Goal: Task Accomplishment & Management: Manage account settings

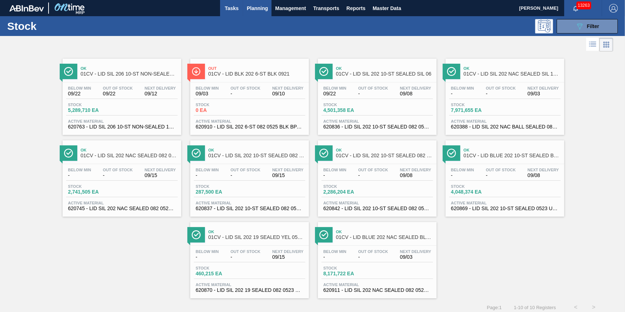
click at [226, 10] on span "Tasks" at bounding box center [232, 8] width 16 height 9
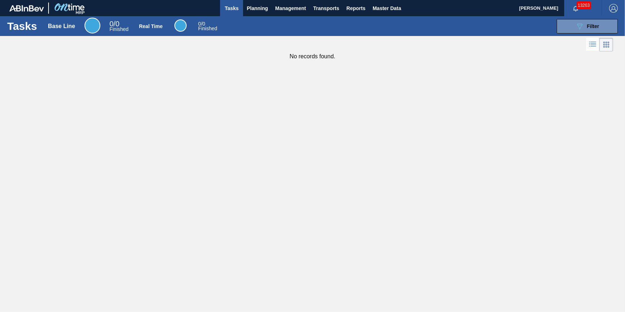
click at [234, 14] on button "Tasks" at bounding box center [231, 8] width 23 height 16
click at [258, 8] on span "Planning" at bounding box center [257, 8] width 21 height 9
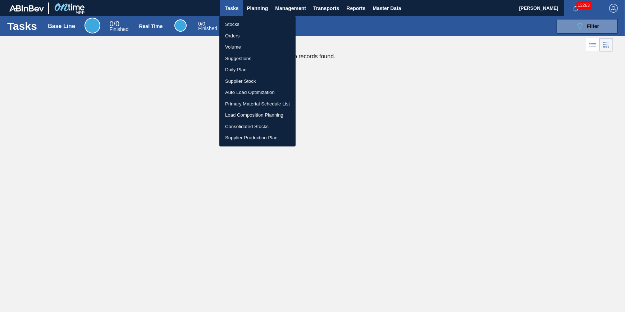
click at [254, 21] on li "Stocks" at bounding box center [257, 24] width 76 height 11
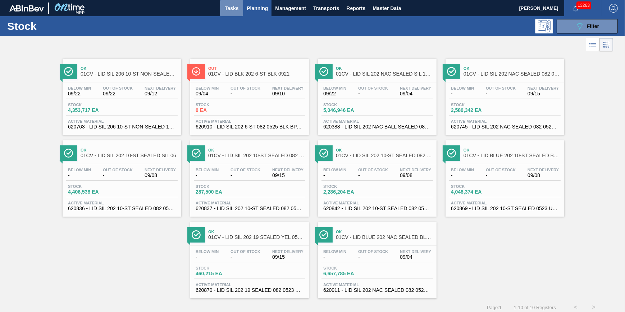
click at [234, 8] on span "Tasks" at bounding box center [232, 8] width 16 height 9
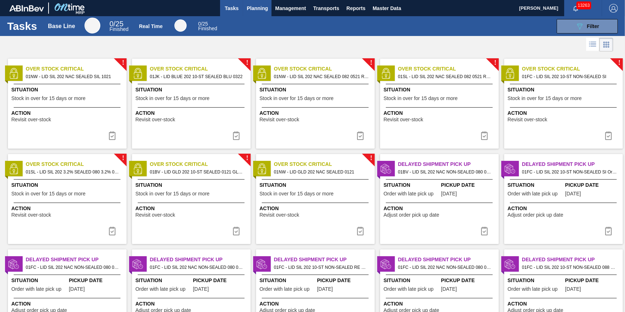
click at [247, 5] on span "Planning" at bounding box center [257, 8] width 21 height 9
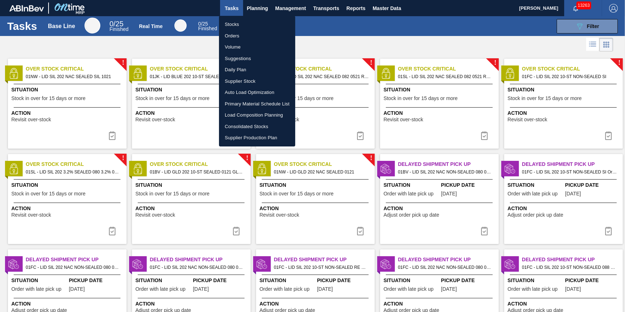
click at [248, 23] on li "Stocks" at bounding box center [257, 24] width 76 height 11
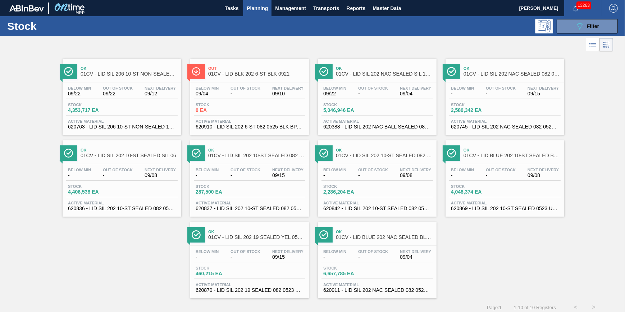
scroll to position [6, 0]
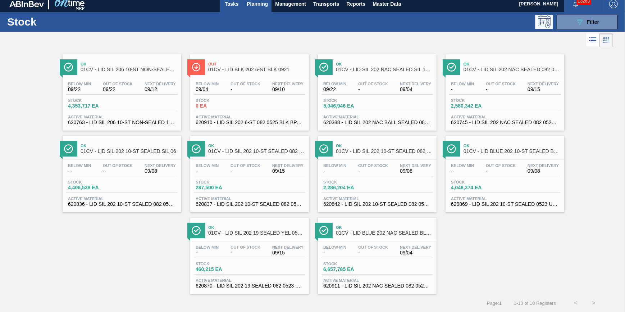
click at [231, 7] on button "Tasks" at bounding box center [231, 4] width 23 height 16
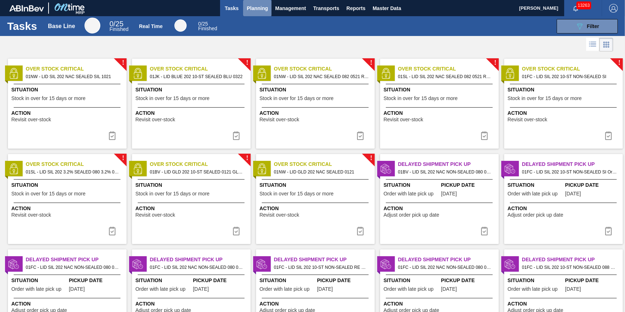
click at [257, 6] on span "Planning" at bounding box center [257, 8] width 21 height 9
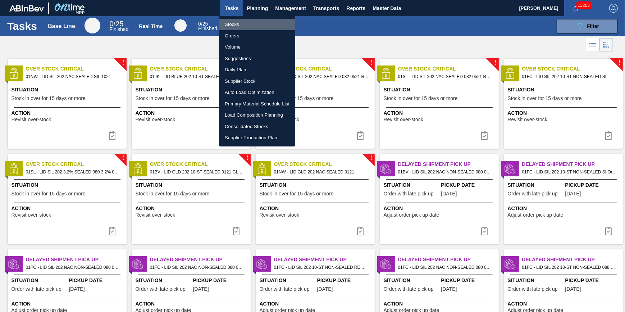
click at [249, 19] on li "Stocks" at bounding box center [257, 24] width 76 height 11
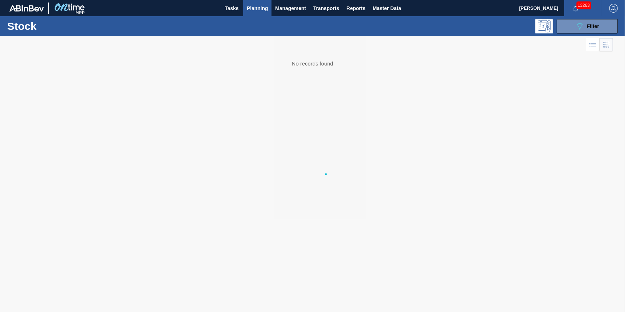
click at [249, 22] on li "Stocks" at bounding box center [257, 25] width 57 height 6
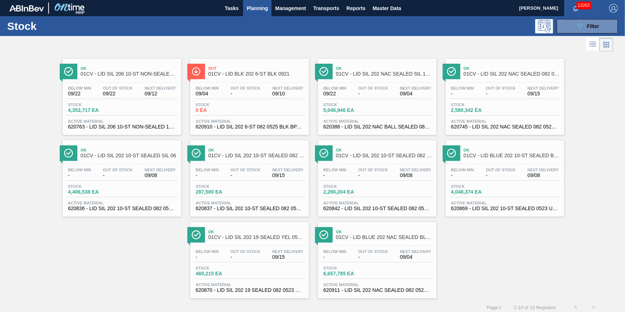
click at [227, 17] on div "Stock 089F7B8B-B2A5-4AFE-B5C0-19BA573D28AC Filter" at bounding box center [312, 26] width 625 height 20
click at [229, 10] on span "Tasks" at bounding box center [232, 8] width 16 height 9
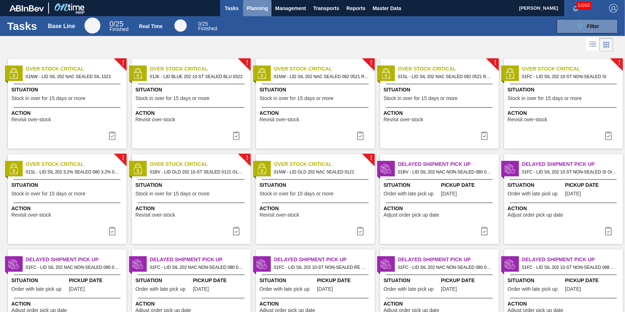
click at [248, 10] on span "Planning" at bounding box center [257, 8] width 21 height 9
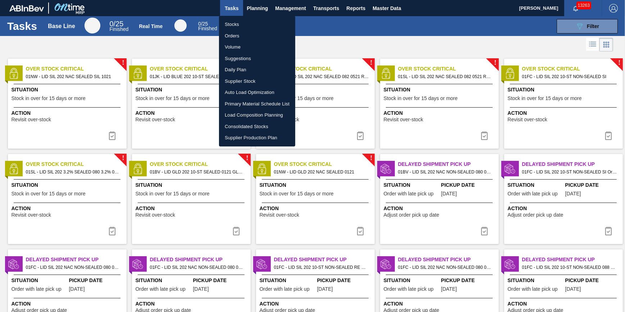
click at [244, 21] on li "Stocks" at bounding box center [257, 24] width 76 height 11
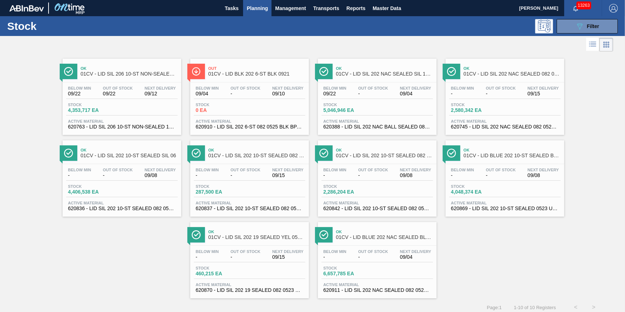
click at [258, 11] on span "Planning" at bounding box center [257, 8] width 21 height 9
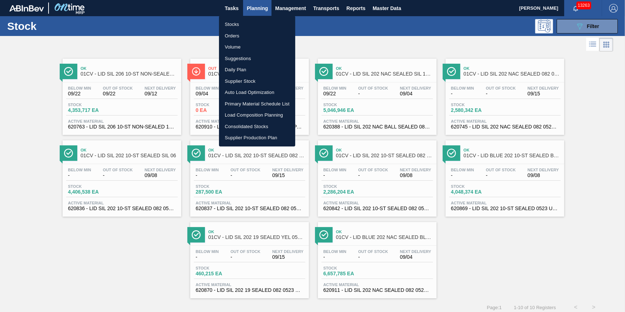
click at [270, 112] on li "Load Composition Planning" at bounding box center [257, 114] width 76 height 11
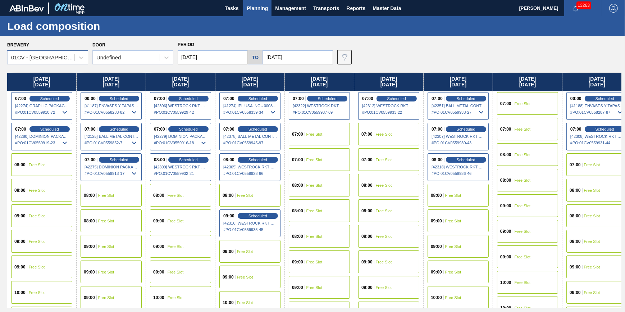
click at [59, 63] on div "01CV - Cartersville Brewery" at bounding box center [47, 57] width 81 height 14
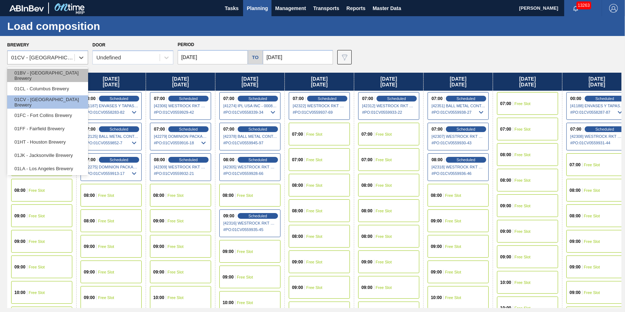
click at [61, 78] on div "01BV - Baldwinsville Brewery" at bounding box center [47, 75] width 81 height 13
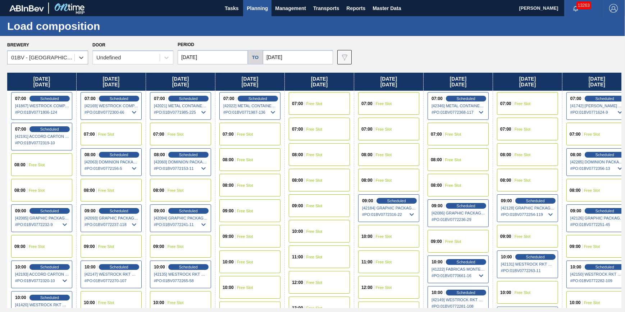
click at [532, 179] on div "08:00 Free Slot" at bounding box center [527, 180] width 61 height 23
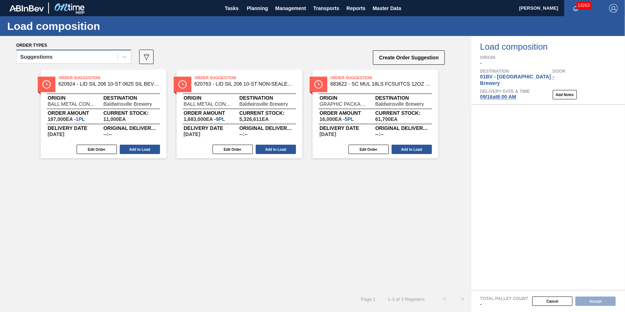
click at [110, 56] on div "Suggestions" at bounding box center [67, 57] width 101 height 10
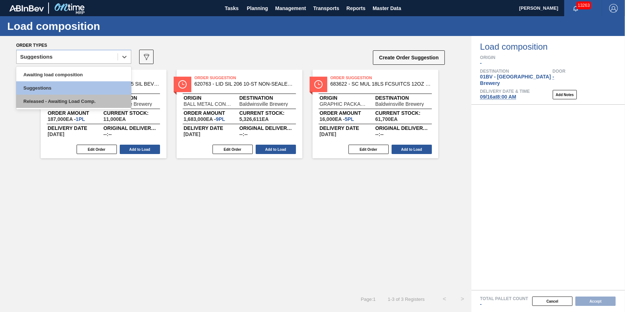
click at [93, 101] on div "Released - Awaiting Load Comp." at bounding box center [73, 101] width 115 height 13
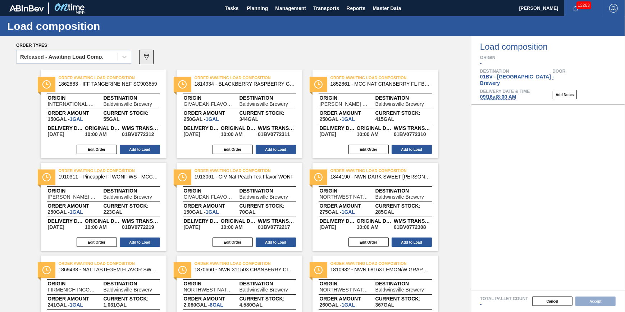
click at [151, 59] on icon "089F7B8B-B2A5-4AFE-B5C0-19BA573D28AC" at bounding box center [146, 56] width 9 height 9
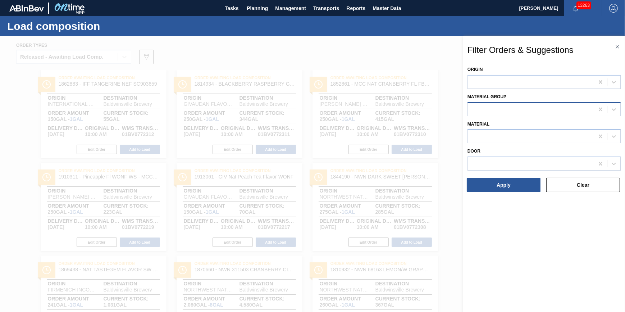
click at [480, 111] on div at bounding box center [531, 109] width 126 height 10
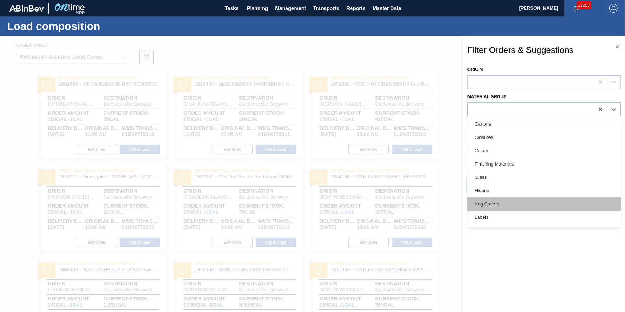
scroll to position [98, 0]
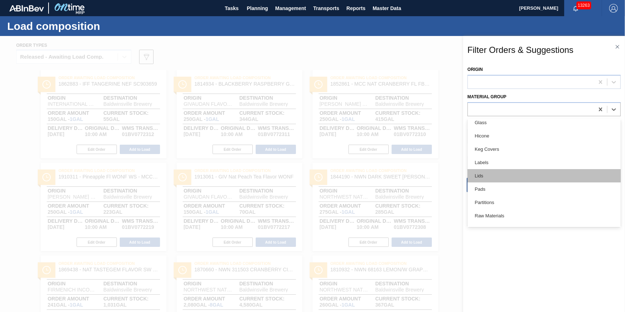
click at [505, 179] on div "Lids" at bounding box center [543, 175] width 153 height 13
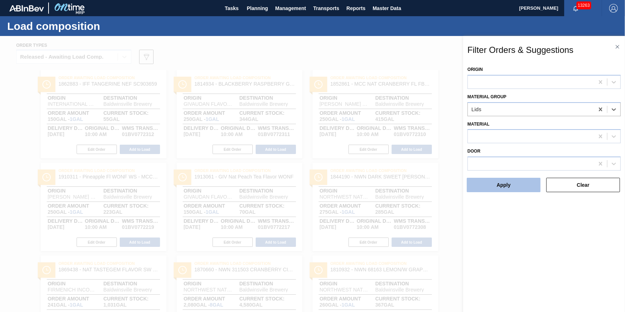
click at [504, 181] on button "Apply" at bounding box center [503, 185] width 74 height 14
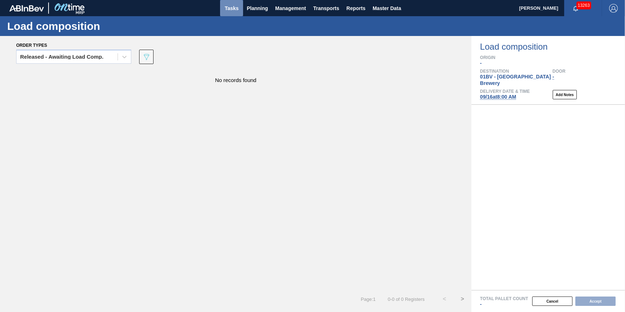
click at [234, 10] on span "Tasks" at bounding box center [232, 8] width 16 height 9
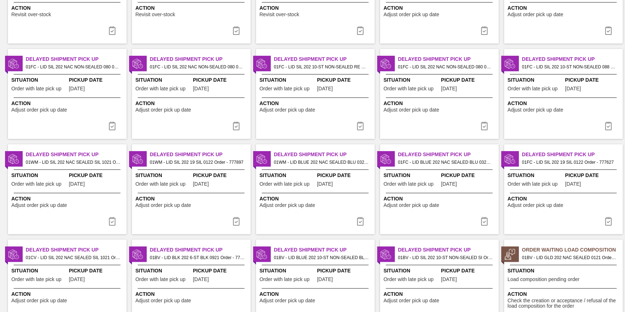
scroll to position [235, 0]
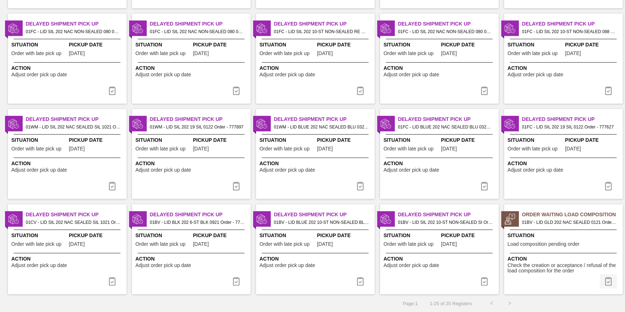
click at [609, 278] on img at bounding box center [608, 281] width 9 height 9
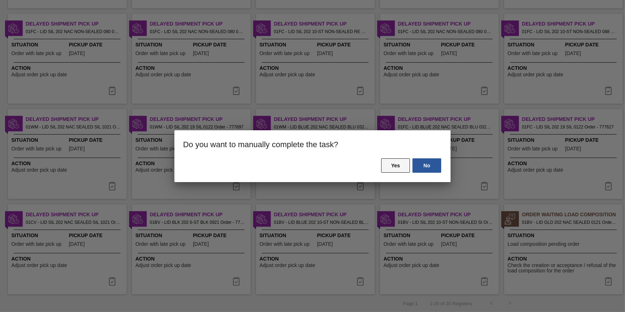
click at [403, 170] on button "Yes" at bounding box center [395, 165] width 29 height 14
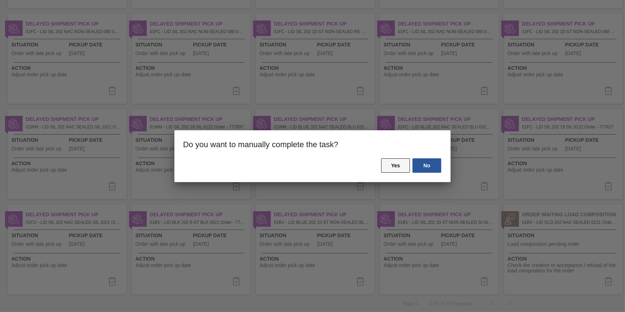
click at [395, 165] on button "Yes" at bounding box center [395, 165] width 29 height 14
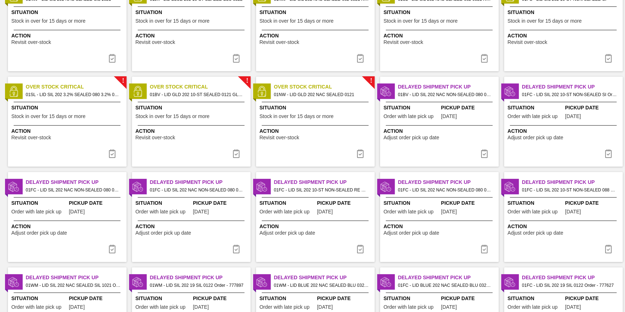
scroll to position [0, 0]
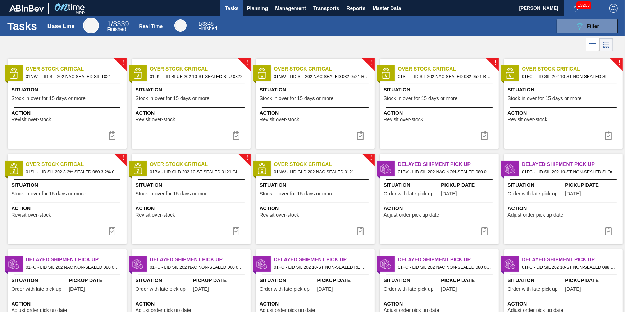
click at [236, 10] on span "Tasks" at bounding box center [232, 8] width 16 height 9
click at [247, 9] on span "Planning" at bounding box center [257, 8] width 21 height 9
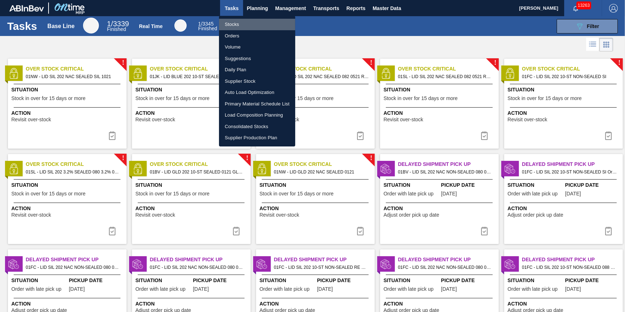
click at [246, 20] on li "Stocks" at bounding box center [257, 24] width 76 height 11
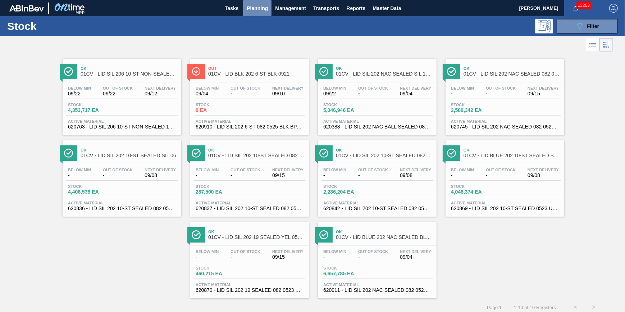
click at [257, 10] on span "Planning" at bounding box center [257, 8] width 21 height 9
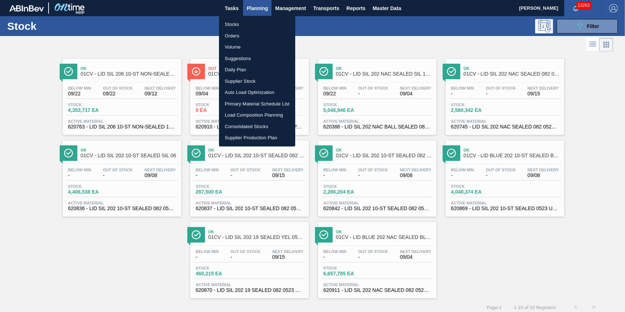
click at [259, 21] on li "Stocks" at bounding box center [257, 24] width 76 height 11
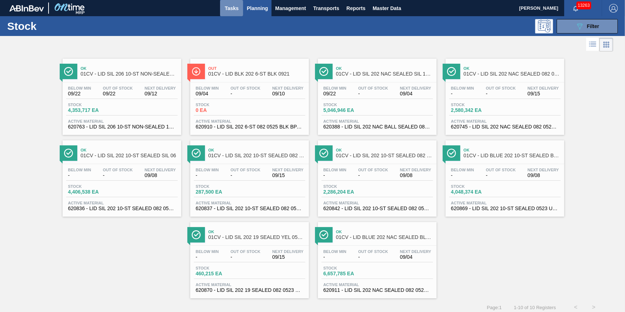
click at [234, 10] on span "Tasks" at bounding box center [232, 8] width 16 height 9
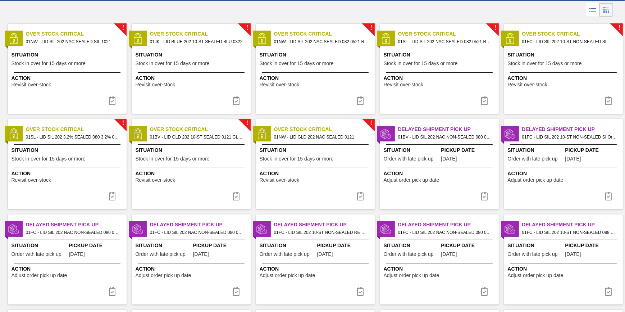
scroll to position [7, 0]
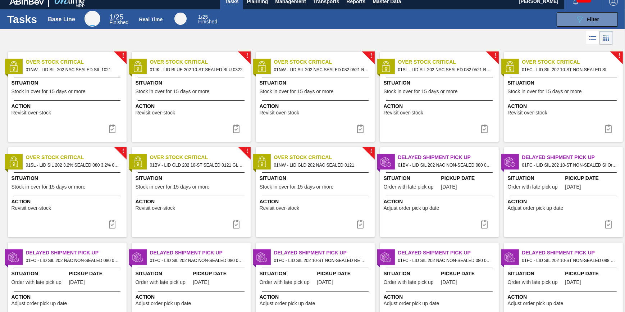
click at [79, 123] on div "! Over Stock Critical 01NW - LID SIL 202 NAC SEALED SIL 1021 Situation Stock in…" at bounding box center [67, 97] width 119 height 90
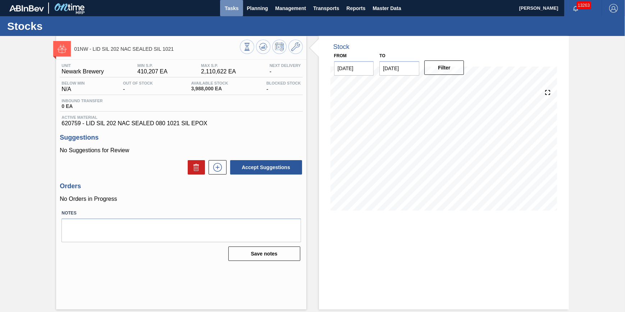
click at [225, 10] on span "Tasks" at bounding box center [232, 8] width 16 height 9
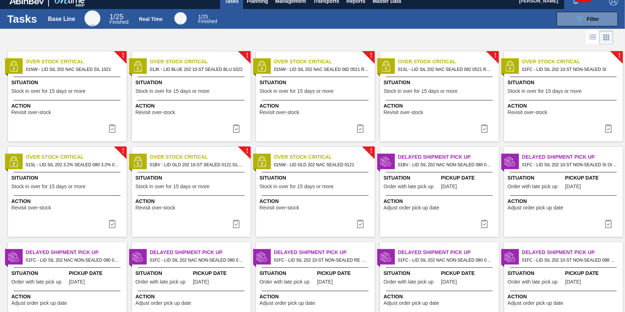
scroll to position [7, 0]
click at [88, 115] on div "Action Revisit over-stock" at bounding box center [67, 108] width 113 height 13
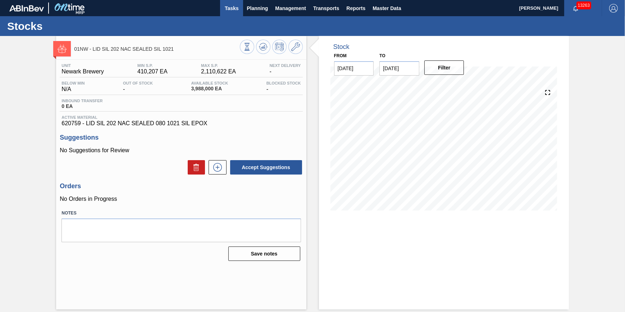
click at [234, 10] on span "Tasks" at bounding box center [232, 8] width 16 height 9
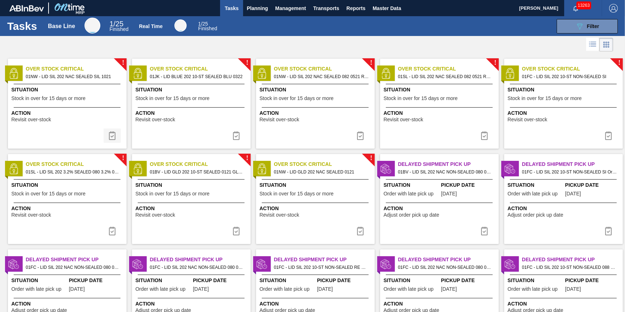
click at [110, 135] on img at bounding box center [112, 135] width 9 height 9
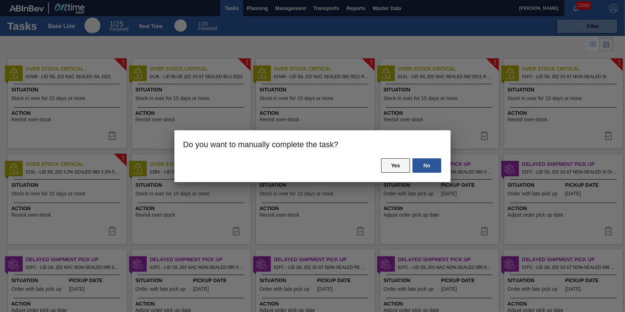
click at [399, 166] on button "Yes" at bounding box center [395, 165] width 29 height 14
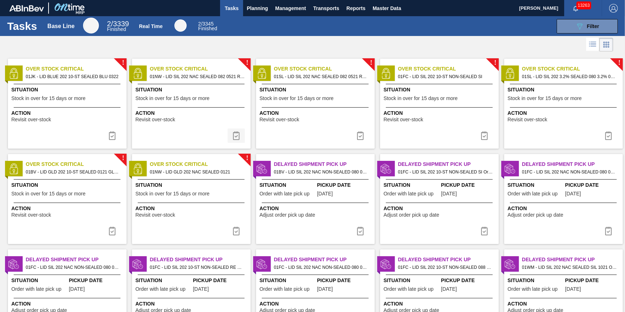
click at [232, 134] on img at bounding box center [236, 135] width 9 height 9
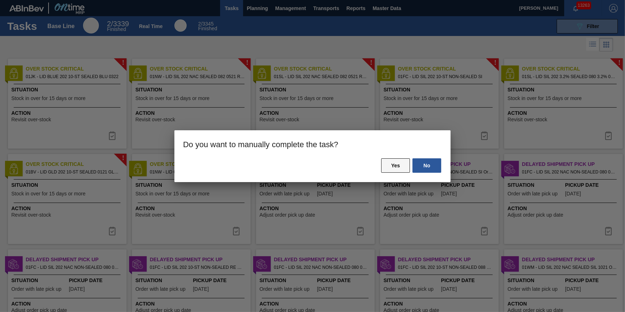
click at [391, 169] on button "Yes" at bounding box center [395, 165] width 29 height 14
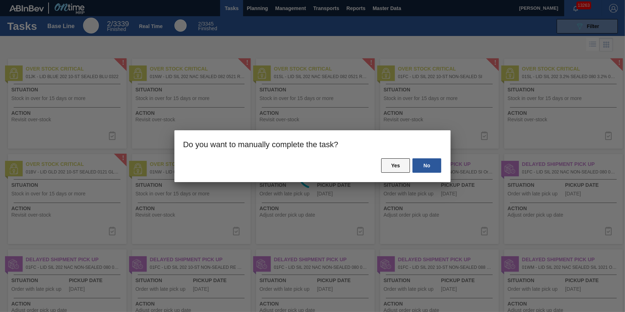
click at [395, 162] on button "Yes" at bounding box center [395, 165] width 29 height 14
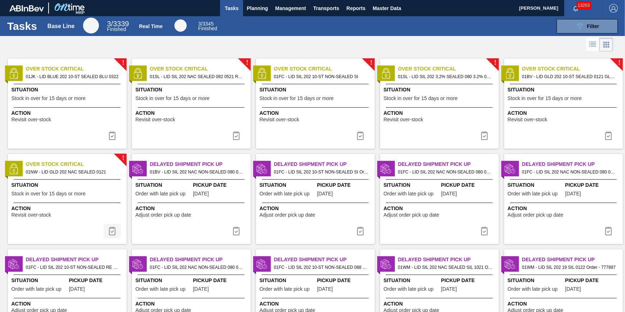
click at [108, 230] on img at bounding box center [112, 230] width 9 height 9
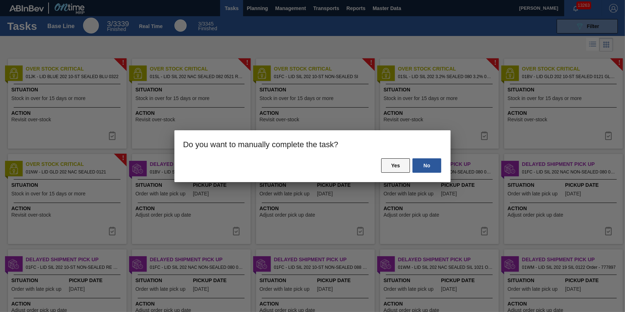
click at [383, 166] on button "Yes" at bounding box center [395, 165] width 29 height 14
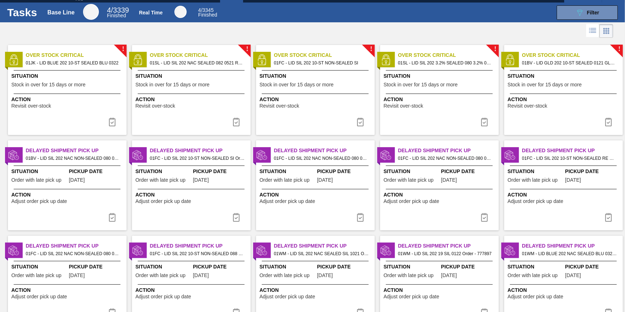
scroll to position [229, 0]
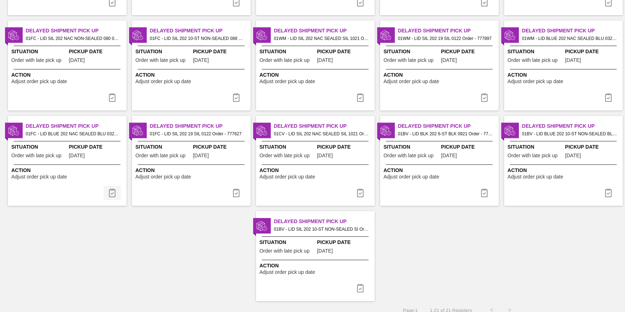
click at [106, 194] on button at bounding box center [111, 192] width 17 height 14
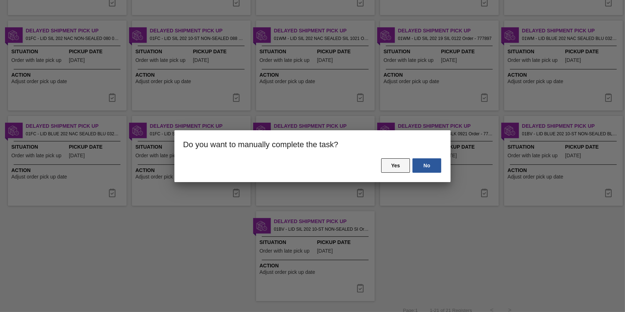
click at [392, 170] on button "Yes" at bounding box center [395, 165] width 29 height 14
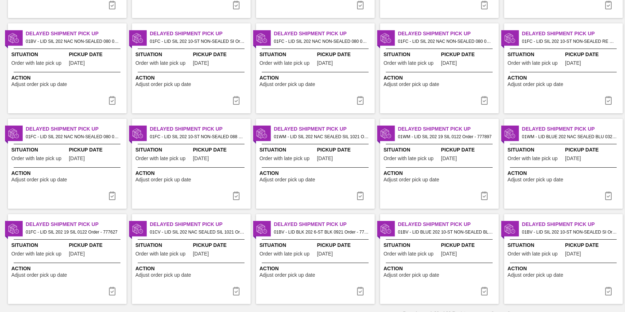
scroll to position [140, 0]
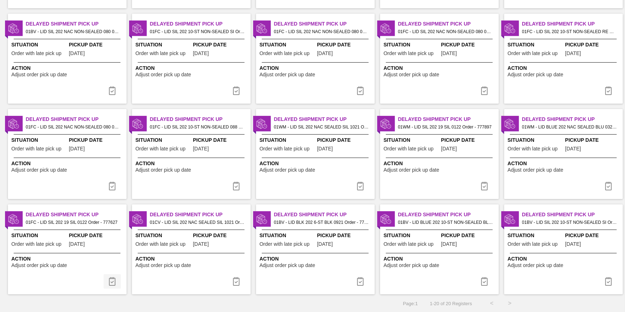
click at [112, 281] on img at bounding box center [112, 281] width 9 height 9
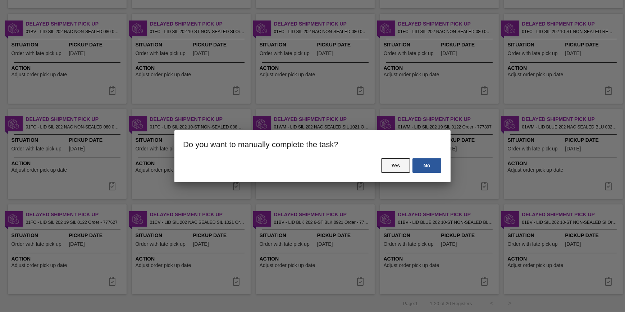
click at [396, 164] on button "Yes" at bounding box center [395, 165] width 29 height 14
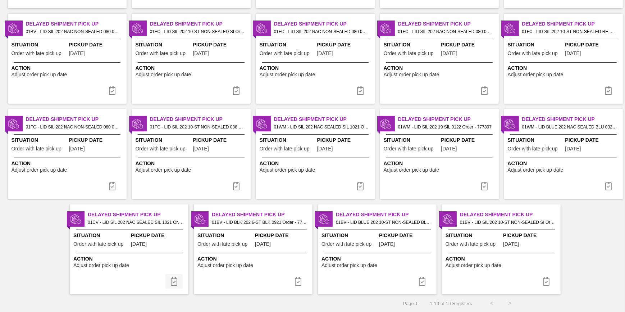
click at [170, 279] on img at bounding box center [174, 281] width 9 height 9
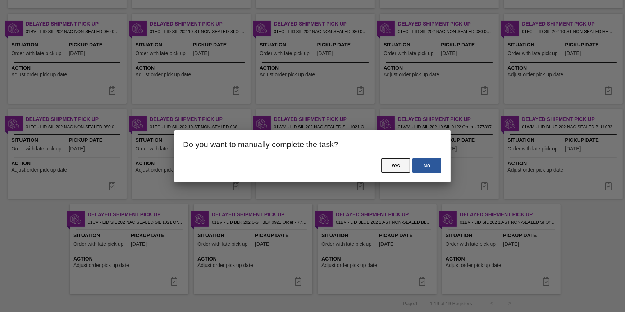
click at [386, 160] on button "Yes" at bounding box center [395, 165] width 29 height 14
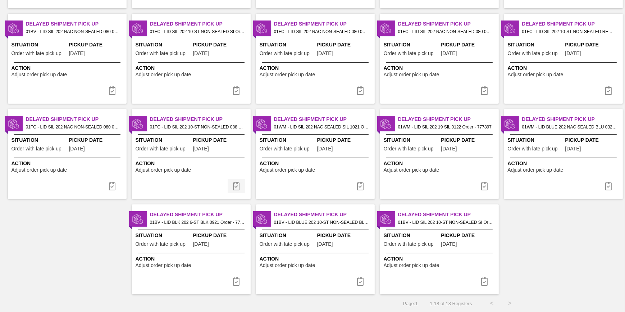
click at [236, 188] on img at bounding box center [236, 185] width 9 height 9
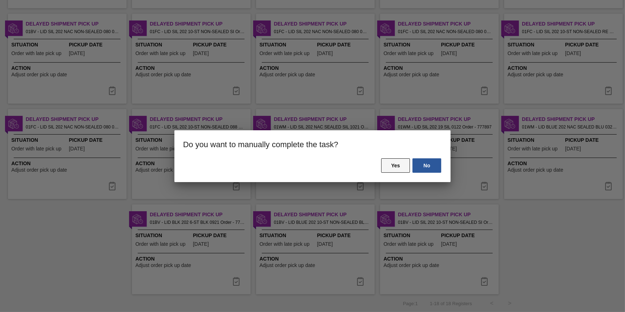
click at [390, 169] on button "Yes" at bounding box center [395, 165] width 29 height 14
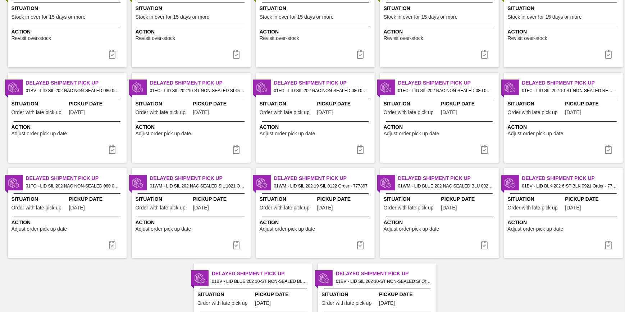
scroll to position [130, 0]
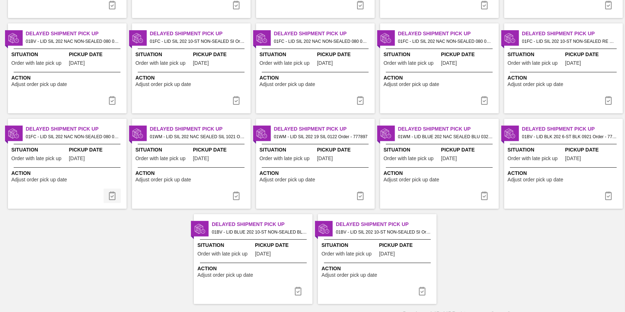
click at [110, 191] on img at bounding box center [112, 195] width 9 height 9
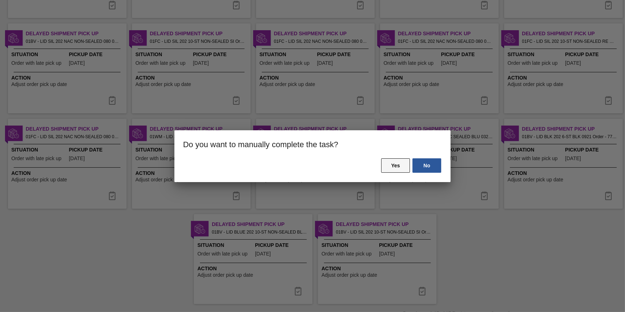
click at [386, 169] on button "Yes" at bounding box center [395, 165] width 29 height 14
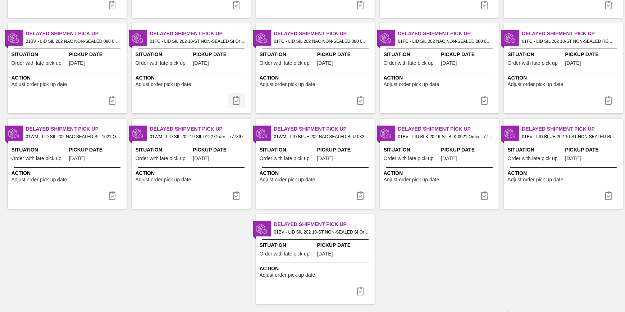
click at [236, 102] on img at bounding box center [236, 100] width 9 height 9
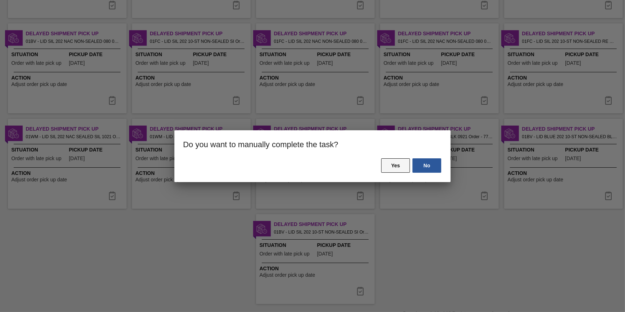
click at [394, 163] on button "Yes" at bounding box center [395, 165] width 29 height 14
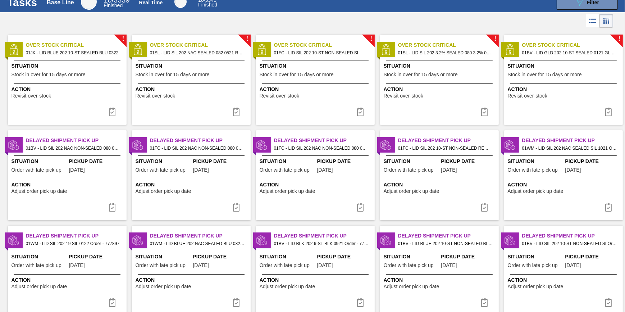
scroll to position [45, 0]
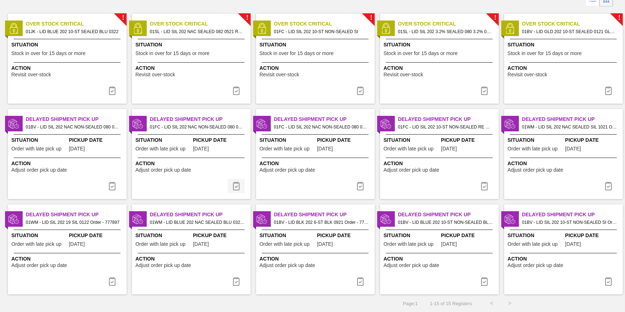
click at [235, 185] on img at bounding box center [236, 185] width 9 height 9
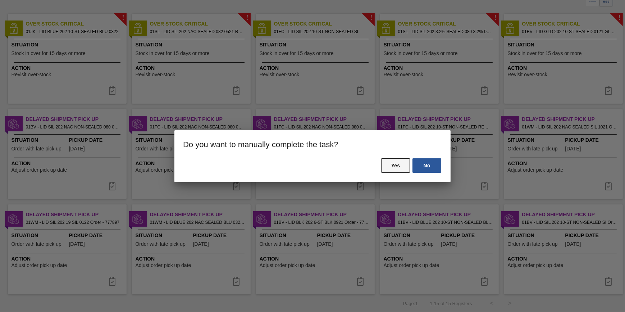
click at [391, 169] on button "Yes" at bounding box center [395, 165] width 29 height 14
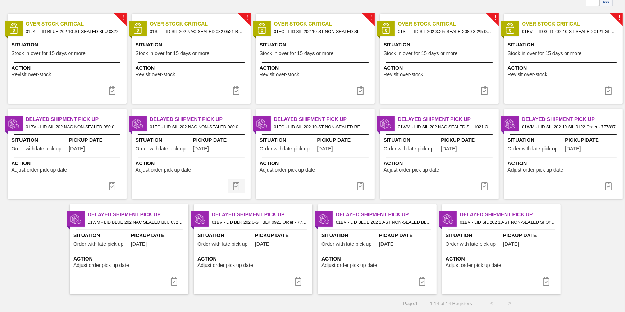
click at [236, 187] on img at bounding box center [236, 185] width 9 height 9
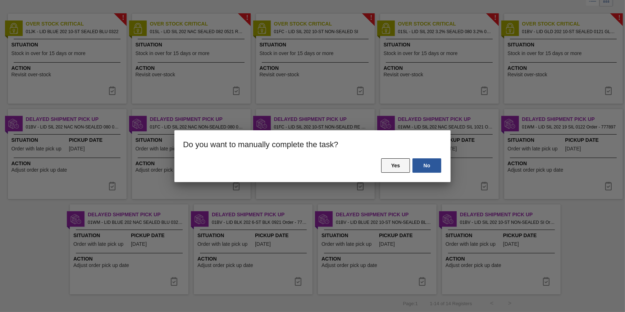
click at [404, 162] on button "Yes" at bounding box center [395, 165] width 29 height 14
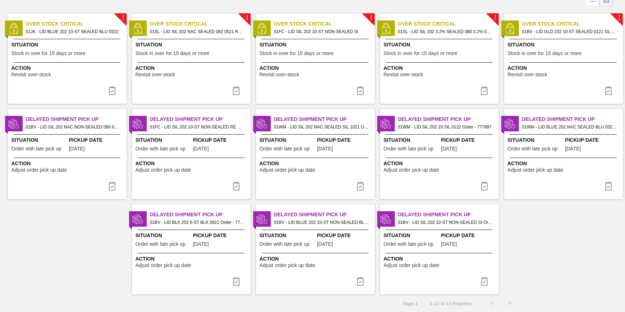
scroll to position [0, 0]
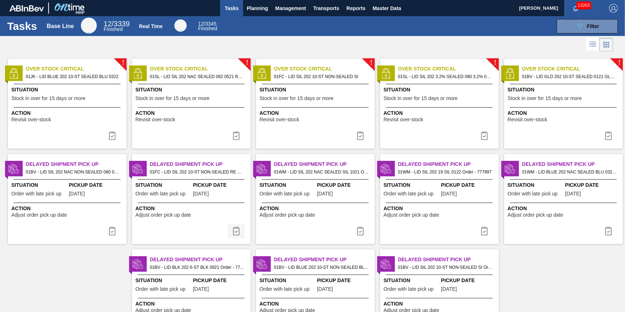
click at [238, 232] on img at bounding box center [236, 230] width 9 height 9
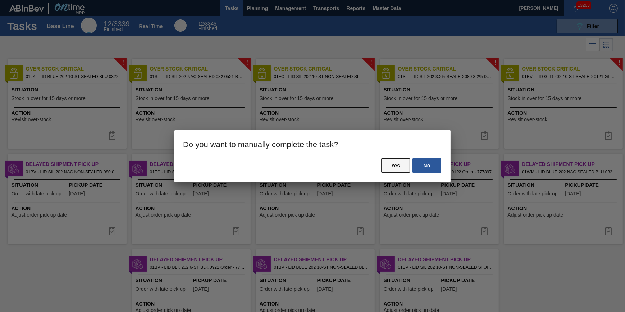
click at [385, 170] on button "Yes" at bounding box center [395, 165] width 29 height 14
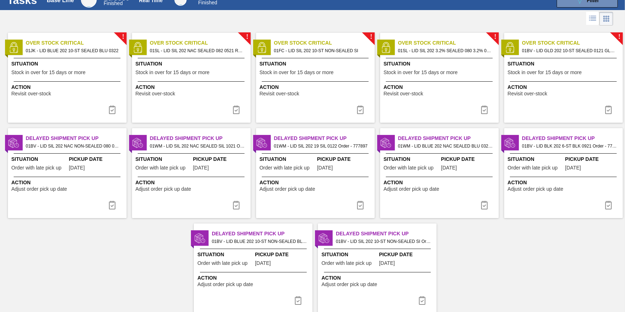
scroll to position [45, 0]
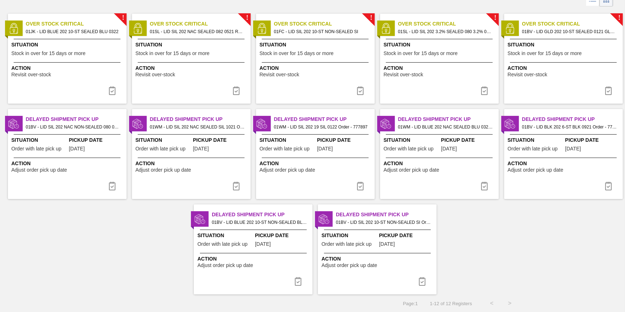
click at [232, 184] on img at bounding box center [236, 185] width 9 height 9
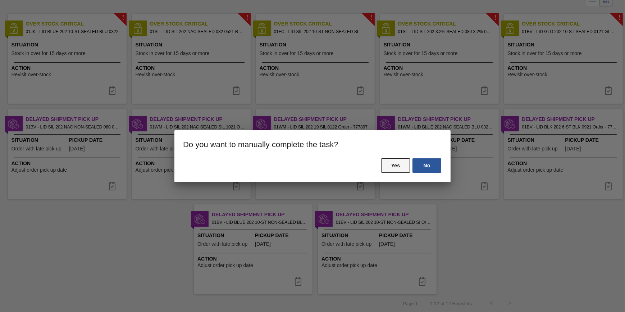
click at [394, 162] on button "Yes" at bounding box center [395, 165] width 29 height 14
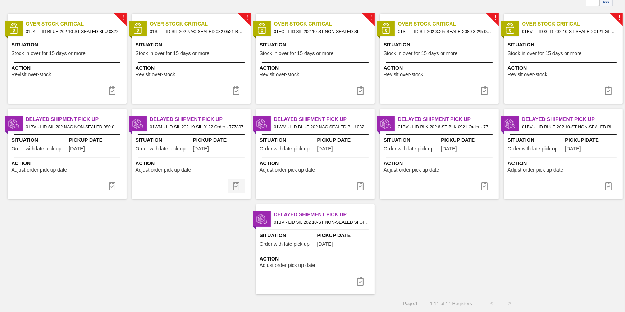
click at [238, 184] on img at bounding box center [236, 185] width 9 height 9
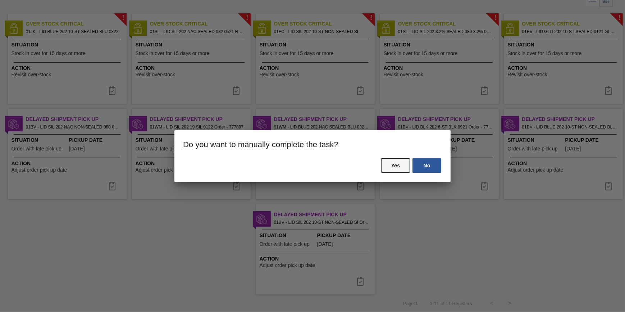
click at [385, 166] on button "Yes" at bounding box center [395, 165] width 29 height 14
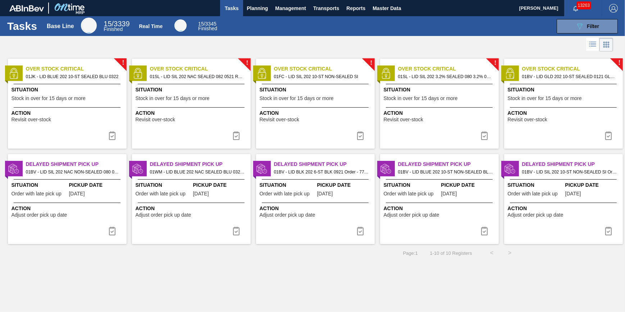
scroll to position [0, 0]
click at [235, 230] on img at bounding box center [236, 230] width 9 height 9
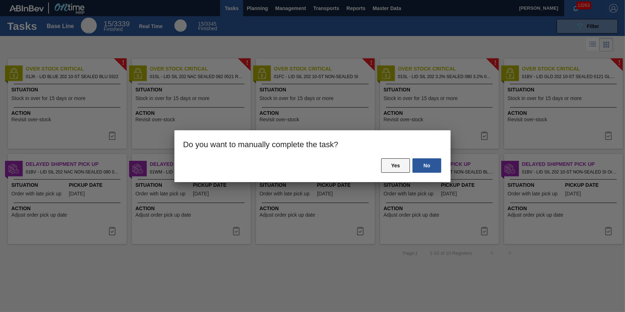
click at [391, 164] on button "Yes" at bounding box center [395, 165] width 29 height 14
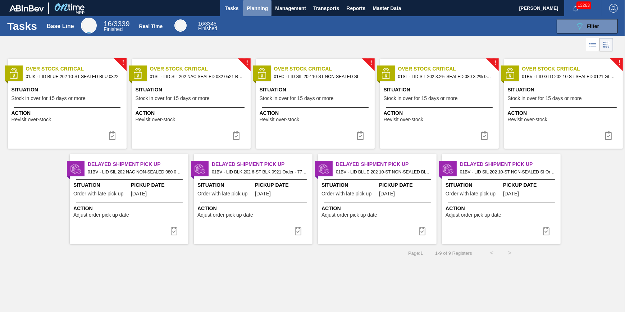
click at [256, 6] on span "Planning" at bounding box center [257, 8] width 21 height 9
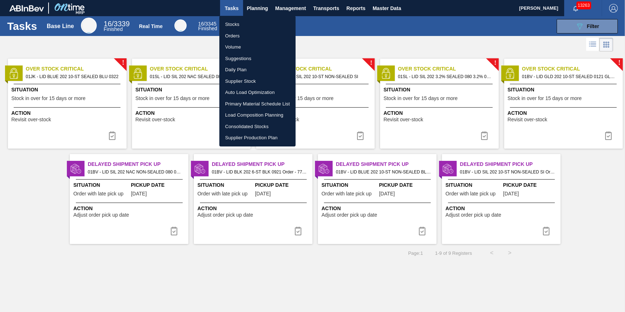
click at [252, 22] on li "Stocks" at bounding box center [257, 24] width 76 height 11
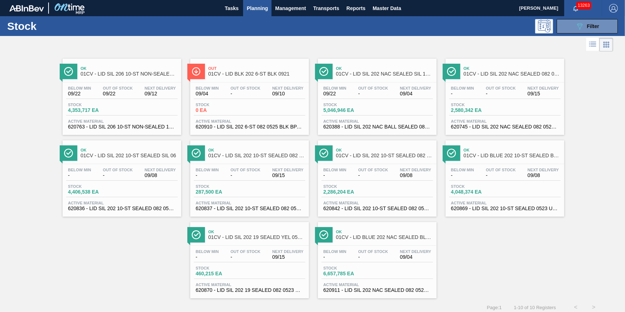
click at [243, 7] on button "Planning" at bounding box center [257, 8] width 28 height 16
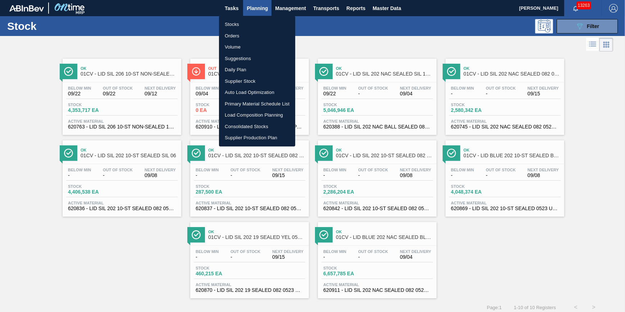
click at [238, 8] on div at bounding box center [312, 156] width 625 height 312
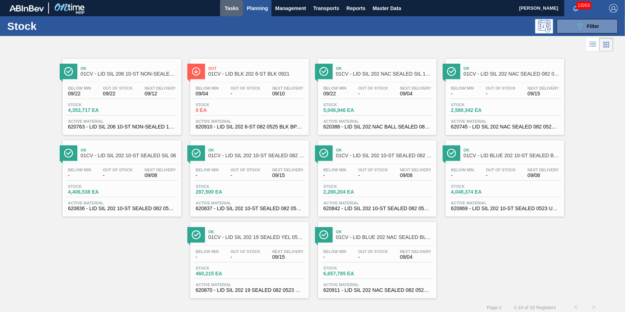
click at [235, 10] on span "Tasks" at bounding box center [232, 8] width 16 height 9
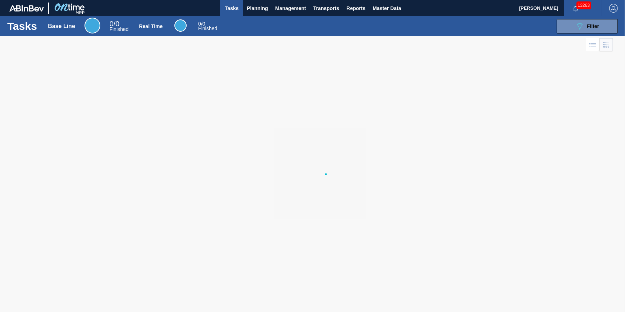
click at [235, 10] on span "Tasks" at bounding box center [232, 8] width 16 height 9
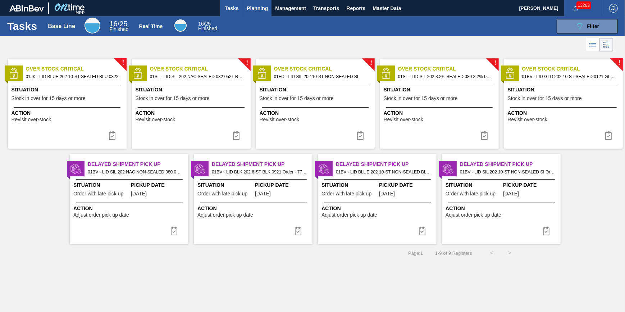
click at [253, 14] on button "Planning" at bounding box center [257, 8] width 28 height 16
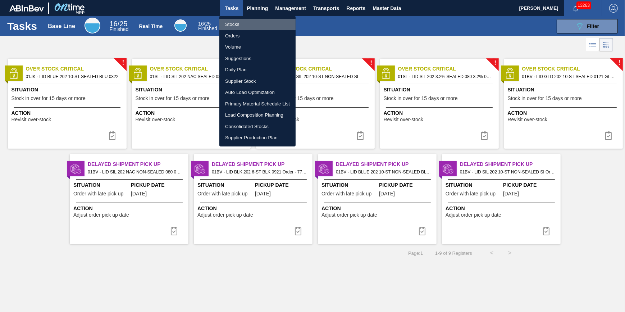
click at [252, 21] on li "Stocks" at bounding box center [257, 24] width 76 height 11
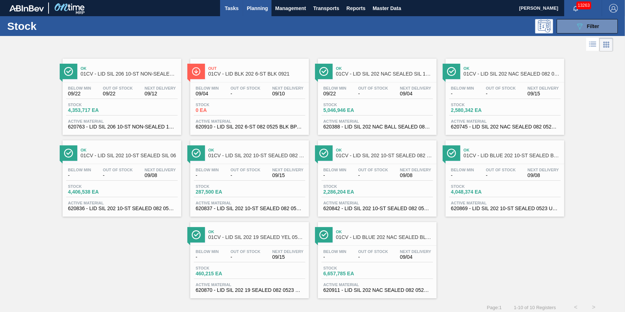
click at [220, 11] on button "Tasks" at bounding box center [231, 8] width 23 height 16
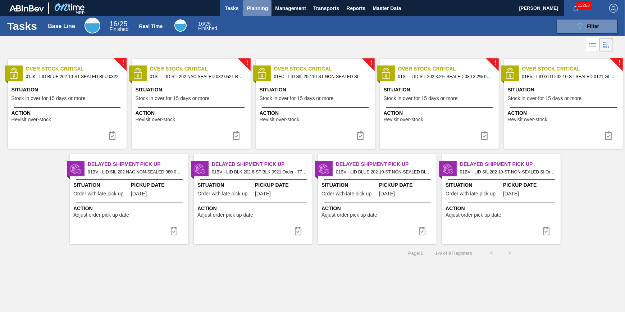
click at [261, 13] on button "Planning" at bounding box center [257, 8] width 28 height 16
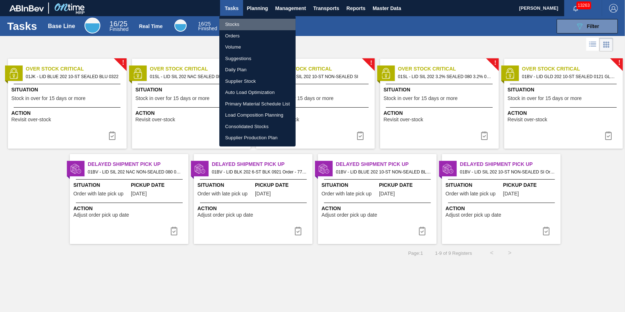
click at [259, 22] on li "Stocks" at bounding box center [257, 24] width 76 height 11
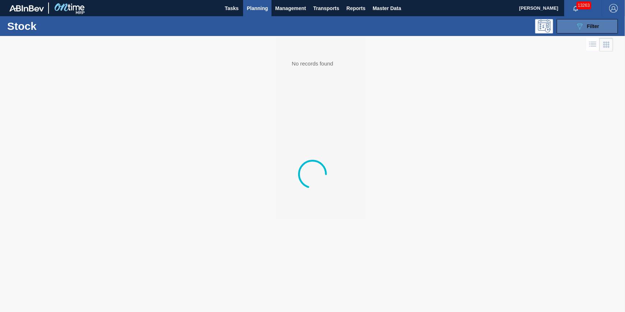
click at [573, 31] on button "089F7B8B-B2A5-4AFE-B5C0-19BA573D28AC Filter" at bounding box center [586, 26] width 61 height 14
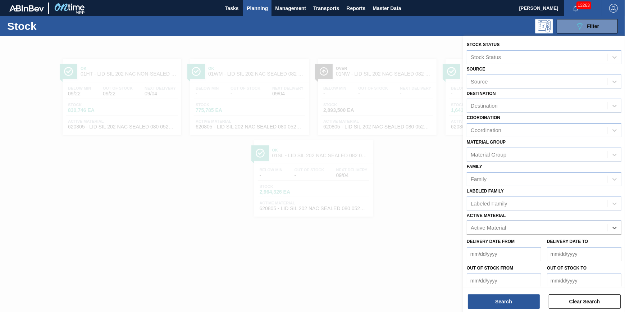
click at [568, 224] on div "Active Material" at bounding box center [537, 227] width 141 height 10
type Material "620805"
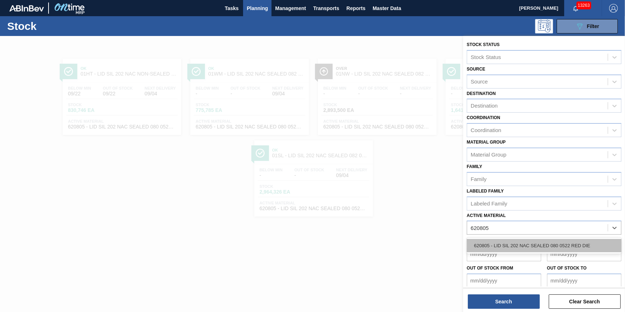
click at [544, 242] on div "620805 - LID SIL 202 NAC SEALED 080 0522 RED DIE" at bounding box center [543, 245] width 155 height 13
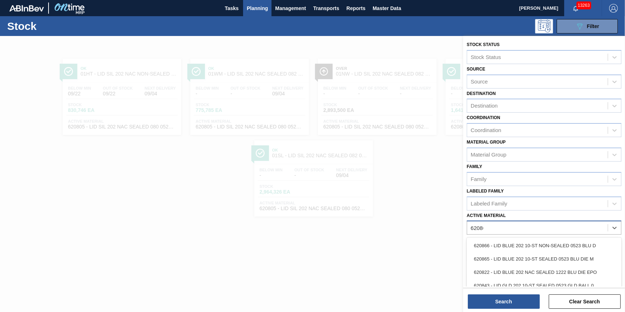
type Material "620860"
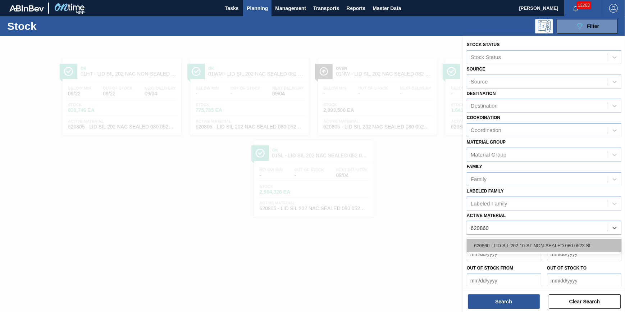
click at [554, 244] on div "620860 - LID SIL 202 10-ST NON-SEALED 080 0523 SI" at bounding box center [543, 245] width 155 height 13
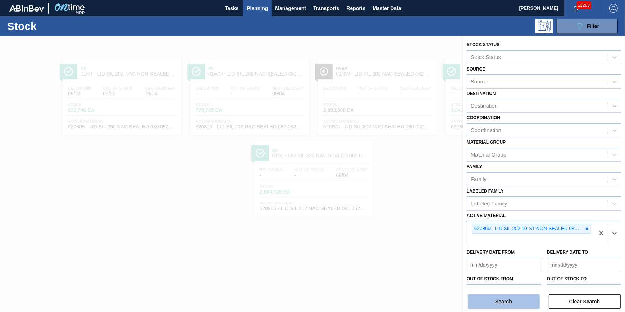
click at [497, 305] on button "Search" at bounding box center [504, 301] width 72 height 14
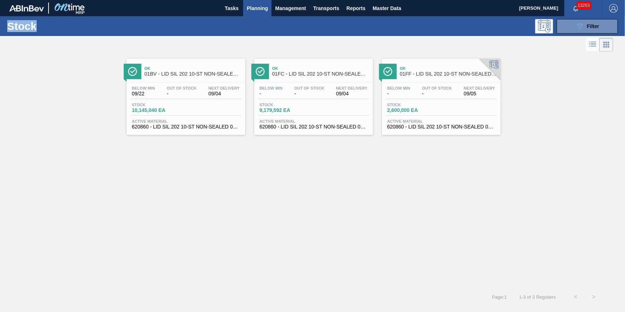
click at [209, 114] on div "Stock 10,145,040 EA" at bounding box center [185, 108] width 111 height 13
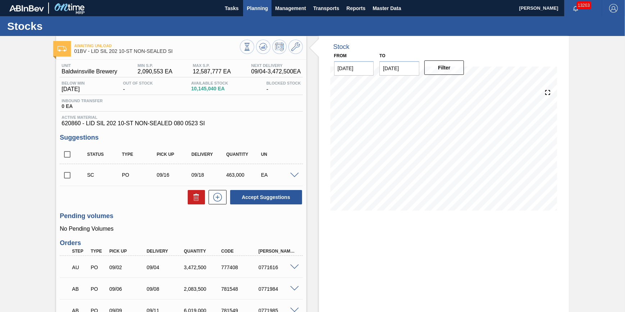
click at [262, 7] on span "Planning" at bounding box center [257, 8] width 21 height 9
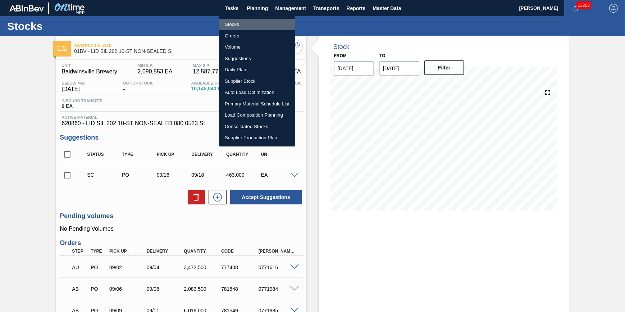
click at [265, 23] on li "Stocks" at bounding box center [257, 24] width 76 height 11
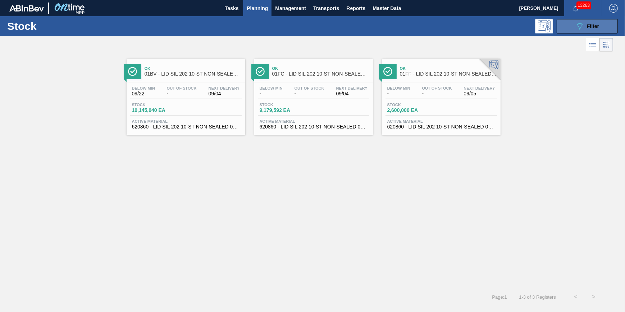
click at [588, 32] on div "Stock 089F7B8B-B2A5-4AFE-B5C0-19BA573D28AC Filter" at bounding box center [312, 26] width 625 height 20
click at [595, 22] on div "089F7B8B-B2A5-4AFE-B5C0-19BA573D28AC Filter" at bounding box center [587, 26] width 24 height 9
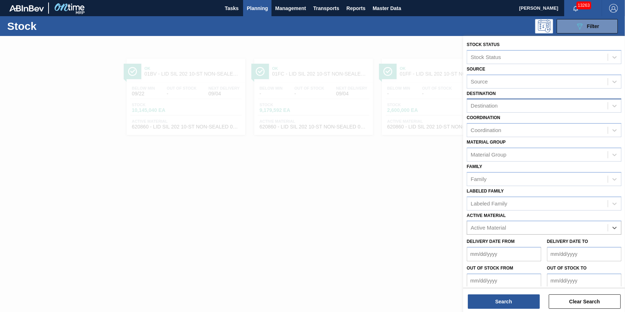
click at [521, 100] on div "Destination" at bounding box center [543, 105] width 155 height 14
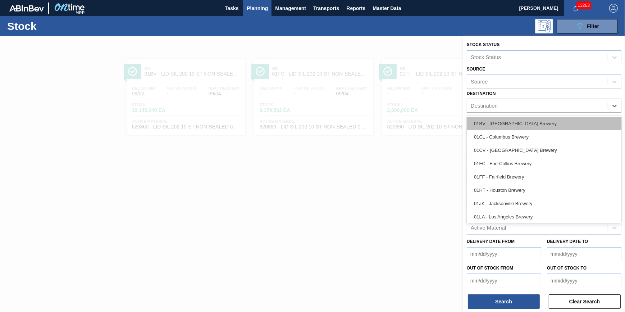
click at [514, 125] on div "01BV - Baldwinsville Brewery" at bounding box center [543, 123] width 155 height 13
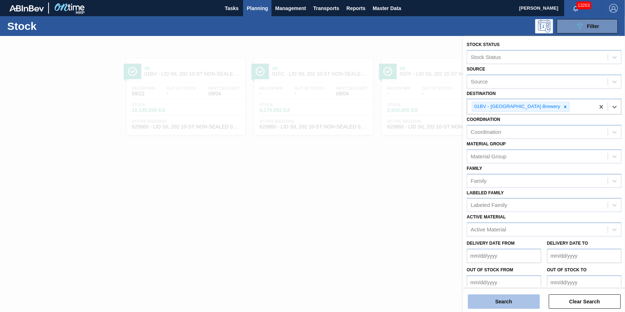
click at [490, 298] on button "Search" at bounding box center [504, 301] width 72 height 14
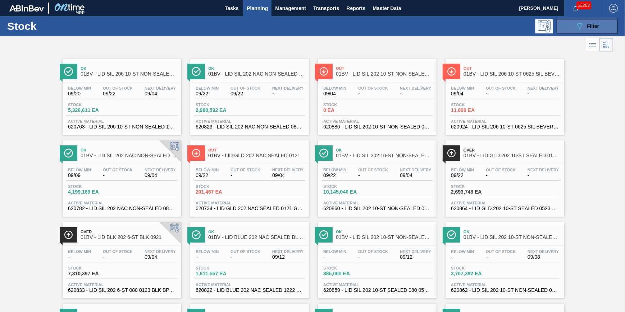
click at [573, 23] on button "089F7B8B-B2A5-4AFE-B5C0-19BA573D28AC Filter" at bounding box center [586, 26] width 61 height 14
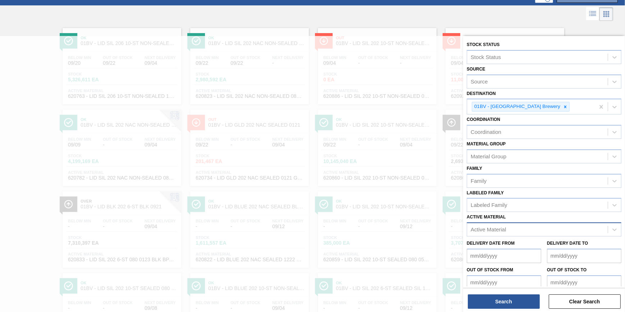
click at [522, 226] on div "Active Material" at bounding box center [537, 229] width 141 height 10
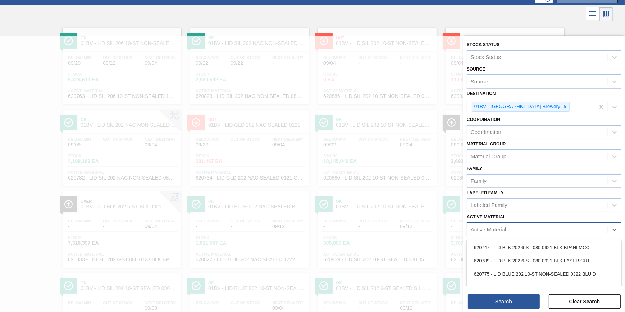
scroll to position [37, 0]
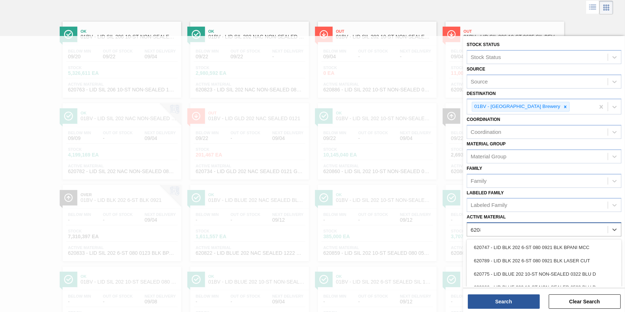
type Material "620860"
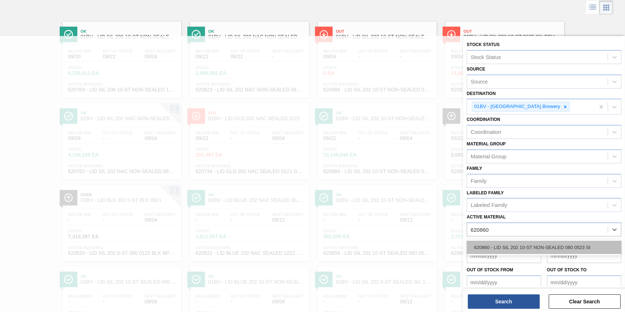
click at [522, 244] on div "620860 - LID SIL 202 10-ST NON-SEALED 080 0523 SI" at bounding box center [543, 246] width 155 height 13
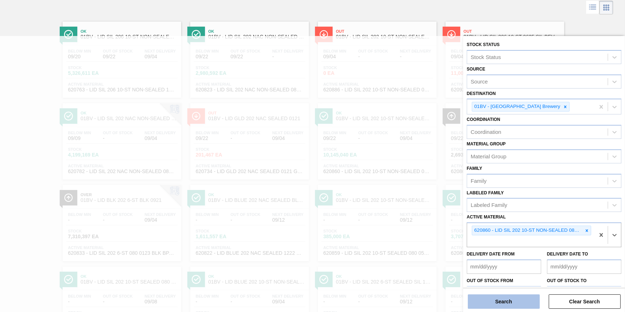
click at [503, 299] on button "Search" at bounding box center [504, 301] width 72 height 14
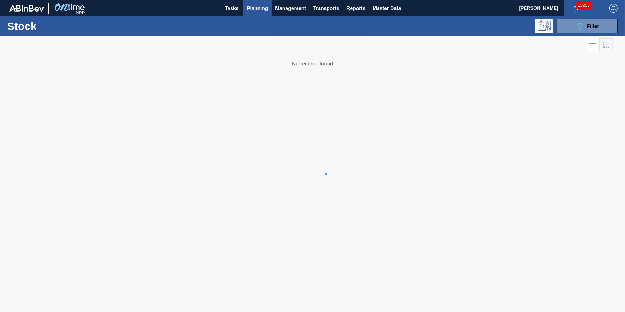
scroll to position [0, 0]
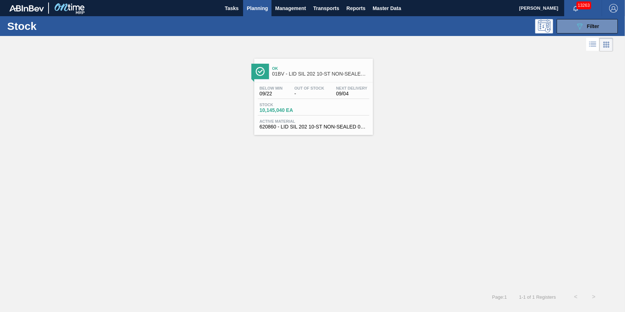
click at [305, 115] on div "Stock 10,145,040 EA" at bounding box center [313, 108] width 111 height 13
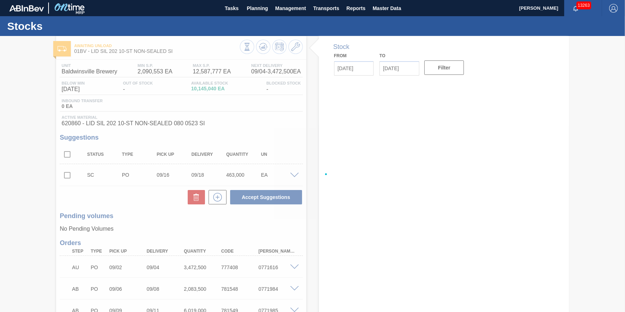
type input "[DATE]"
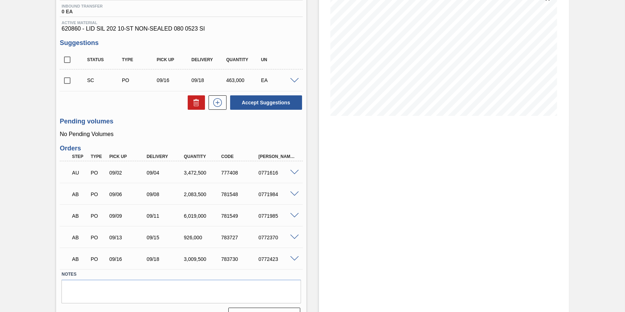
scroll to position [100, 0]
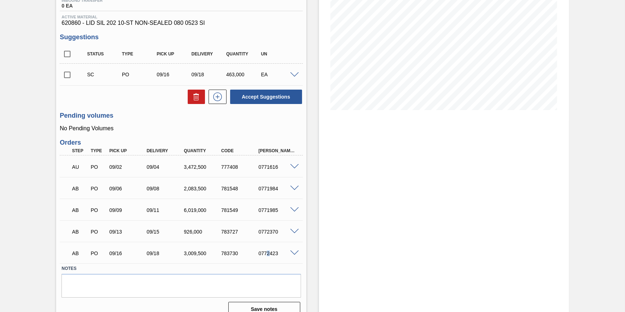
click at [269, 258] on div "AB PO 09/16 09/18 3,009,500 783730 0772423" at bounding box center [179, 252] width 224 height 14
drag, startPoint x: 269, startPoint y: 258, endPoint x: 265, endPoint y: 179, distance: 78.8
click at [265, 179] on div "AB PO 09/06 09/08 2,083,500 781548 0771984 Material 620860 - LID SIL 202 10-ST …" at bounding box center [181, 188] width 243 height 22
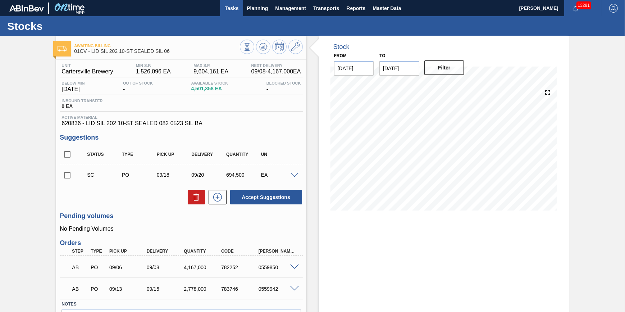
click at [236, 14] on button "Tasks" at bounding box center [231, 8] width 23 height 16
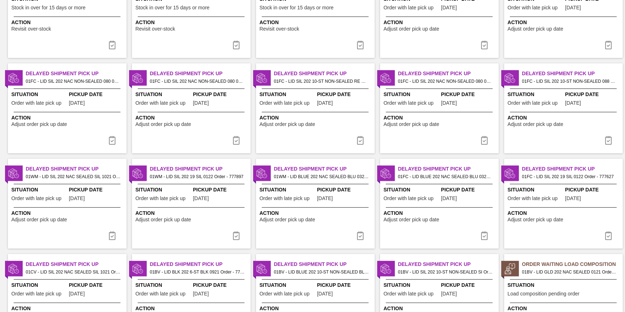
scroll to position [235, 0]
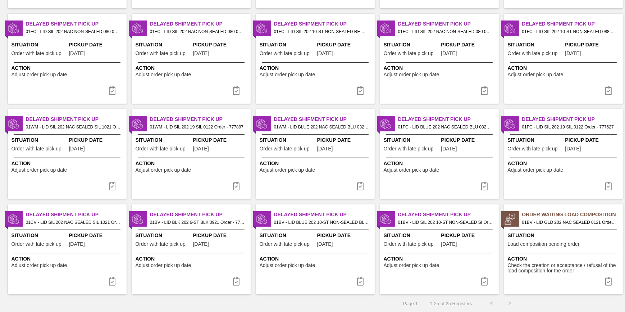
click at [524, 245] on span "Load composition pending order" at bounding box center [543, 243] width 72 height 5
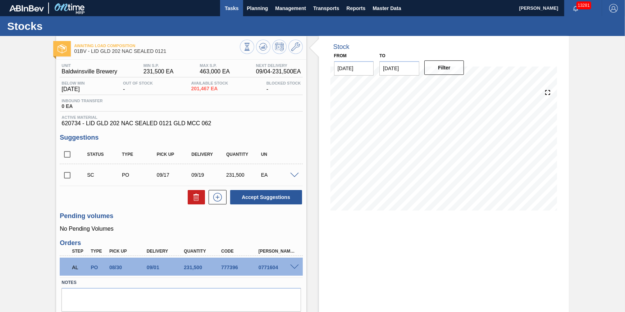
click at [222, 10] on button "Tasks" at bounding box center [231, 8] width 23 height 16
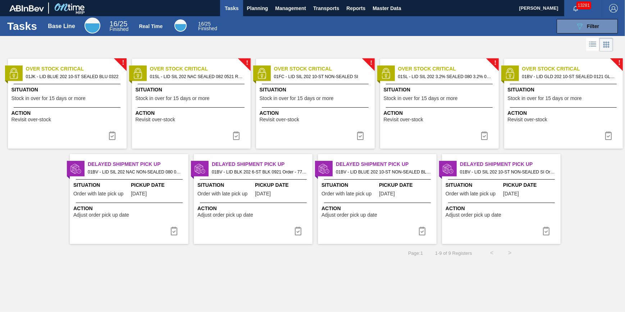
click at [238, 9] on span "Tasks" at bounding box center [232, 8] width 16 height 9
click at [323, 12] on span "Transports" at bounding box center [326, 8] width 26 height 9
click at [325, 25] on li "Load Composition" at bounding box center [331, 24] width 61 height 11
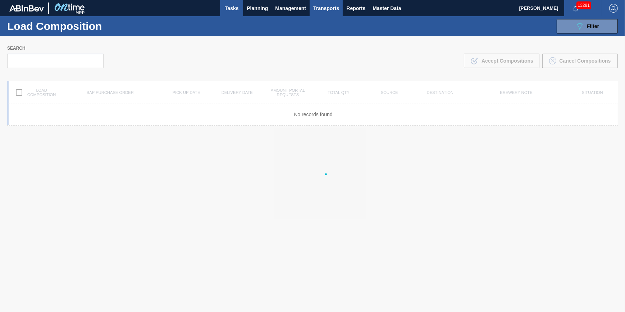
click at [222, 7] on button "Tasks" at bounding box center [231, 8] width 23 height 16
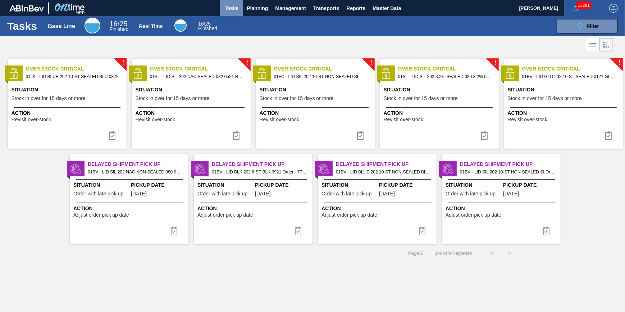
click at [222, 7] on button "Tasks" at bounding box center [231, 8] width 23 height 16
click at [586, 20] on button "089F7B8B-B2A5-4AFE-B5C0-19BA573D28AC Filter" at bounding box center [586, 26] width 61 height 14
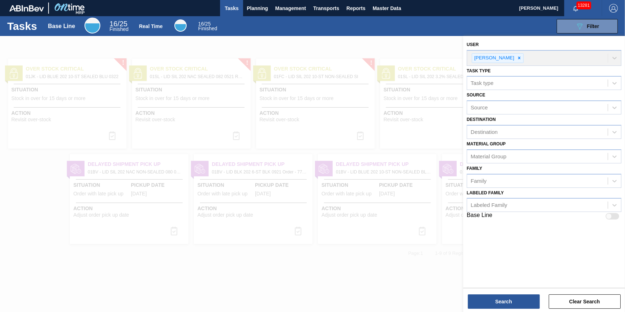
click at [316, 33] on div "Tasks Base Line 16 / 25 Finished Real Time 16 / 25 Finished 089F7B8B-B2A5-4AFE-…" at bounding box center [312, 26] width 625 height 20
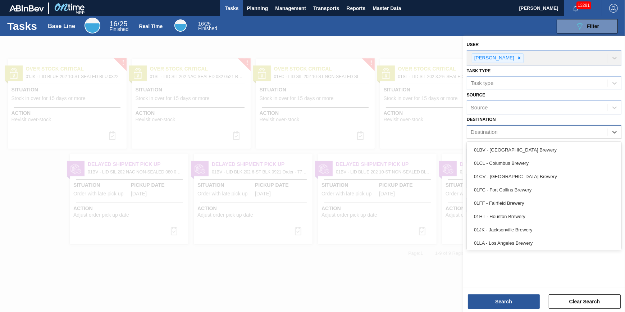
click at [493, 130] on div "Destination" at bounding box center [483, 132] width 27 height 6
click at [393, 39] on div at bounding box center [312, 192] width 625 height 312
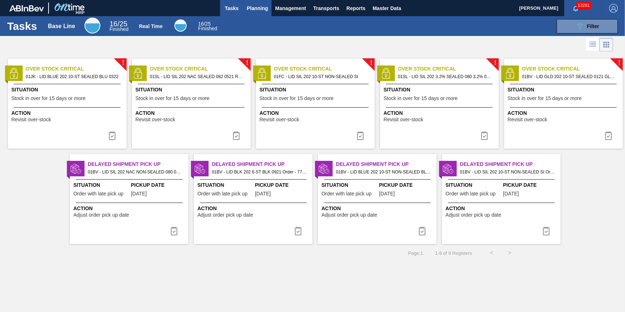
click at [263, 9] on span "Planning" at bounding box center [257, 8] width 21 height 9
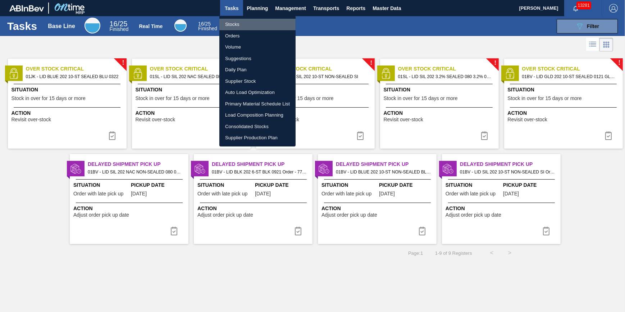
click at [265, 27] on li "Stocks" at bounding box center [257, 24] width 76 height 11
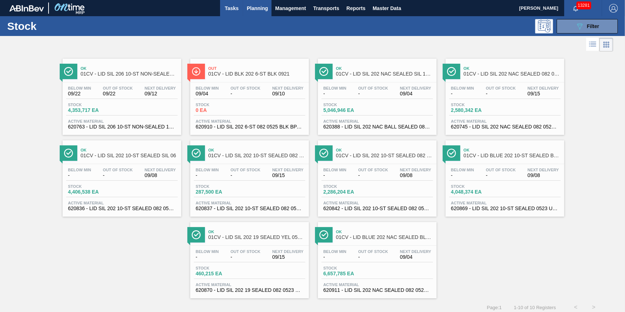
click at [230, 9] on span "Tasks" at bounding box center [232, 8] width 16 height 9
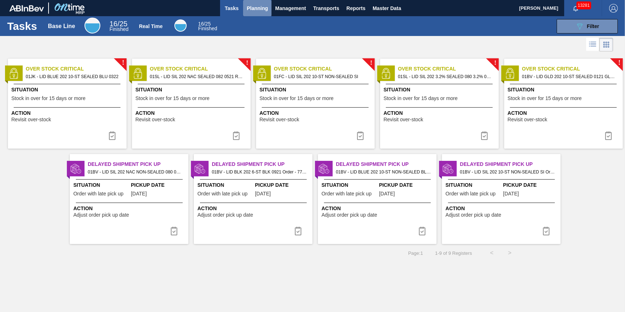
click at [262, 7] on span "Planning" at bounding box center [257, 8] width 21 height 9
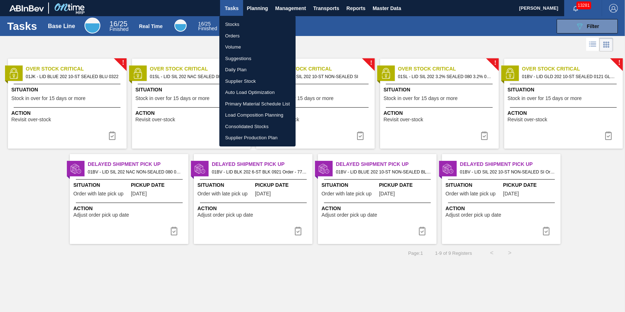
click at [319, 25] on div at bounding box center [312, 156] width 625 height 312
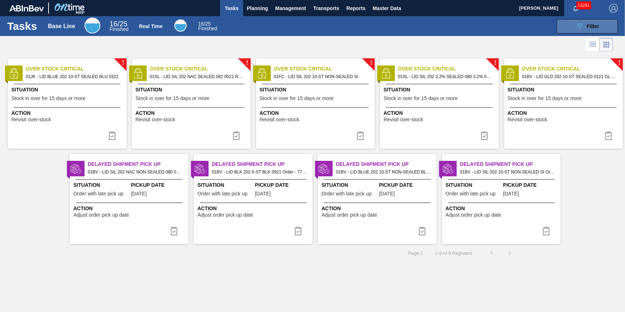
click at [568, 19] on button "089F7B8B-B2A5-4AFE-B5C0-19BA573D28AC Filter" at bounding box center [586, 26] width 61 height 14
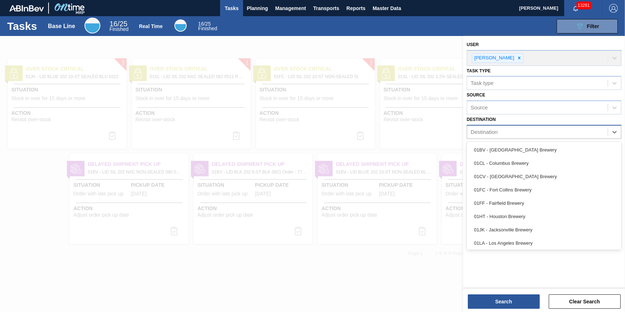
click at [524, 132] on div "Destination" at bounding box center [537, 132] width 141 height 10
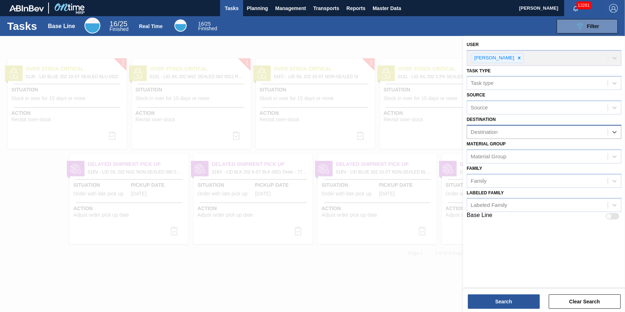
click at [523, 132] on div "Destination" at bounding box center [537, 132] width 141 height 10
click at [252, 4] on span "Planning" at bounding box center [257, 8] width 21 height 9
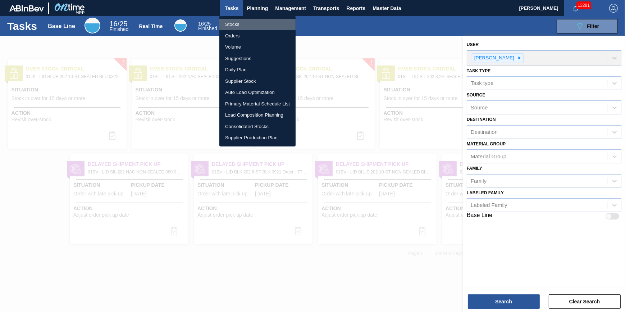
click at [255, 20] on li "Stocks" at bounding box center [257, 24] width 76 height 11
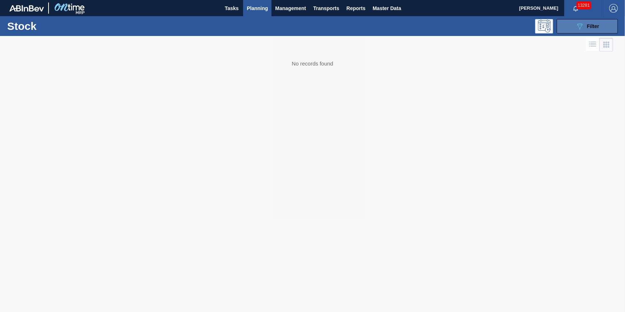
click at [587, 27] on span "Filter" at bounding box center [592, 26] width 12 height 6
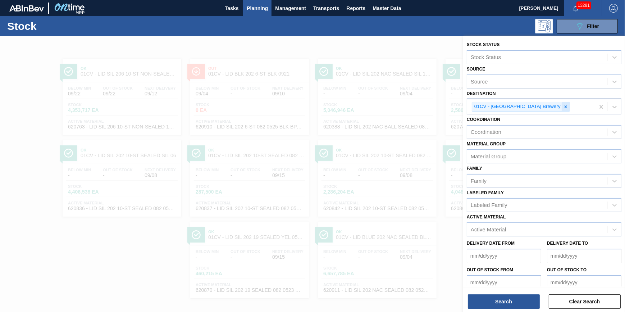
click at [563, 106] on icon at bounding box center [565, 106] width 5 height 5
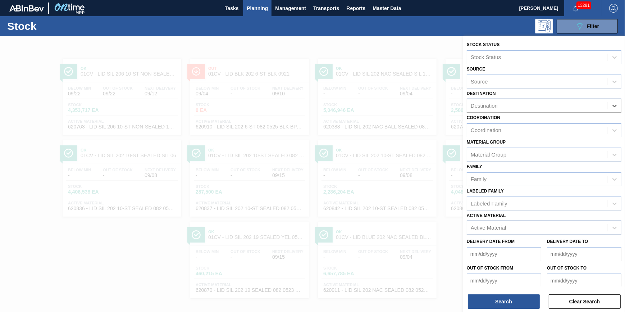
click at [514, 225] on div "Active Material" at bounding box center [537, 227] width 141 height 10
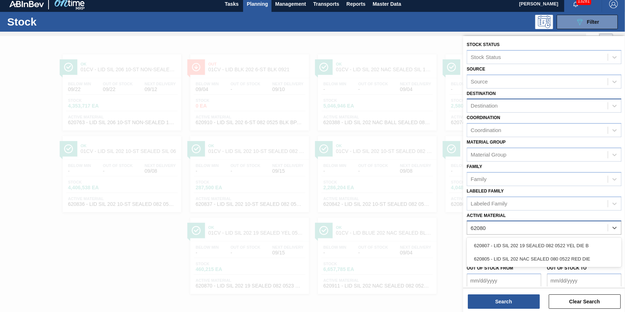
type Material "620805"
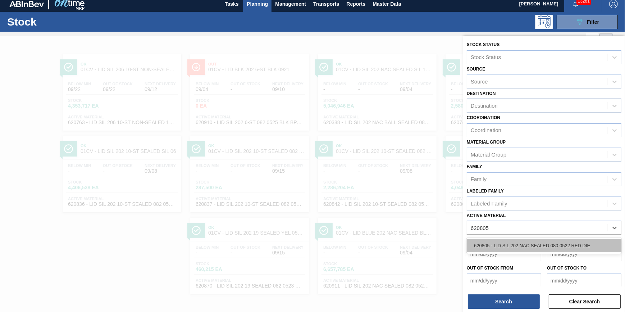
click at [510, 244] on div "620805 - LID SIL 202 NAC SEALED 080 0522 RED DIE" at bounding box center [543, 245] width 155 height 13
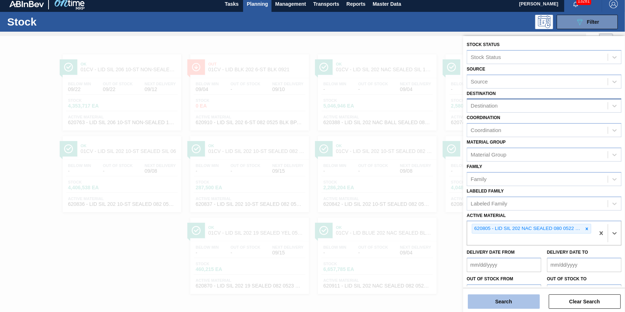
click at [501, 296] on button "Search" at bounding box center [504, 301] width 72 height 14
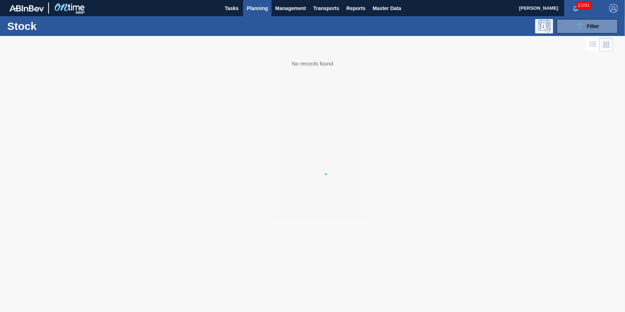
scroll to position [0, 0]
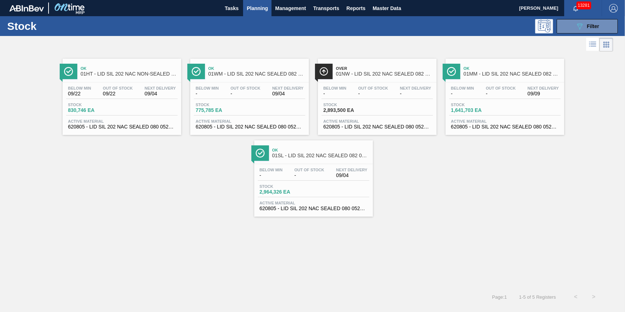
click at [261, 12] on span "Planning" at bounding box center [257, 8] width 21 height 9
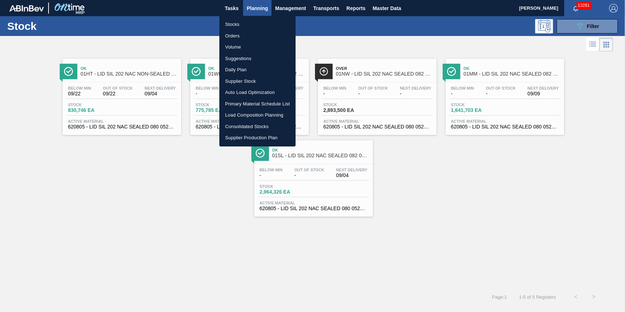
click at [259, 117] on li "Load Composition Planning" at bounding box center [257, 114] width 76 height 11
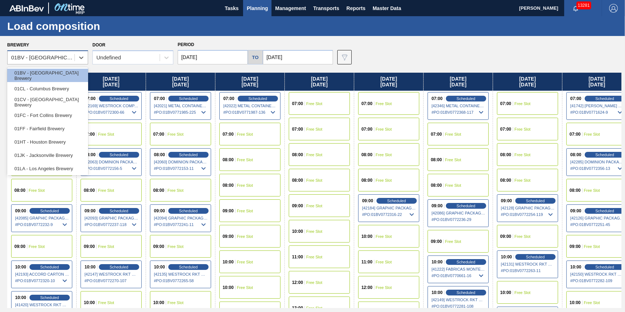
click at [59, 61] on div "01BV - Baldwinsville Brewery" at bounding box center [41, 57] width 67 height 10
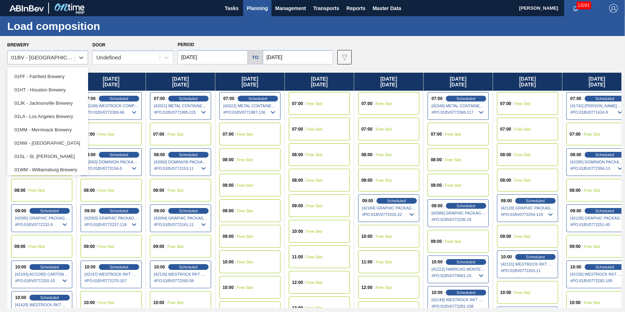
scroll to position [54, 0]
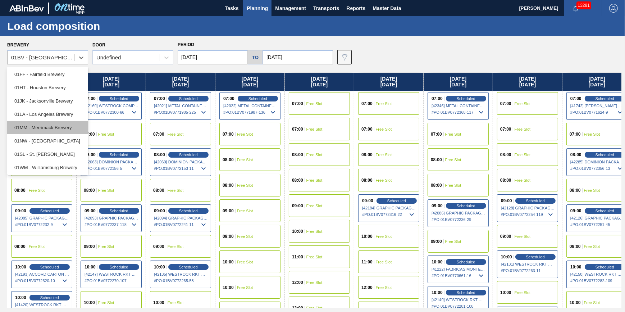
click at [65, 127] on div "01MM - Merrimack Brewery" at bounding box center [47, 127] width 81 height 13
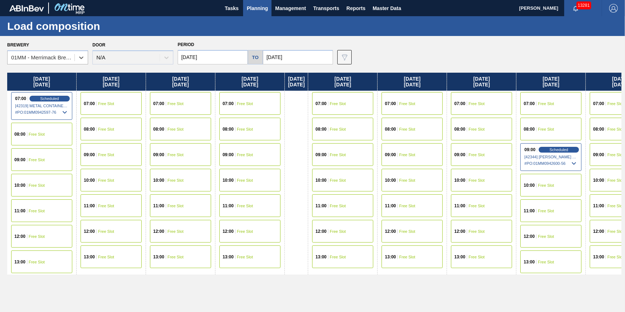
click at [100, 127] on span "Free Slot" at bounding box center [106, 129] width 16 height 4
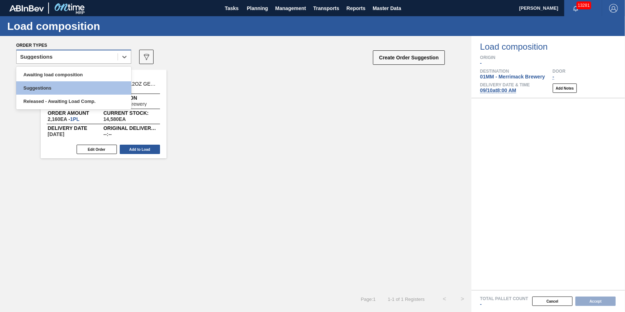
click at [111, 60] on div "Suggestions" at bounding box center [67, 57] width 101 height 10
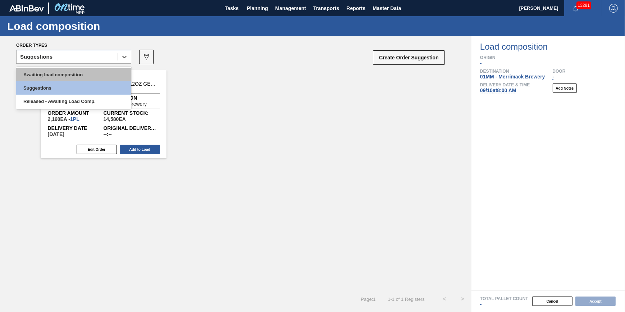
click at [108, 71] on div "Awaiting load composition" at bounding box center [73, 74] width 115 height 13
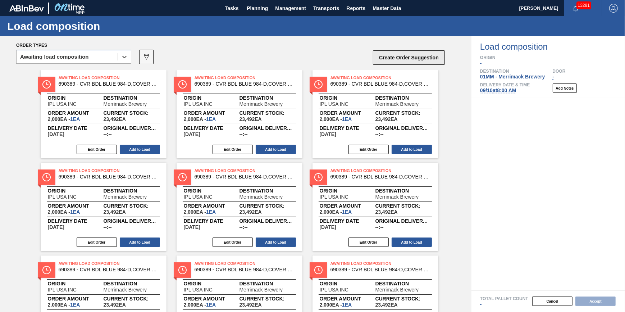
click at [393, 59] on button "Create Order Suggestion" at bounding box center [409, 57] width 72 height 14
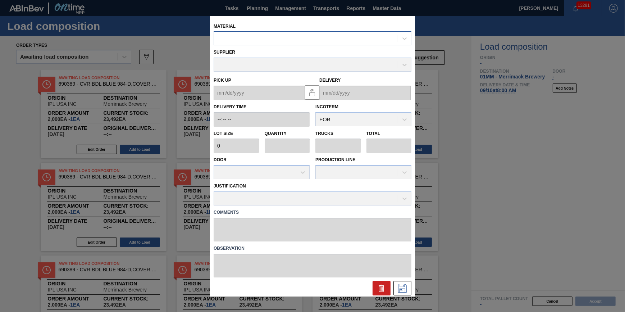
click at [312, 41] on div at bounding box center [306, 38] width 184 height 10
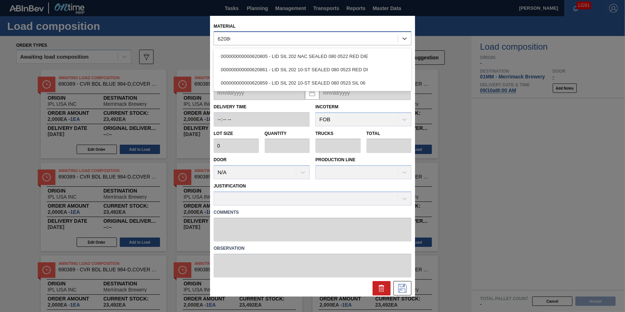
type input "620805"
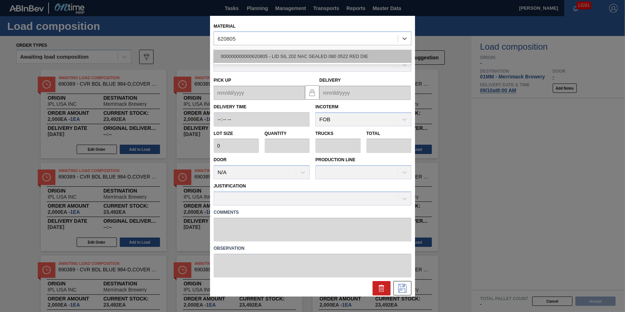
click at [308, 54] on div "000000000000620805 - LID SIL 202 NAC SEALED 080 0522 RED DIE" at bounding box center [312, 56] width 198 height 13
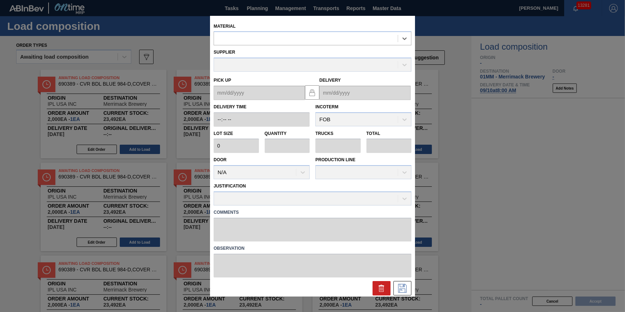
type input "231,500"
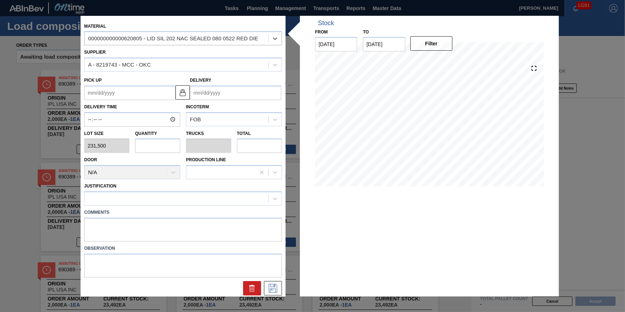
click at [165, 146] on input "text" at bounding box center [157, 145] width 45 height 14
type input "2"
type input "0.063"
type input "463,000"
type input "2"
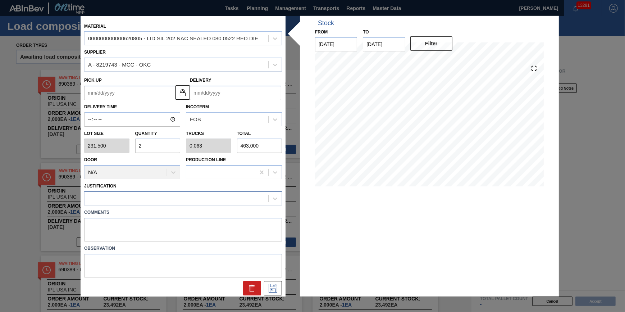
click at [187, 196] on div at bounding box center [176, 198] width 184 height 10
type input "other"
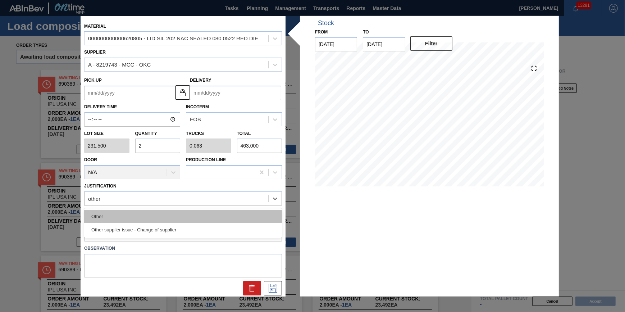
click at [182, 210] on div "Other" at bounding box center [183, 216] width 198 height 13
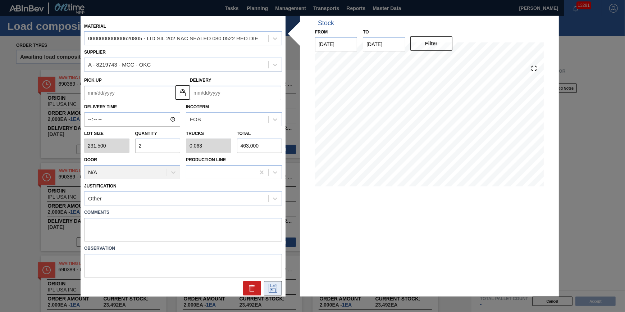
click at [271, 286] on icon at bounding box center [272, 288] width 11 height 9
click at [265, 93] on input "Delivery" at bounding box center [235, 93] width 91 height 14
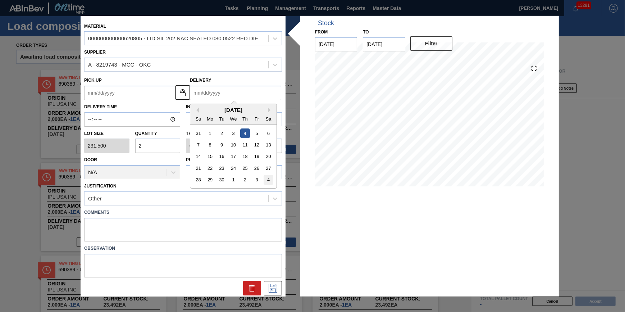
click at [266, 180] on div "4" at bounding box center [268, 180] width 10 height 10
type up "10/02/2025"
type input "10/04/2025"
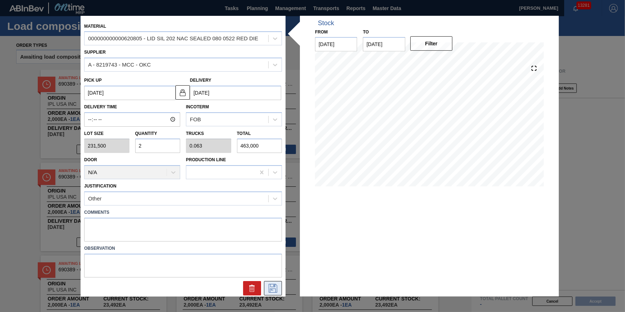
click at [270, 293] on button at bounding box center [273, 288] width 18 height 14
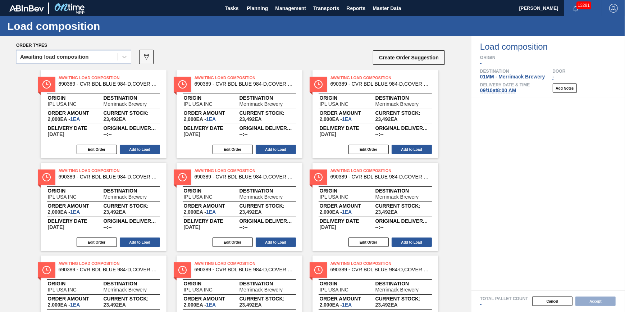
click at [113, 57] on div "Awaiting load composition" at bounding box center [67, 57] width 101 height 10
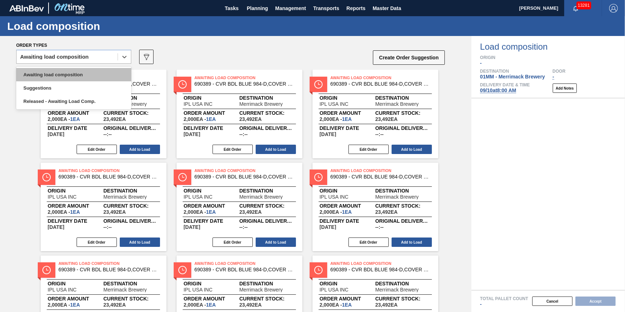
click at [104, 78] on div "Awaiting load composition" at bounding box center [73, 74] width 115 height 13
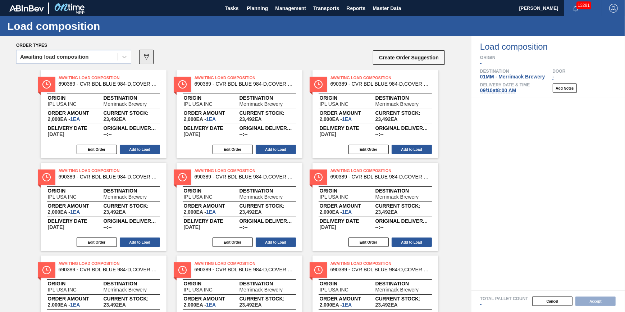
click at [148, 57] on icon "089F7B8B-B2A5-4AFE-B5C0-19BA573D28AC" at bounding box center [146, 56] width 9 height 9
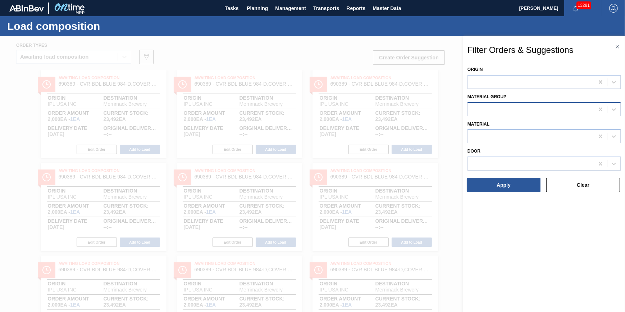
click at [481, 115] on div "Origin Material Group Material Door Apply Clear" at bounding box center [543, 128] width 153 height 128
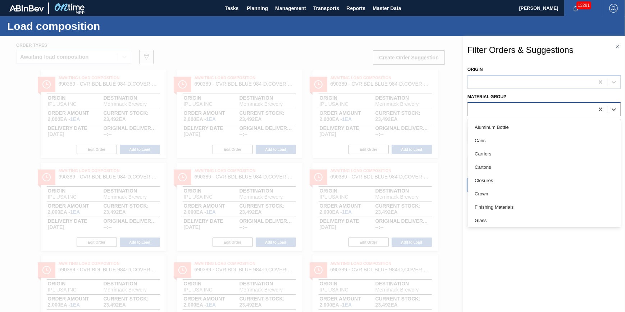
click at [491, 110] on div at bounding box center [531, 109] width 126 height 10
drag, startPoint x: 618, startPoint y: 157, endPoint x: 619, endPoint y: 183, distance: 25.6
click at [619, 183] on div "Aluminum Bottle Cans Carriers Cartons Closures Crown Finishing Materials Glass …" at bounding box center [543, 173] width 153 height 108
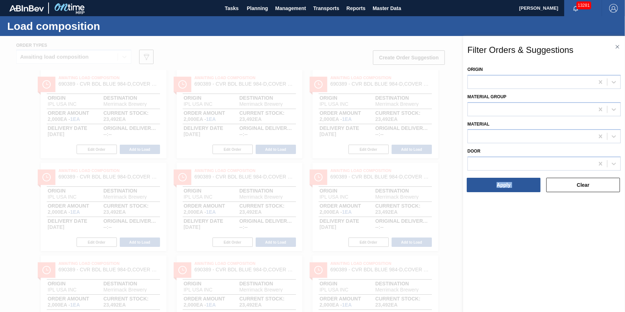
drag, startPoint x: 621, startPoint y: 162, endPoint x: 620, endPoint y: 179, distance: 17.3
click at [620, 179] on div "Filter Orders & Suggestions Origin Material Group Material Door Apply Clear" at bounding box center [544, 181] width 162 height 291
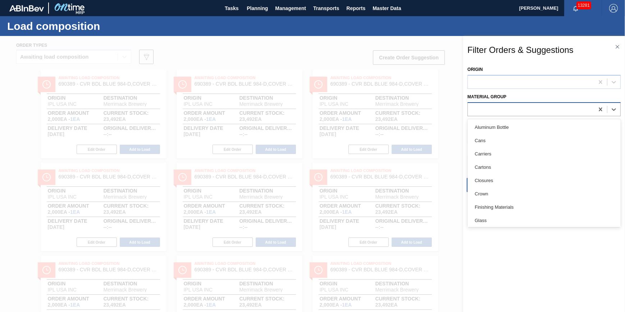
drag, startPoint x: 620, startPoint y: 179, endPoint x: 557, endPoint y: 107, distance: 95.5
click at [557, 107] on div at bounding box center [531, 109] width 126 height 10
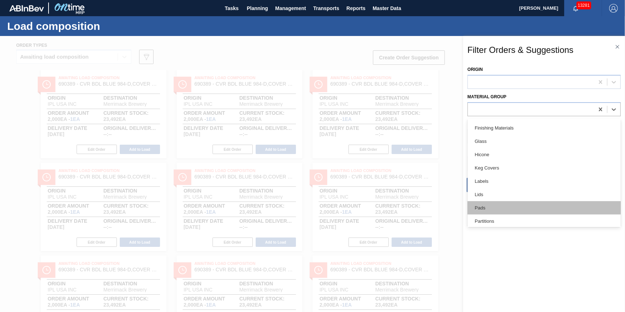
scroll to position [93, 0]
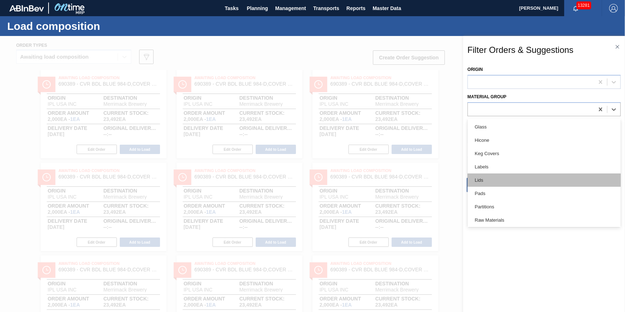
click at [539, 182] on div "Lids" at bounding box center [543, 179] width 153 height 13
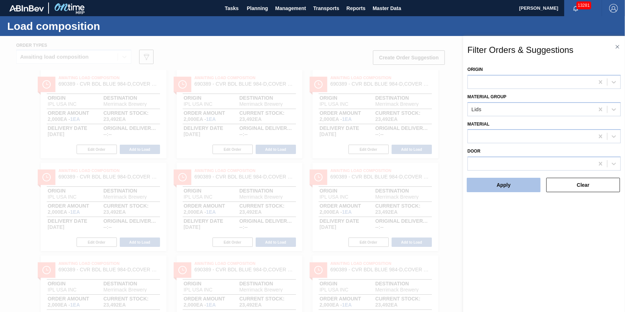
click at [501, 188] on button "Apply" at bounding box center [503, 185] width 74 height 14
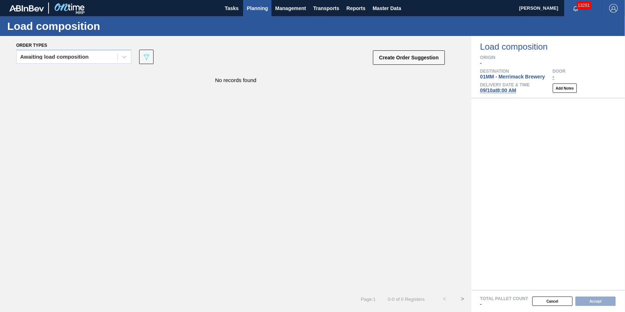
click at [255, 7] on span "Planning" at bounding box center [257, 8] width 21 height 9
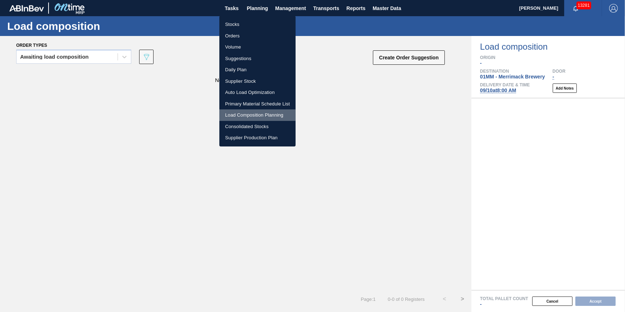
click at [254, 112] on li "Load Composition Planning" at bounding box center [257, 114] width 76 height 11
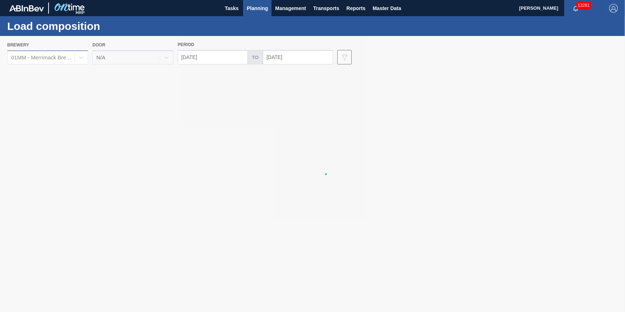
click at [70, 55] on div "01MM - Merrimack Brewery" at bounding box center [43, 58] width 64 height 6
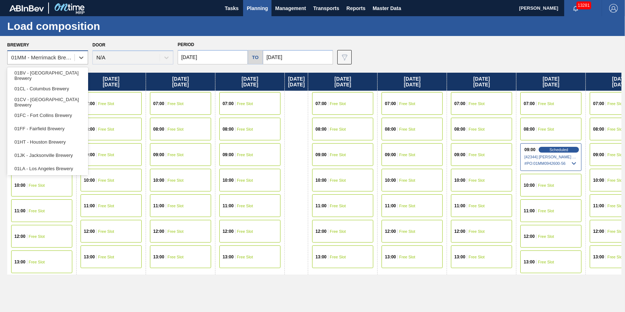
click at [70, 55] on div "01MM - Merrimack Brewery" at bounding box center [43, 58] width 64 height 6
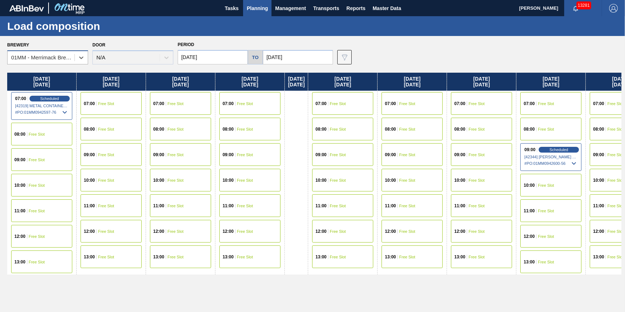
click at [70, 55] on div "01MM - Merrimack Brewery" at bounding box center [43, 58] width 64 height 6
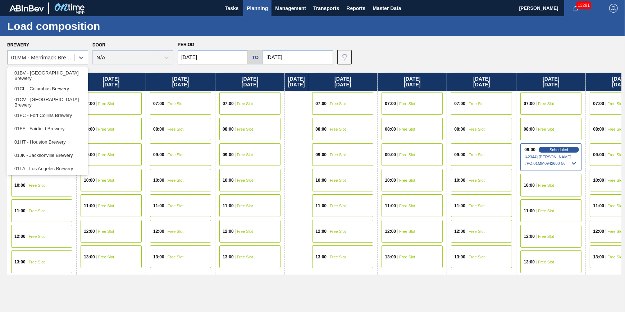
scroll to position [54, 0]
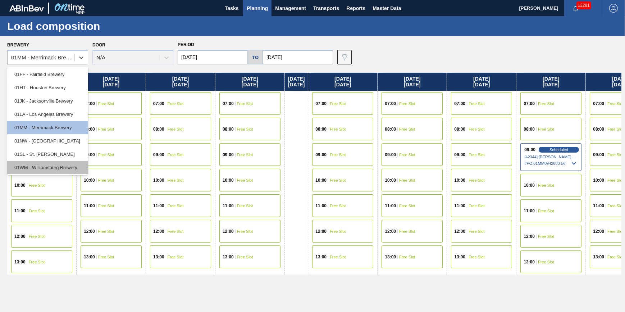
click at [72, 167] on div "01WM - Williamsburg Brewery" at bounding box center [47, 167] width 81 height 13
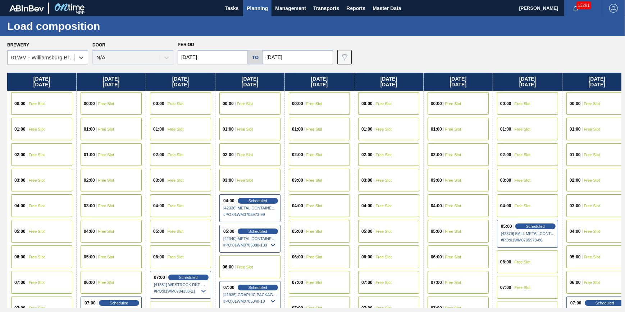
click at [235, 269] on div "06:00 Free Slot" at bounding box center [249, 266] width 61 height 23
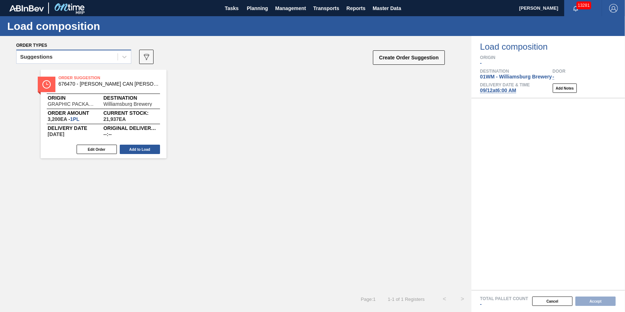
click at [109, 54] on div "Suggestions" at bounding box center [73, 57] width 115 height 14
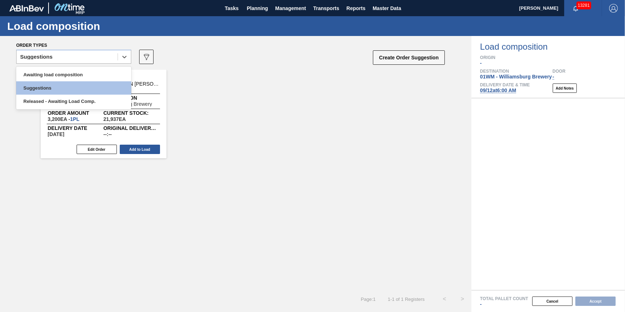
click at [105, 67] on div "Awaiting load composition Suggestions Released - Awaiting Load Comp." at bounding box center [73, 87] width 115 height 43
click at [105, 71] on div "Awaiting load composition" at bounding box center [73, 74] width 115 height 13
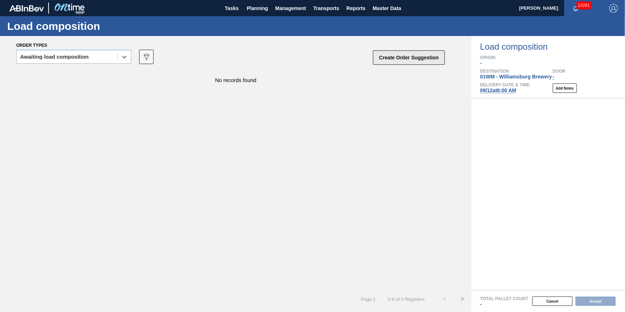
click at [416, 57] on button "Create Order Suggestion" at bounding box center [409, 57] width 72 height 14
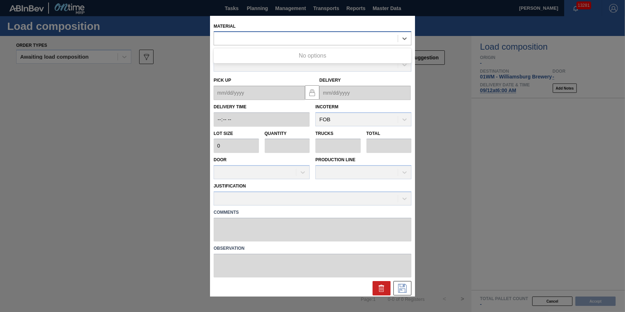
click at [315, 41] on div at bounding box center [306, 38] width 184 height 10
type input "620805"
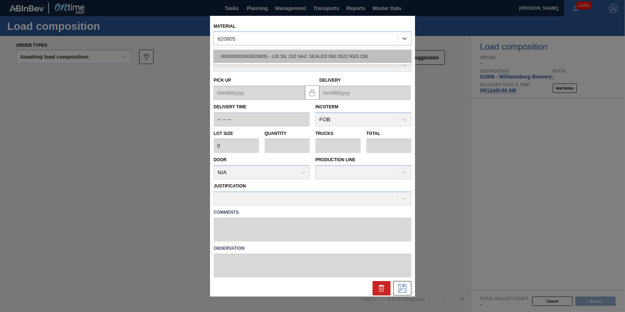
click at [312, 56] on div "000000000000620805 - LID SIL 202 NAC SEALED 080 0522 RED DIE" at bounding box center [312, 56] width 198 height 13
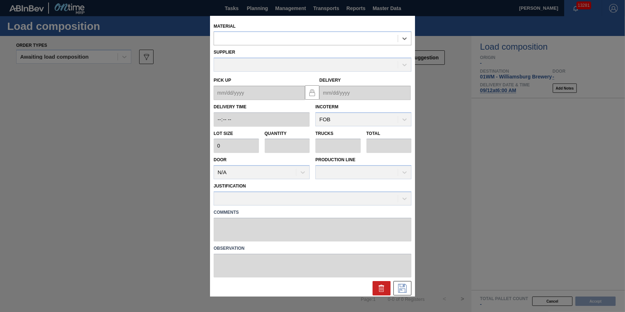
type input "231,500"
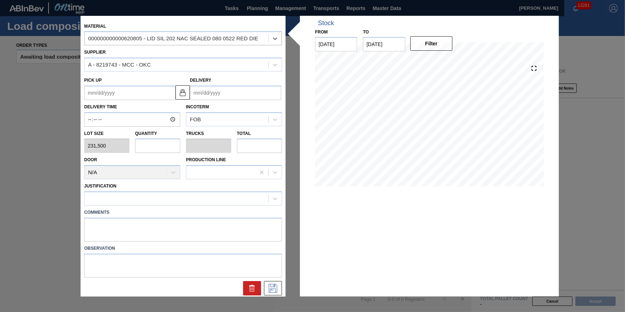
click at [172, 147] on input "text" at bounding box center [157, 145] width 45 height 14
type input "1"
type input "0.031"
type input "231,500"
type input "1"
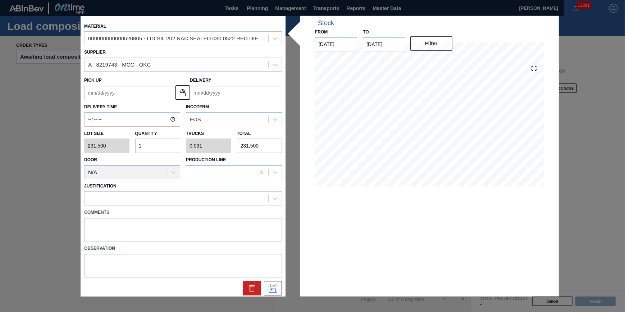
click at [262, 96] on input "Delivery" at bounding box center [235, 93] width 91 height 14
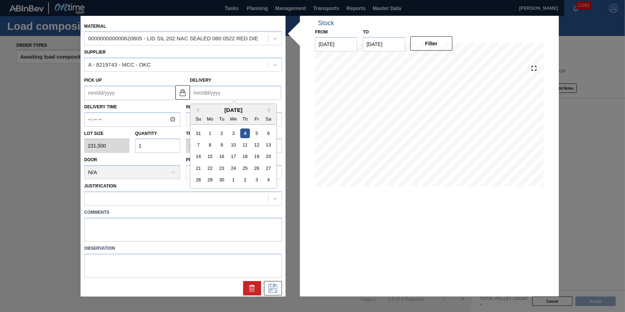
click at [266, 179] on div "4" at bounding box center [268, 180] width 10 height 10
type up "10/02/2025"
type input "10/04/2025"
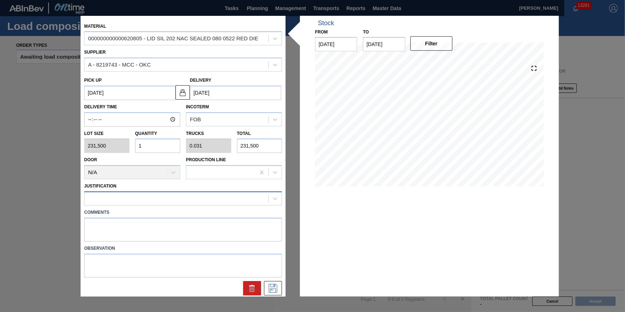
click at [208, 195] on div at bounding box center [176, 198] width 184 height 10
type input "other"
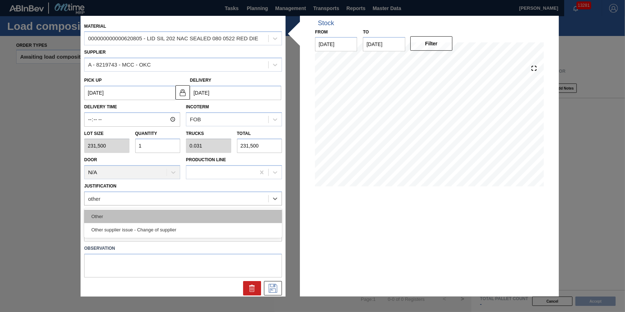
click at [194, 214] on div "Other" at bounding box center [183, 216] width 198 height 13
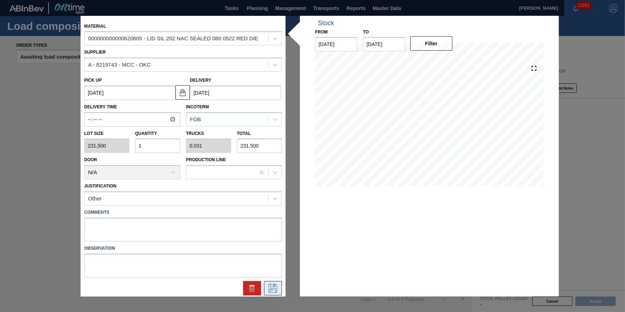
click at [269, 293] on button at bounding box center [273, 288] width 18 height 14
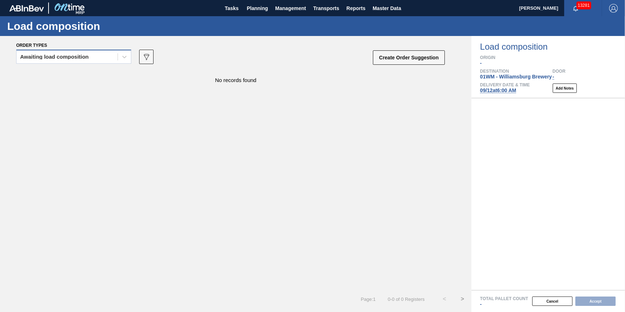
click at [101, 60] on div "Awaiting load composition" at bounding box center [67, 57] width 101 height 10
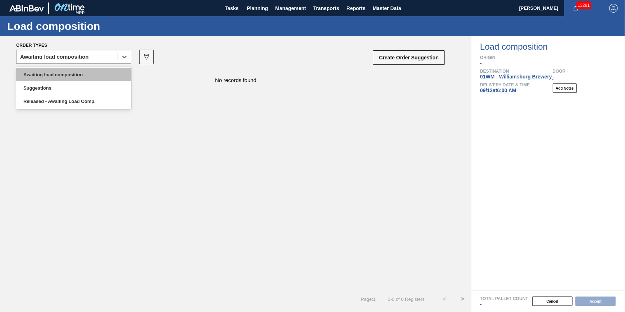
click at [100, 72] on div "Awaiting load composition" at bounding box center [73, 74] width 115 height 13
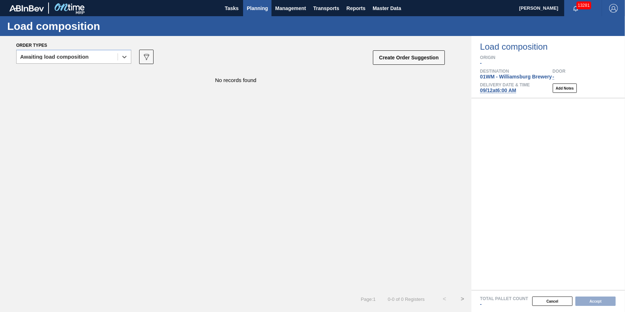
click at [259, 9] on span "Planning" at bounding box center [257, 8] width 21 height 9
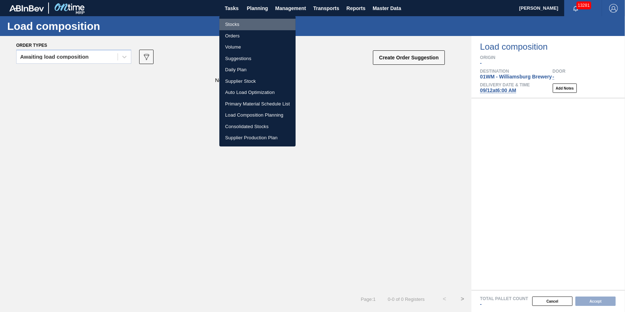
click at [253, 21] on li "Stocks" at bounding box center [257, 24] width 76 height 11
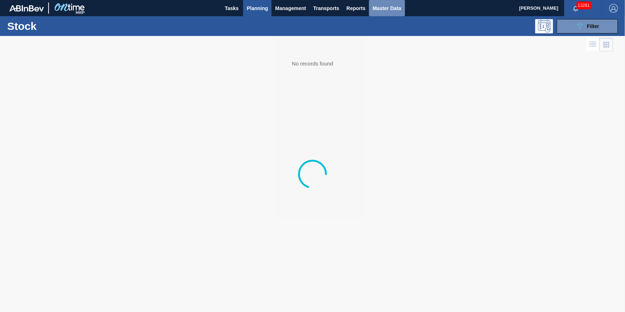
click at [391, 4] on span "Master Data" at bounding box center [386, 8] width 28 height 9
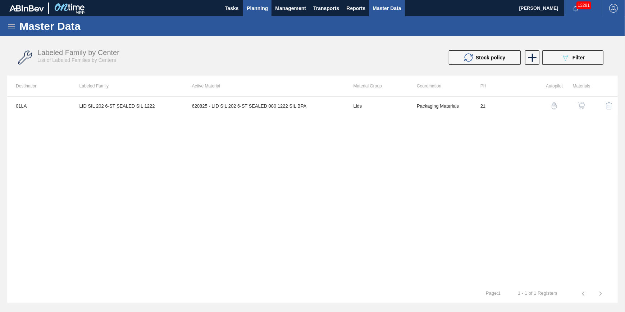
click at [256, 11] on span "Planning" at bounding box center [257, 8] width 21 height 9
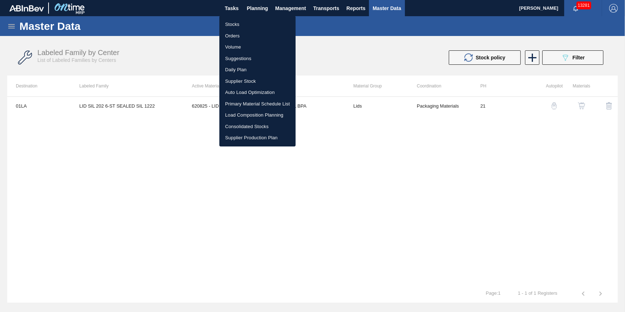
click at [252, 22] on li "Stocks" at bounding box center [257, 24] width 76 height 11
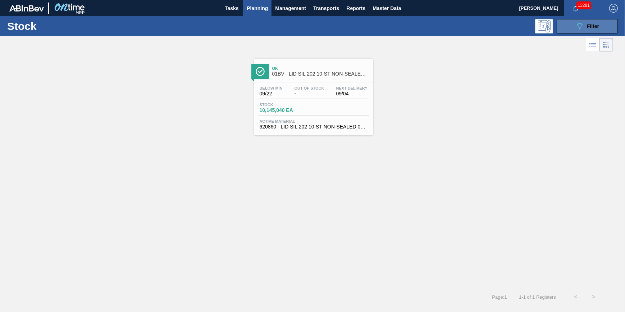
click at [593, 25] on span "Filter" at bounding box center [592, 26] width 12 height 6
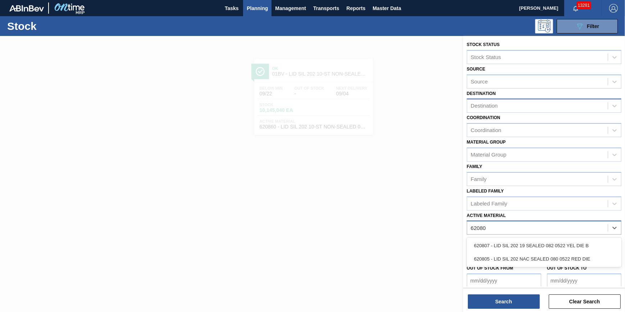
type Material "620805"
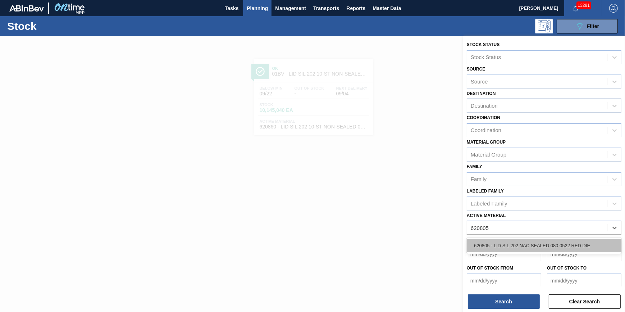
click at [539, 248] on div "620805 - LID SIL 202 NAC SEALED 080 0522 RED DIE" at bounding box center [543, 245] width 155 height 13
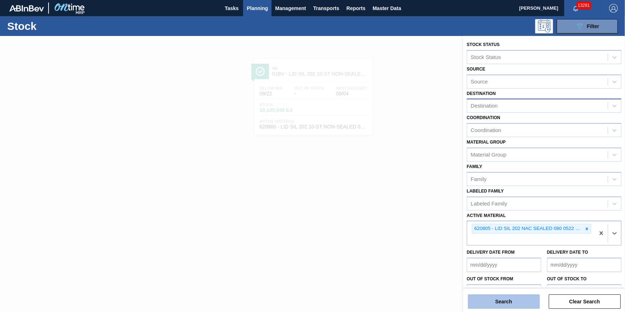
click at [508, 301] on button "Search" at bounding box center [504, 301] width 72 height 14
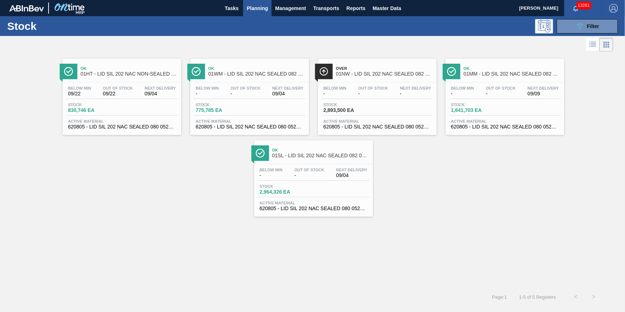
click at [293, 83] on div "Below Min - Out Of Stock - Next Delivery 09/04 Stock 775,785 EA Active Material…" at bounding box center [249, 106] width 119 height 49
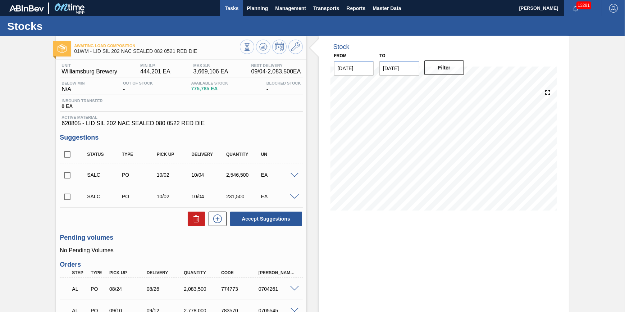
click at [227, 13] on button "Tasks" at bounding box center [231, 8] width 23 height 16
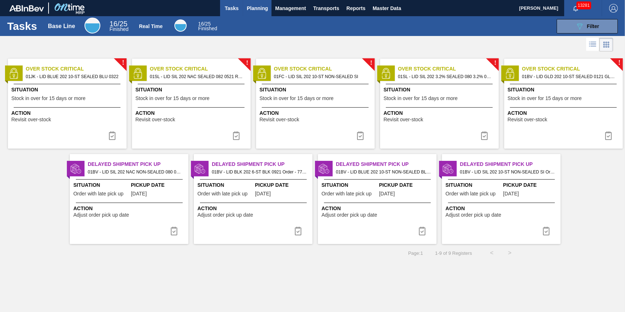
click at [254, 9] on span "Planning" at bounding box center [257, 8] width 21 height 9
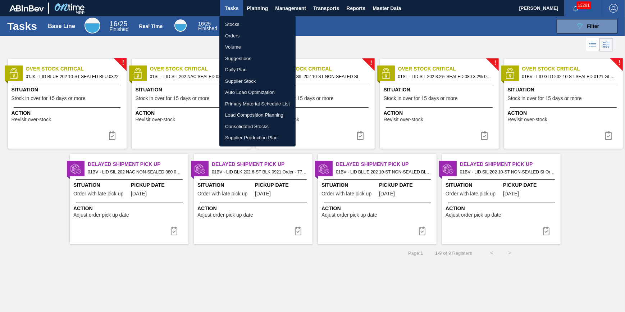
click at [251, 22] on li "Stocks" at bounding box center [257, 24] width 76 height 11
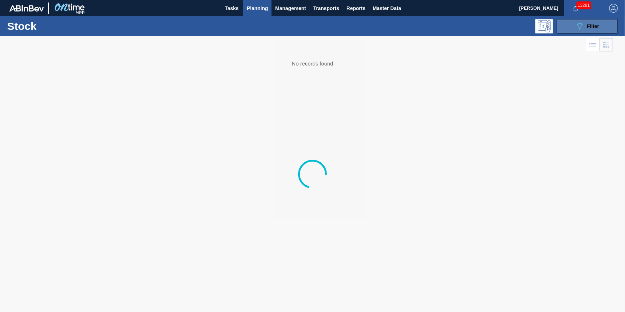
click at [577, 27] on icon "089F7B8B-B2A5-4AFE-B5C0-19BA573D28AC" at bounding box center [579, 26] width 9 height 9
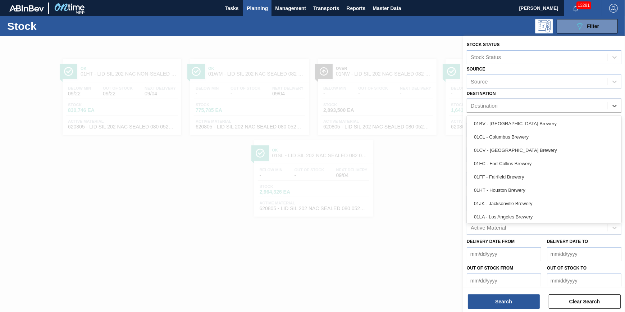
click at [542, 107] on div "Destination" at bounding box center [537, 106] width 141 height 10
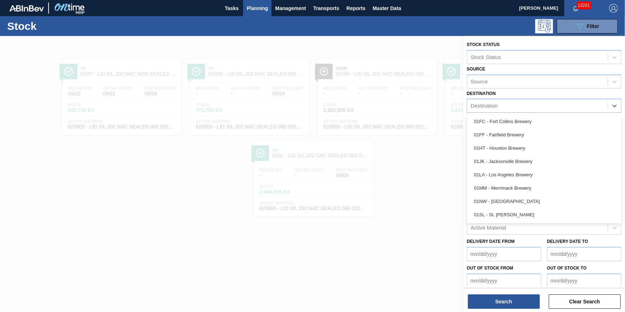
scroll to position [43, 0]
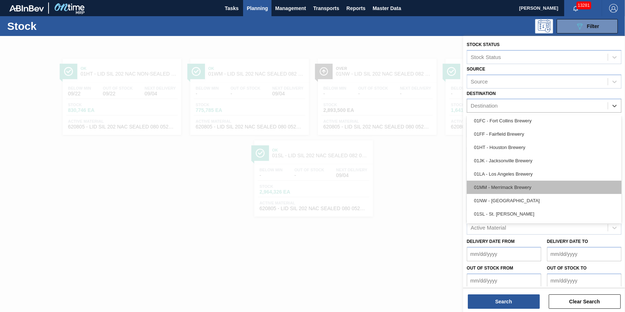
click at [578, 187] on div "01MM - Merrimack Brewery" at bounding box center [543, 186] width 155 height 13
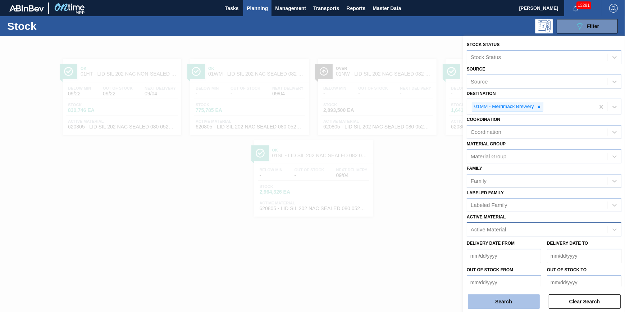
click at [515, 300] on button "Search" at bounding box center [504, 301] width 72 height 14
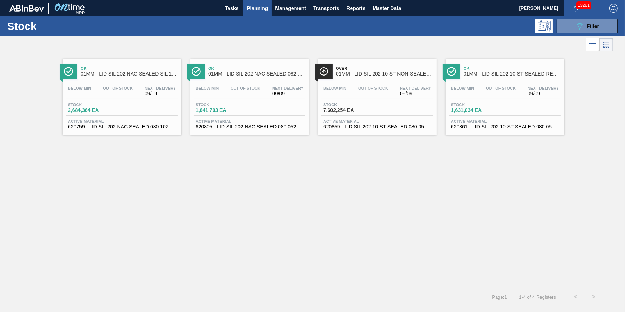
click at [146, 86] on span "Next Delivery" at bounding box center [159, 88] width 31 height 4
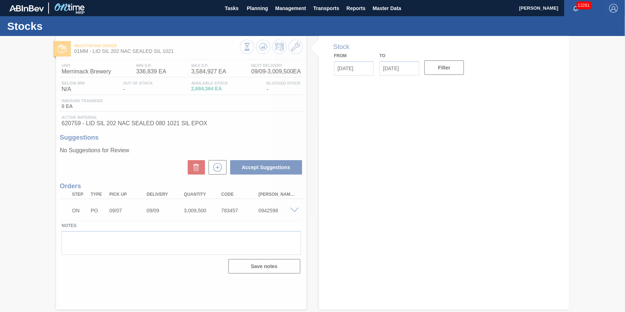
type input "[DATE]"
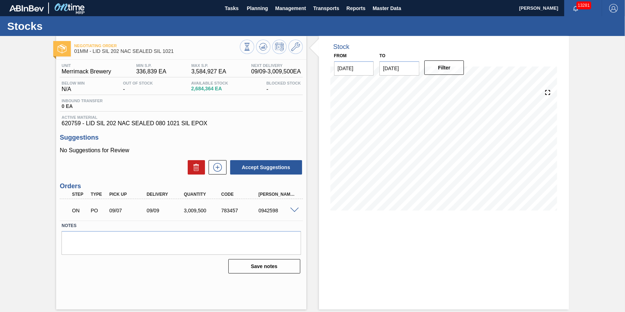
click at [296, 213] on div "0942598" at bounding box center [277, 210] width 41 height 6
click at [294, 213] on span at bounding box center [294, 209] width 9 height 5
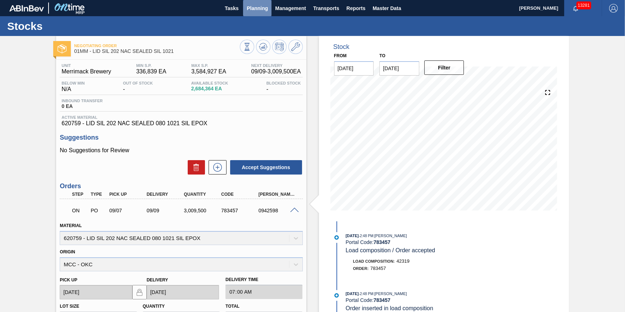
click at [268, 14] on button "Planning" at bounding box center [257, 8] width 28 height 16
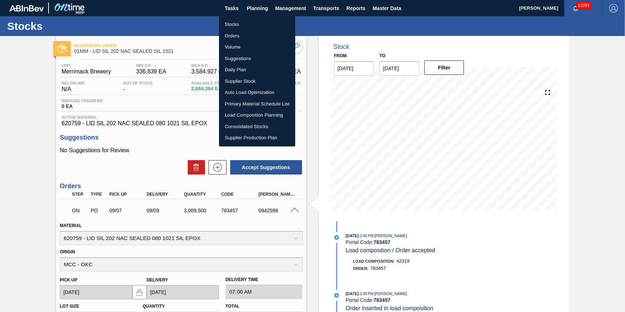
click at [261, 27] on li "Stocks" at bounding box center [257, 24] width 76 height 11
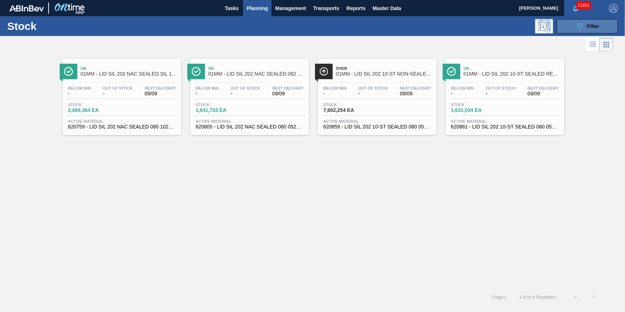
click at [589, 26] on span "Filter" at bounding box center [592, 26] width 12 height 6
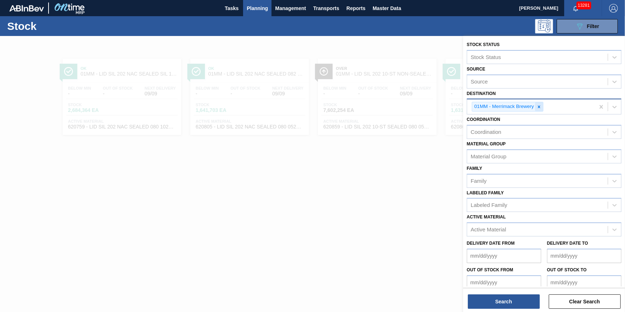
click at [540, 106] on icon at bounding box center [538, 106] width 5 height 5
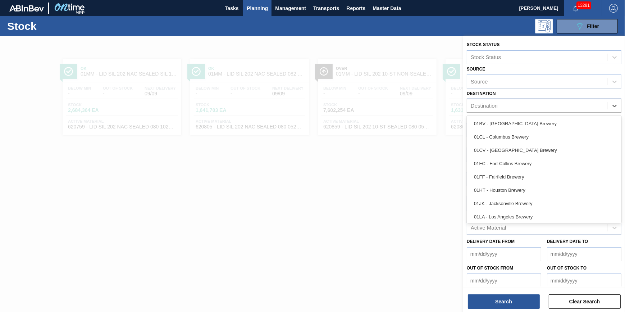
click at [540, 106] on div "Destination" at bounding box center [537, 106] width 141 height 10
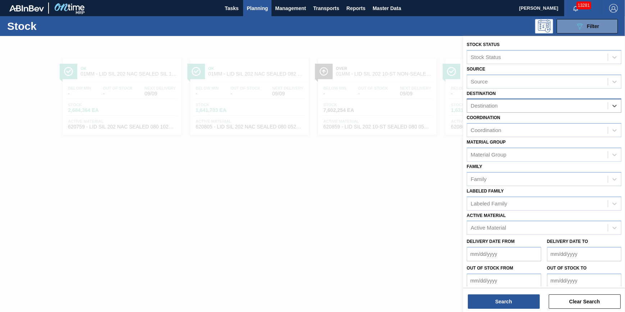
click at [586, 111] on div "Destination" at bounding box center [543, 105] width 155 height 14
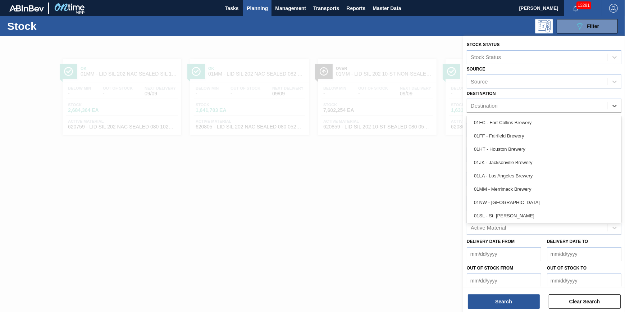
scroll to position [54, 0]
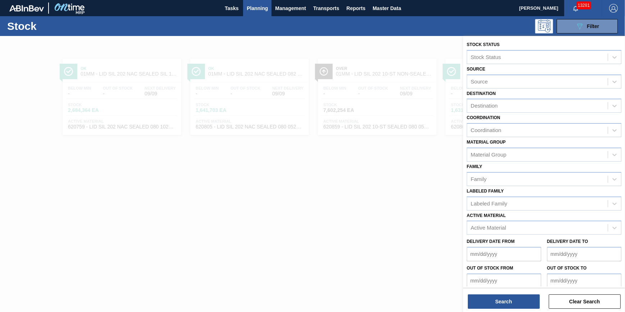
click at [380, 226] on div at bounding box center [312, 192] width 625 height 312
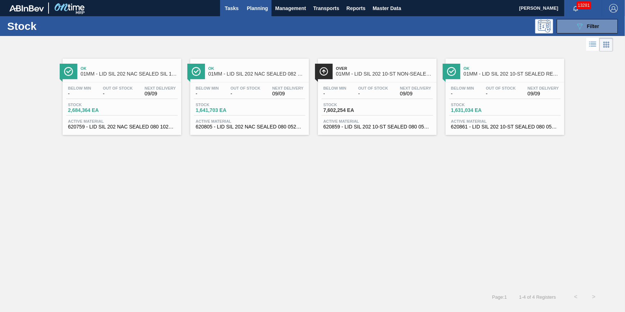
click at [231, 6] on span "Tasks" at bounding box center [232, 8] width 16 height 9
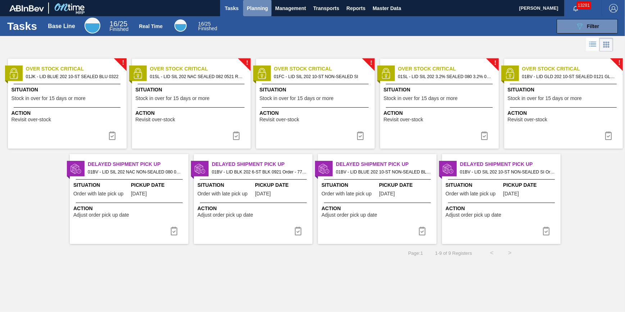
click at [255, 12] on button "Planning" at bounding box center [257, 8] width 28 height 16
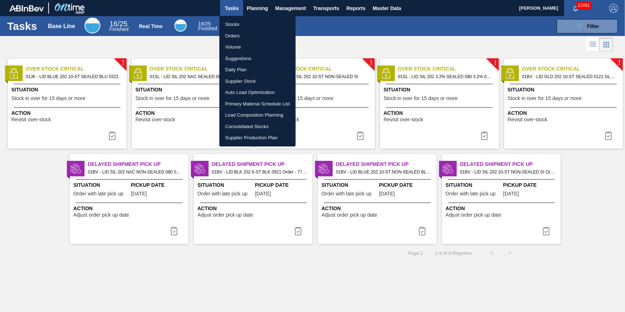
click at [335, 33] on div at bounding box center [312, 156] width 625 height 312
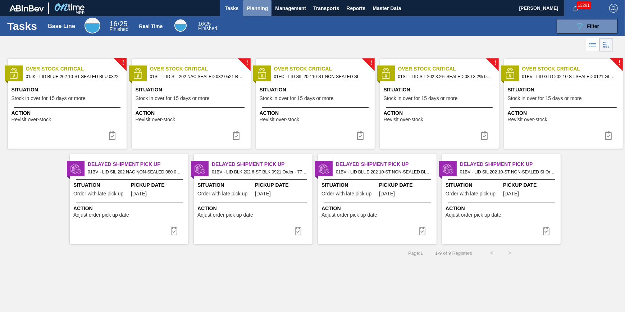
click at [258, 10] on span "Planning" at bounding box center [257, 8] width 21 height 9
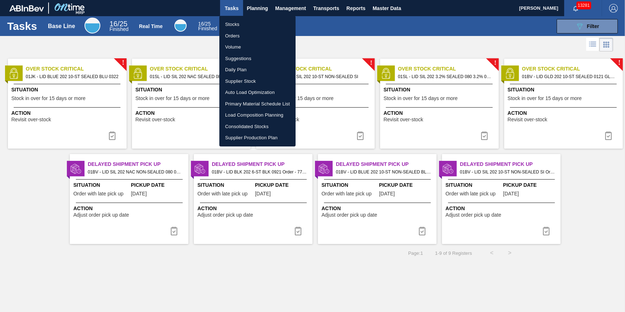
click at [253, 24] on li "Stocks" at bounding box center [257, 24] width 76 height 11
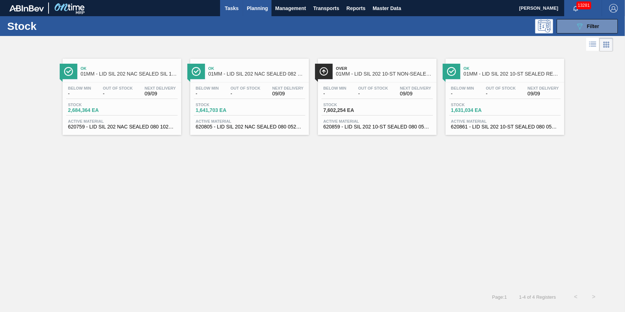
click at [230, 13] on button "Tasks" at bounding box center [231, 8] width 23 height 16
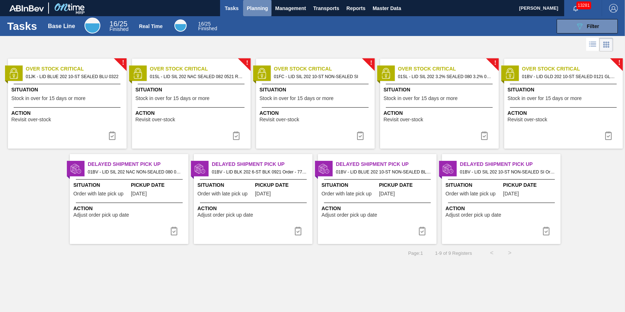
click at [255, 7] on span "Planning" at bounding box center [257, 8] width 21 height 9
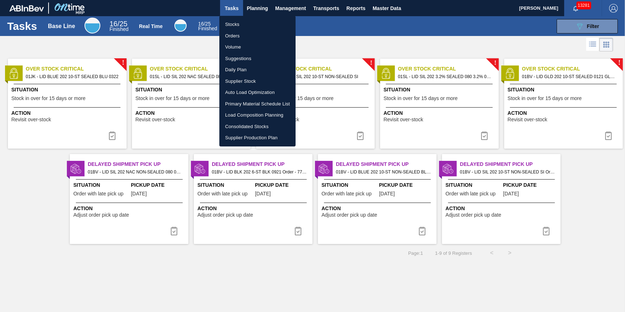
click at [252, 22] on li "Stocks" at bounding box center [257, 24] width 76 height 11
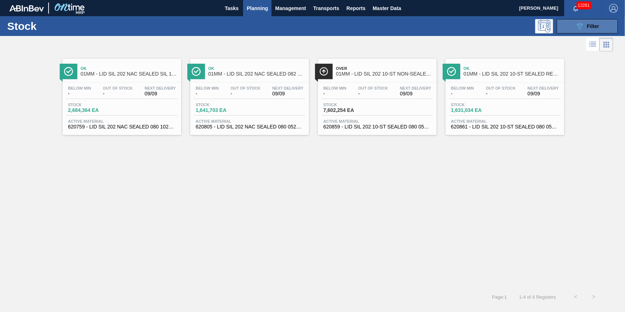
click at [589, 29] on div "089F7B8B-B2A5-4AFE-B5C0-19BA573D28AC Filter" at bounding box center [587, 26] width 24 height 9
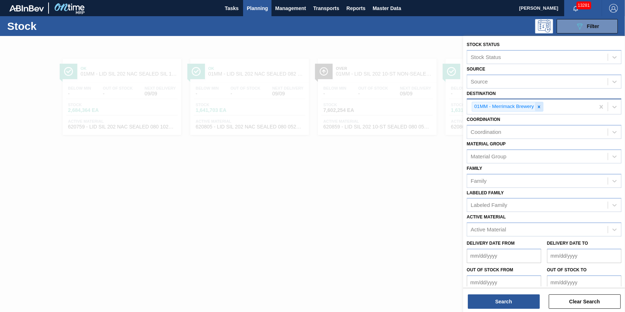
click at [538, 109] on icon at bounding box center [538, 106] width 5 height 5
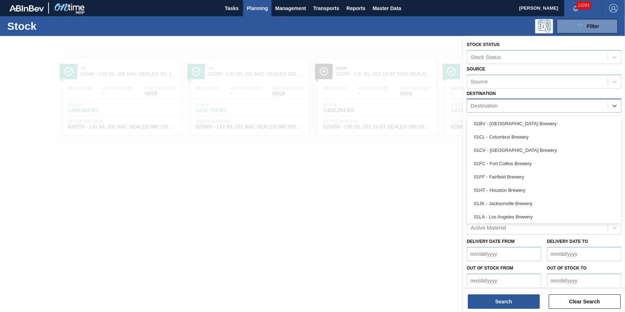
click at [538, 109] on div "Destination" at bounding box center [537, 106] width 141 height 10
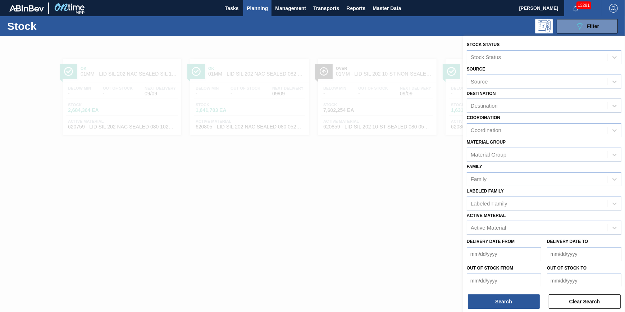
click at [418, 218] on div at bounding box center [312, 192] width 625 height 312
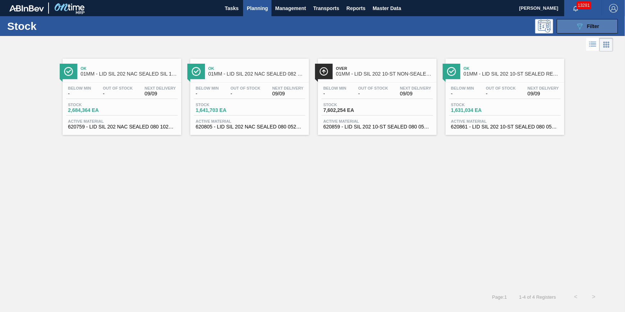
click at [574, 27] on button "089F7B8B-B2A5-4AFE-B5C0-19BA573D28AC Filter" at bounding box center [586, 26] width 61 height 14
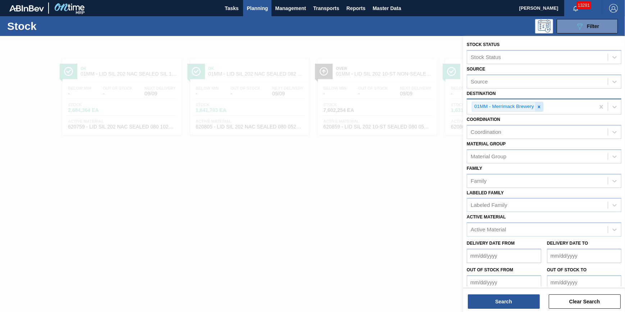
click at [538, 107] on icon at bounding box center [538, 106] width 3 height 3
click at [408, 189] on div at bounding box center [312, 192] width 625 height 312
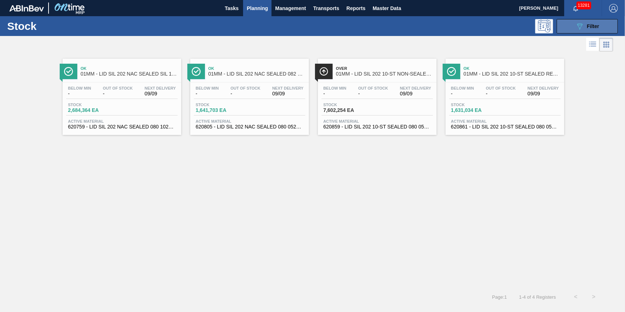
click at [572, 21] on button "089F7B8B-B2A5-4AFE-B5C0-19BA573D28AC Filter" at bounding box center [586, 26] width 61 height 14
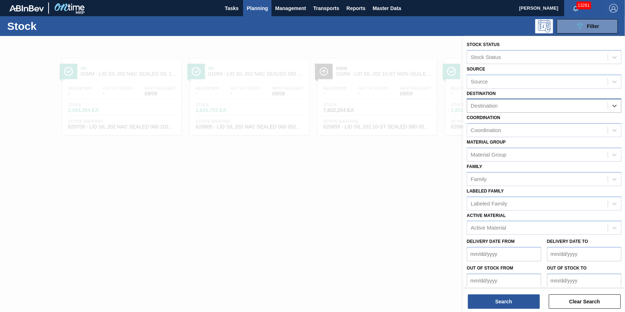
click at [341, 28] on div "089F7B8B-B2A5-4AFE-B5C0-19BA573D28AC Filter" at bounding box center [367, 26] width 508 height 14
click at [296, 191] on div at bounding box center [312, 192] width 625 height 312
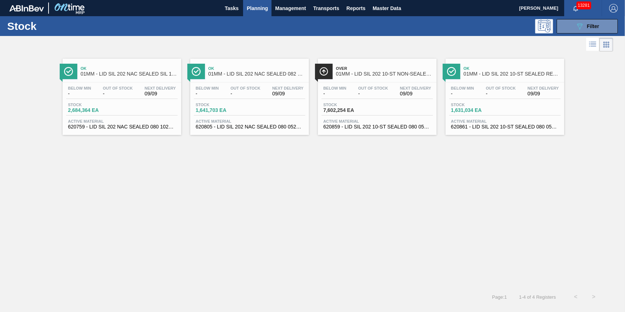
click at [261, 9] on span "Planning" at bounding box center [257, 8] width 21 height 9
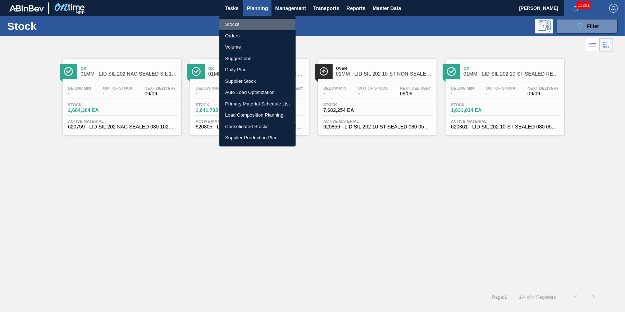
click at [262, 21] on li "Stocks" at bounding box center [257, 24] width 76 height 11
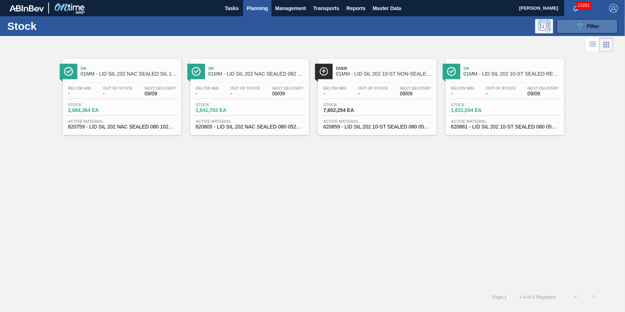
click at [581, 27] on icon "089F7B8B-B2A5-4AFE-B5C0-19BA573D28AC" at bounding box center [579, 26] width 9 height 9
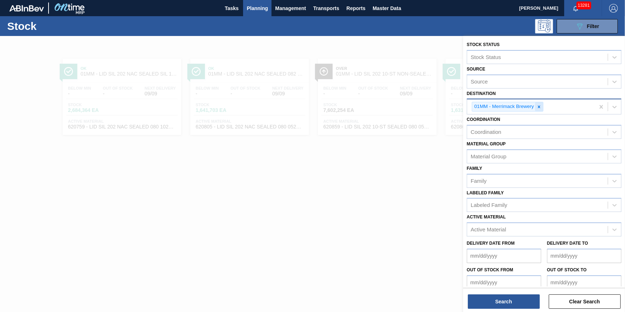
click at [538, 107] on icon at bounding box center [538, 106] width 3 height 3
click at [538, 107] on div "Destination" at bounding box center [537, 106] width 141 height 10
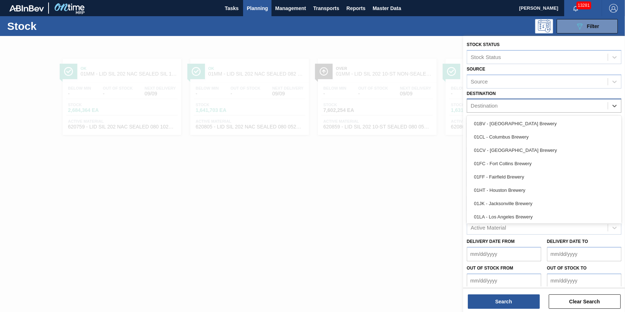
click at [538, 107] on div "Destination" at bounding box center [537, 106] width 141 height 10
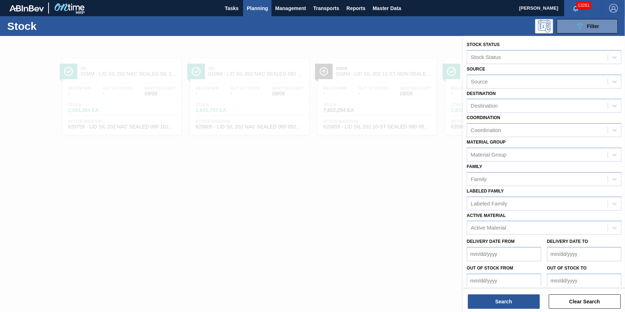
click at [404, 212] on div at bounding box center [312, 192] width 625 height 312
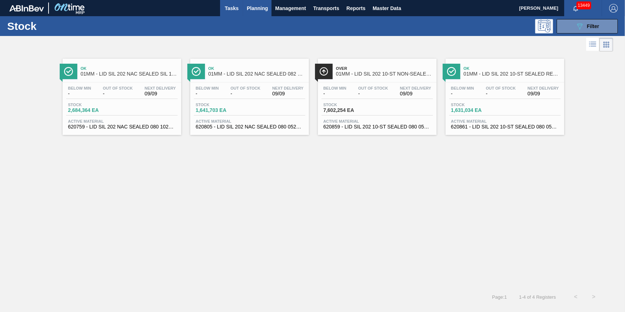
click at [230, 15] on button "Tasks" at bounding box center [231, 8] width 23 height 16
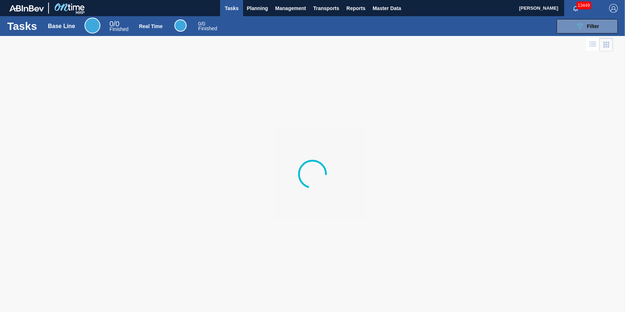
click at [232, 10] on span "Tasks" at bounding box center [232, 8] width 16 height 9
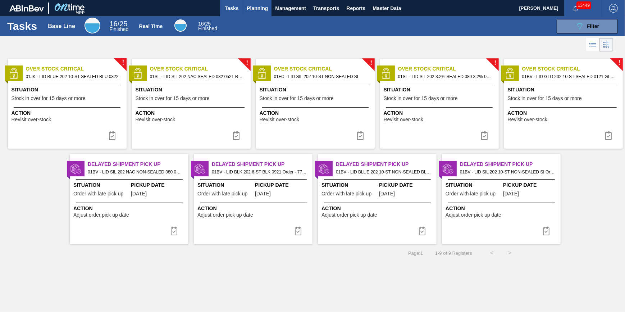
click at [248, 6] on span "Planning" at bounding box center [257, 8] width 21 height 9
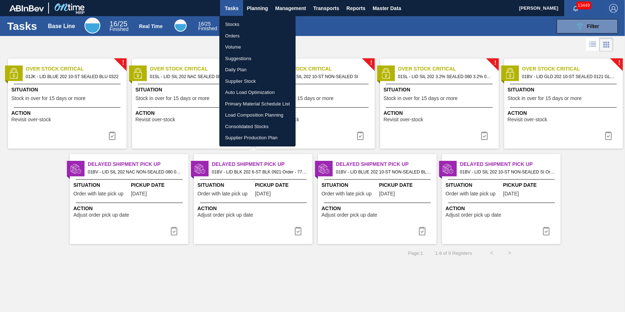
click at [248, 19] on li "Stocks" at bounding box center [257, 24] width 76 height 11
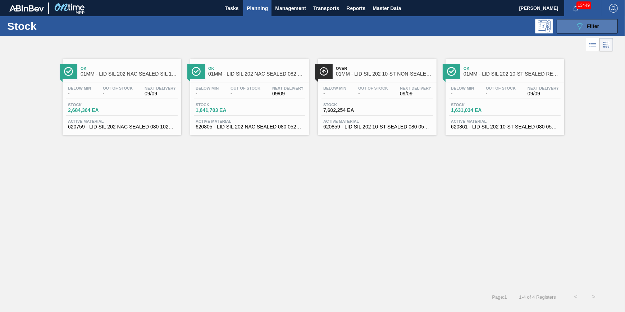
click at [574, 25] on button "089F7B8B-B2A5-4AFE-B5C0-19BA573D28AC Filter" at bounding box center [586, 26] width 61 height 14
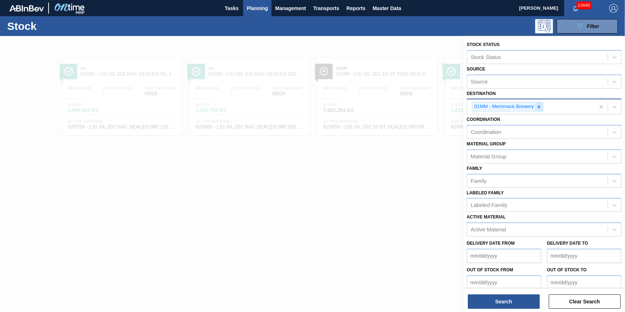
click at [535, 106] on div at bounding box center [539, 106] width 8 height 9
click at [535, 106] on div "01MM - Merrimack Brewery" at bounding box center [531, 106] width 128 height 15
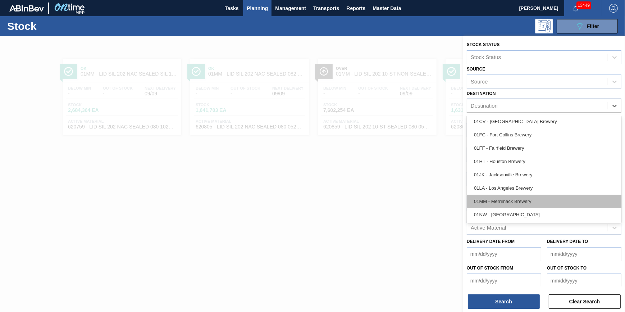
scroll to position [54, 0]
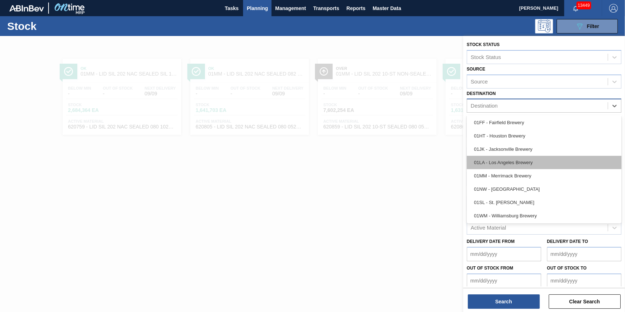
click at [532, 162] on div "01LA - Los Angeles Brewery" at bounding box center [543, 162] width 155 height 13
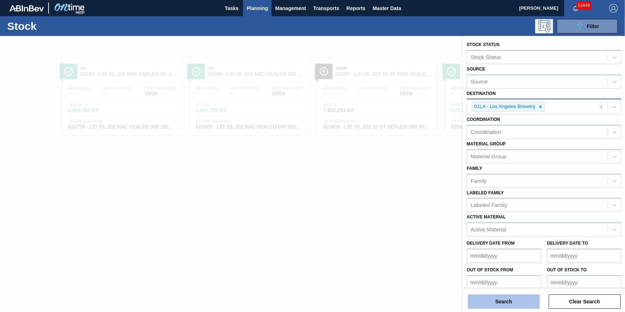
click at [501, 303] on button "Search" at bounding box center [504, 301] width 72 height 14
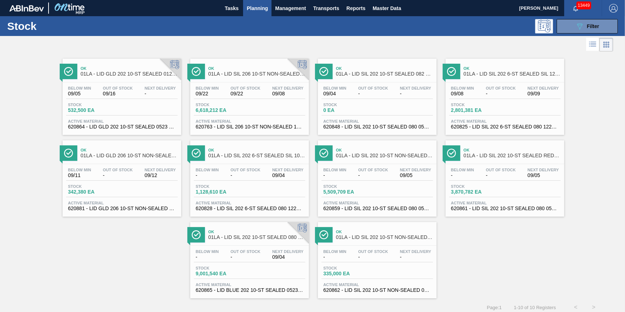
click at [144, 99] on div "Below Min 09/05 Out Of Stock 09/16 Next Delivery - Stock 532,500 EA Active Mate…" at bounding box center [122, 106] width 119 height 49
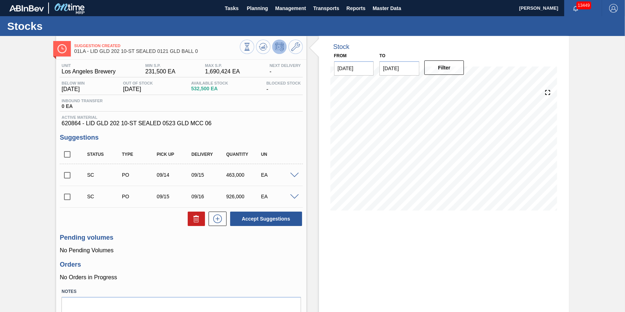
click at [64, 181] on input "checkbox" at bounding box center [67, 174] width 15 height 15
click at [201, 224] on button at bounding box center [196, 218] width 17 height 14
checkbox input "false"
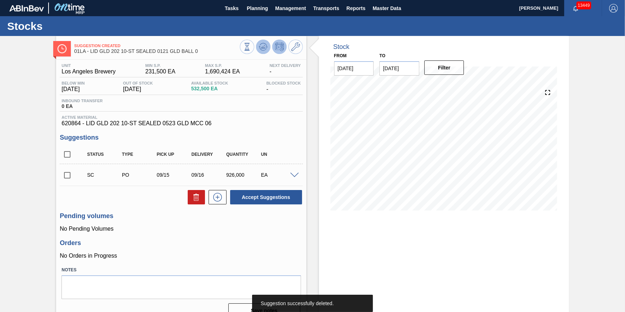
click at [259, 46] on icon at bounding box center [263, 46] width 9 height 9
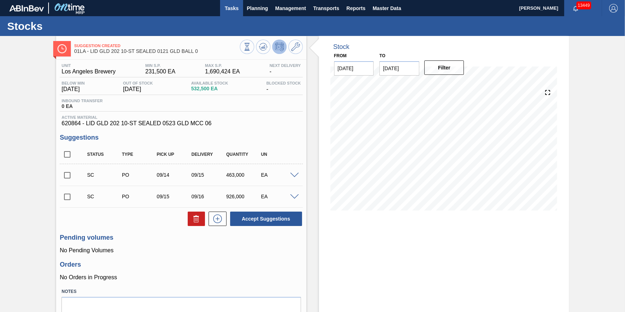
click at [224, 7] on span "Tasks" at bounding box center [232, 8] width 16 height 9
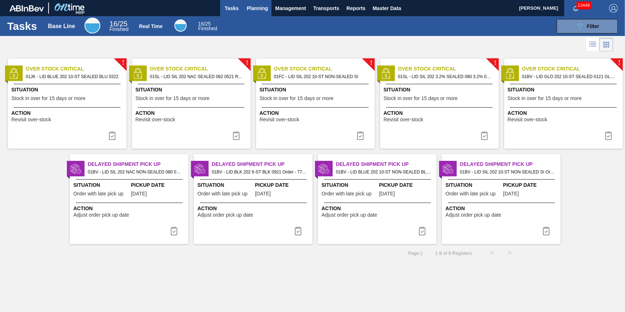
click at [256, 12] on span "Planning" at bounding box center [257, 8] width 21 height 9
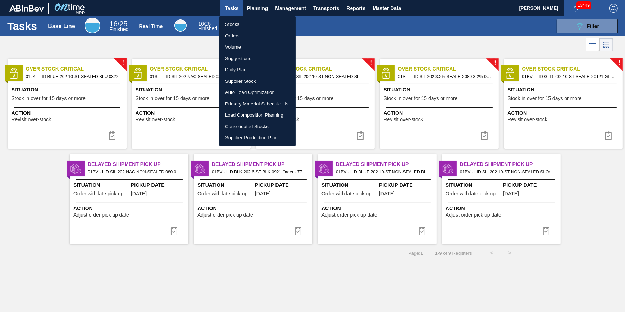
click at [263, 22] on li "Stocks" at bounding box center [257, 24] width 76 height 11
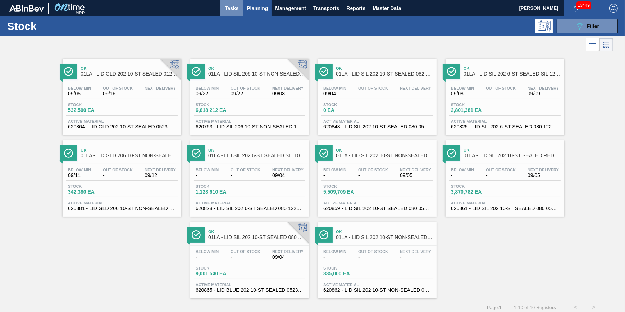
click at [236, 10] on span "Tasks" at bounding box center [232, 8] width 16 height 9
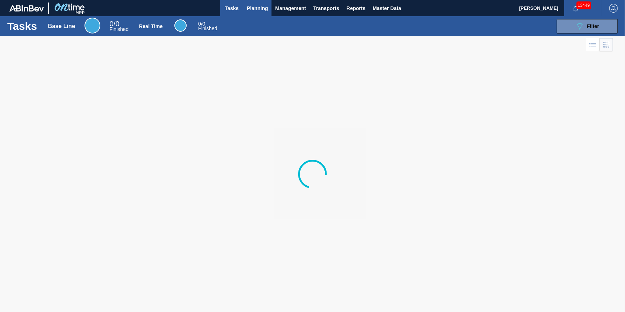
click at [251, 11] on span "Planning" at bounding box center [257, 8] width 21 height 9
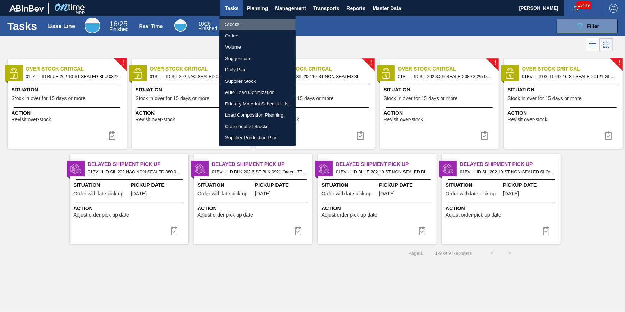
click at [244, 22] on li "Stocks" at bounding box center [257, 24] width 76 height 11
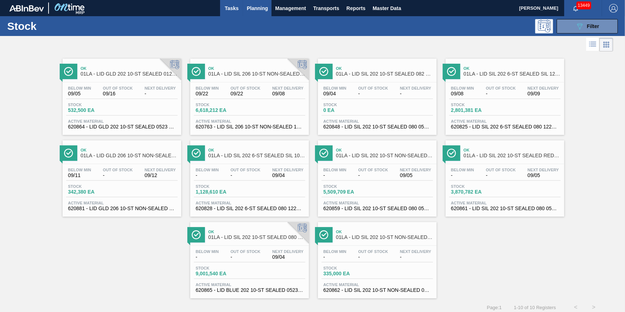
click at [238, 8] on span "Tasks" at bounding box center [232, 8] width 16 height 9
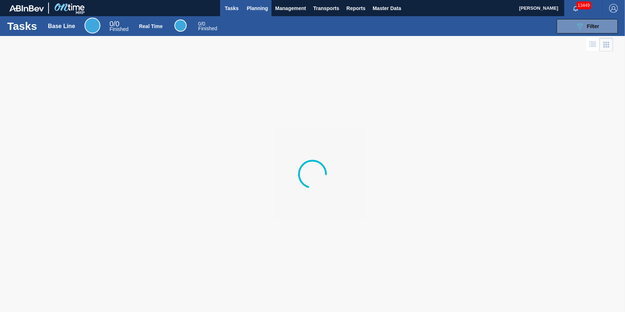
click at [252, 9] on span "Planning" at bounding box center [257, 8] width 21 height 9
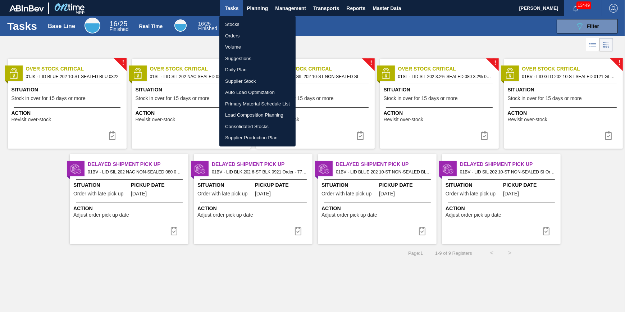
click at [249, 22] on li "Stocks" at bounding box center [257, 24] width 76 height 11
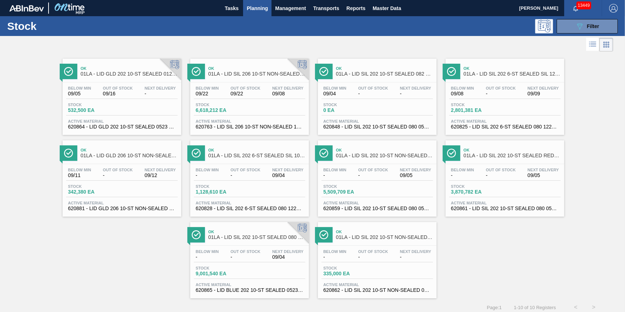
drag, startPoint x: 241, startPoint y: 14, endPoint x: 250, endPoint y: 10, distance: 10.2
click at [241, 14] on button "Tasks" at bounding box center [231, 8] width 23 height 16
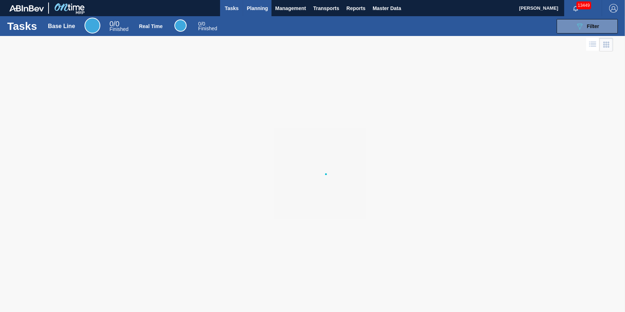
click at [250, 10] on span "Planning" at bounding box center [257, 8] width 21 height 9
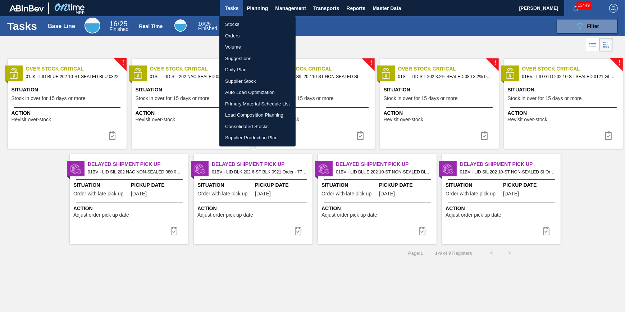
click at [239, 23] on li "Stocks" at bounding box center [257, 24] width 76 height 11
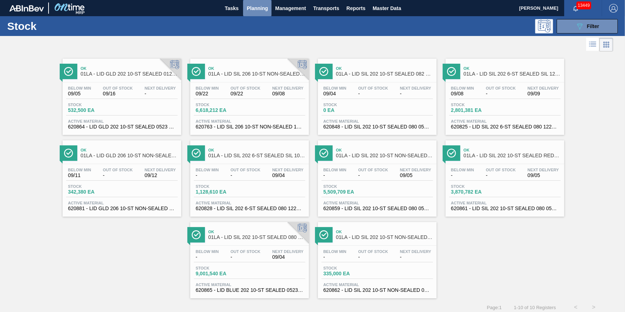
click at [257, 7] on span "Planning" at bounding box center [257, 8] width 21 height 9
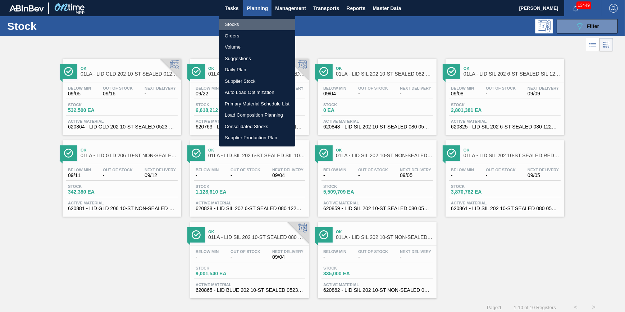
click at [257, 22] on li "Stocks" at bounding box center [257, 24] width 76 height 11
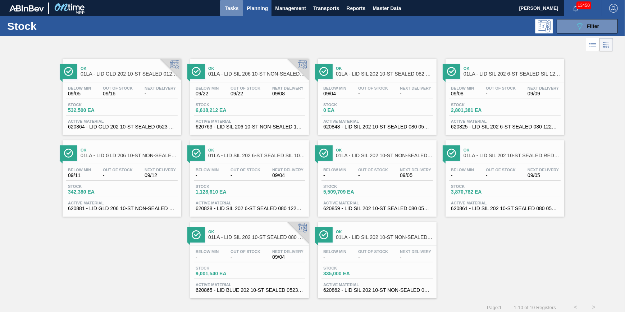
click at [226, 5] on span "Tasks" at bounding box center [232, 8] width 16 height 9
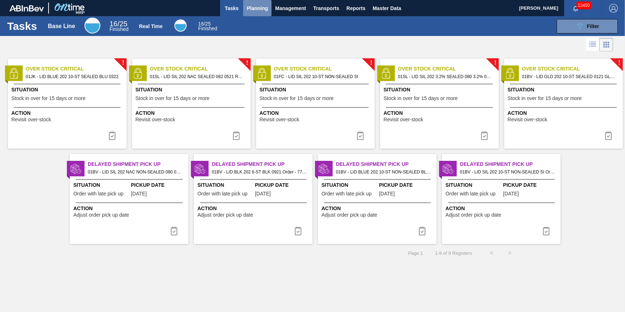
click at [259, 11] on span "Planning" at bounding box center [257, 8] width 21 height 9
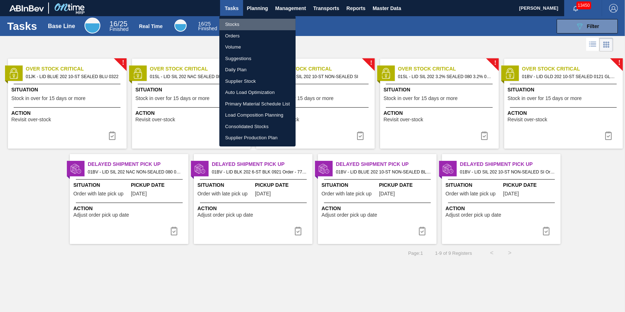
click at [255, 26] on li "Stocks" at bounding box center [257, 24] width 76 height 11
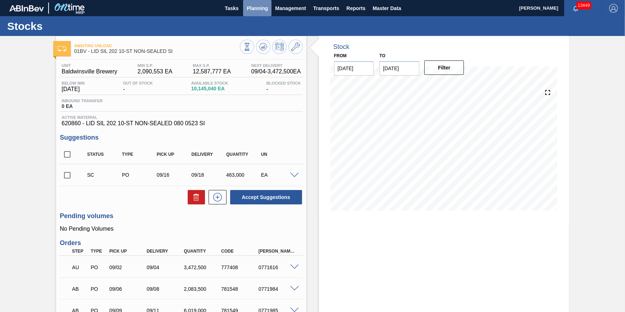
click at [248, 9] on span "Planning" at bounding box center [257, 8] width 21 height 9
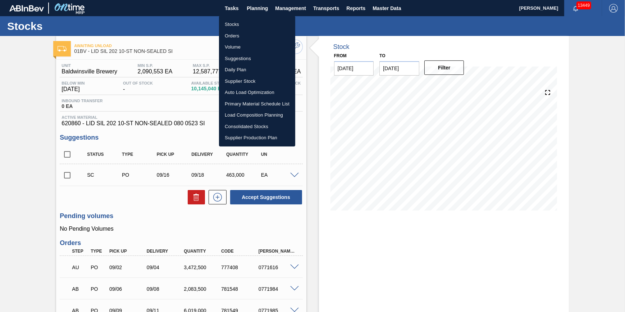
click at [248, 23] on li "Stocks" at bounding box center [257, 24] width 76 height 11
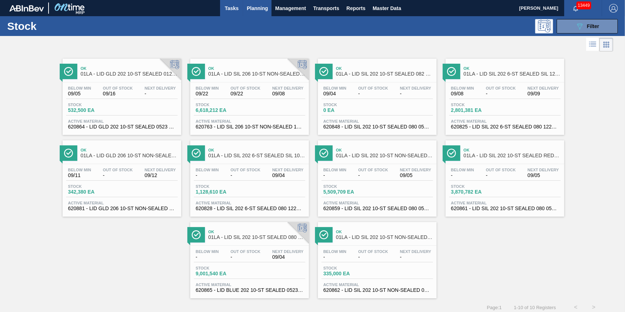
click at [237, 9] on span "Tasks" at bounding box center [232, 8] width 16 height 9
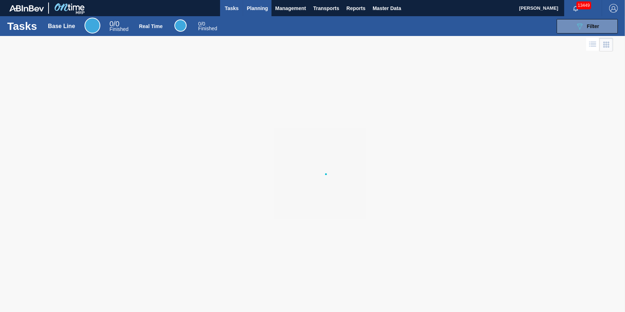
click at [252, 10] on span "Planning" at bounding box center [257, 8] width 21 height 9
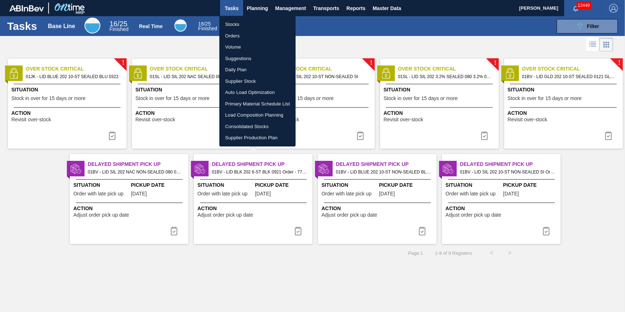
click at [252, 22] on li "Stocks" at bounding box center [257, 24] width 76 height 11
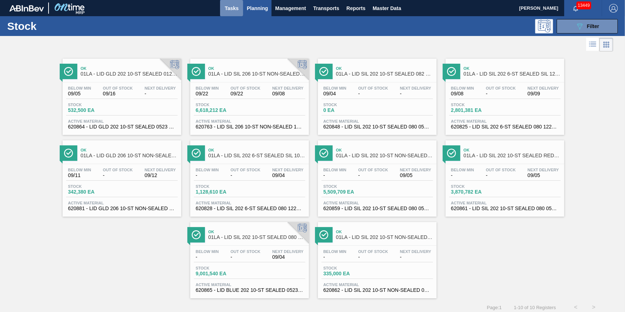
click at [234, 10] on span "Tasks" at bounding box center [232, 8] width 16 height 9
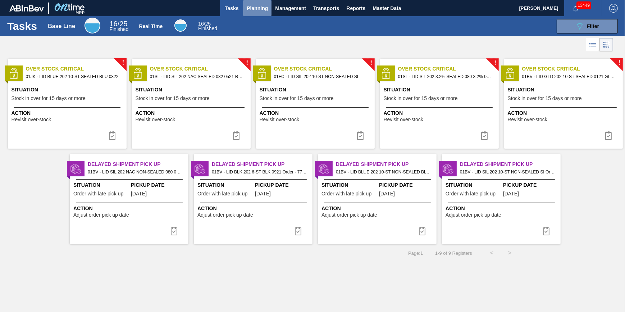
click at [255, 10] on span "Planning" at bounding box center [257, 8] width 21 height 9
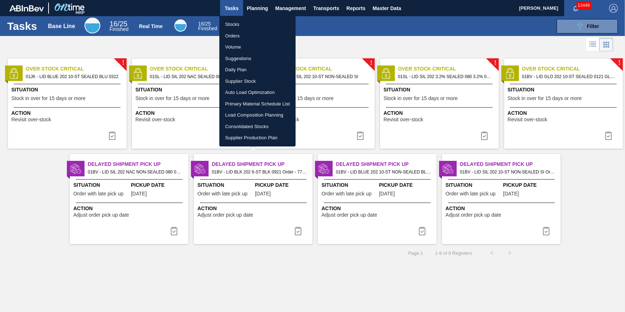
click at [253, 18] on ul "Stocks Orders Volume Suggestions Daily Plan Supplier Stock Auto Load Optimizati…" at bounding box center [257, 81] width 76 height 130
click at [253, 20] on li "Stocks" at bounding box center [257, 24] width 76 height 11
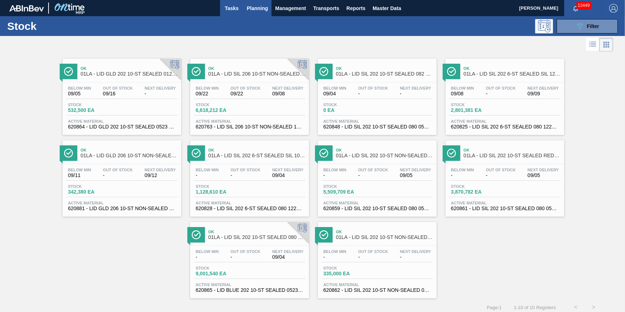
click at [236, 10] on span "Tasks" at bounding box center [232, 8] width 16 height 9
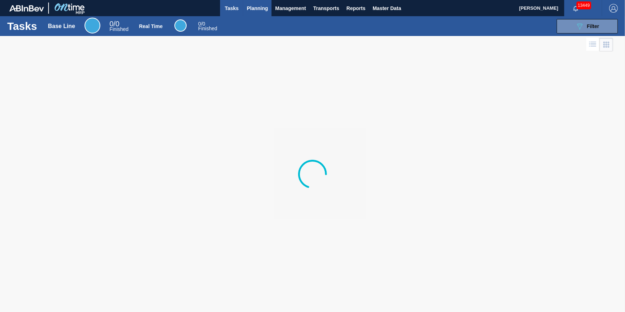
click at [254, 10] on span "Planning" at bounding box center [257, 8] width 21 height 9
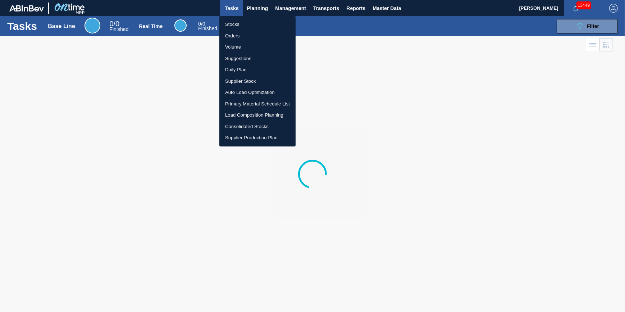
click at [252, 25] on li "Stocks" at bounding box center [257, 24] width 76 height 11
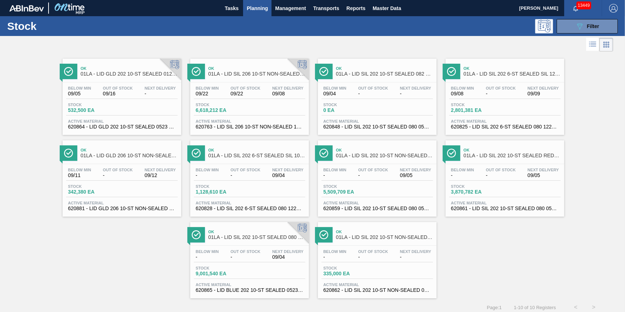
click at [252, 11] on button "Planning" at bounding box center [257, 8] width 28 height 16
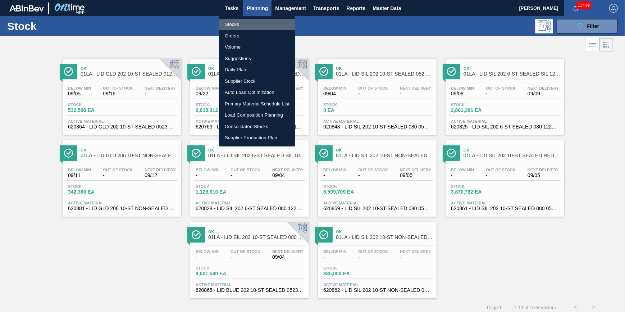
click at [250, 23] on li "Stocks" at bounding box center [257, 24] width 76 height 11
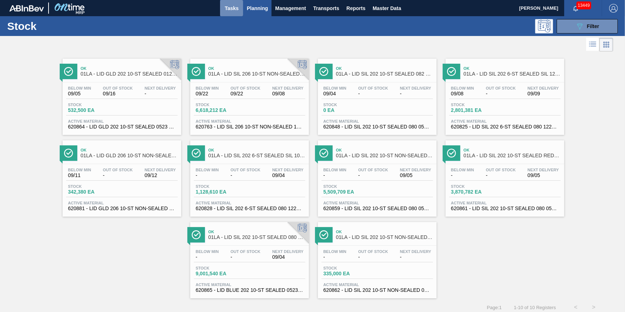
click at [231, 11] on span "Tasks" at bounding box center [232, 8] width 16 height 9
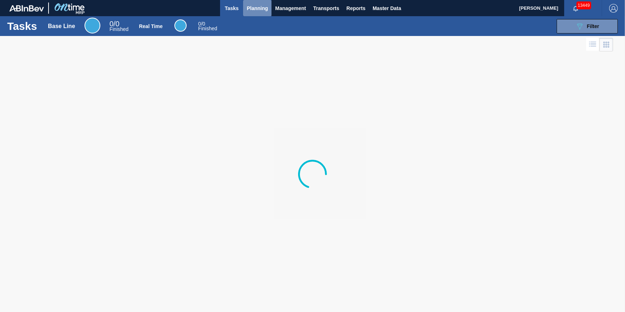
click at [266, 11] on span "Planning" at bounding box center [257, 8] width 21 height 9
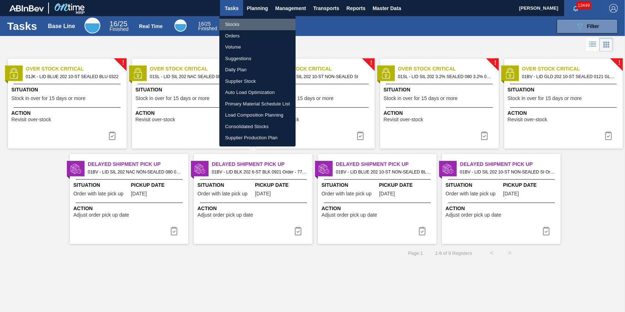
click at [264, 28] on li "Stocks" at bounding box center [257, 24] width 76 height 11
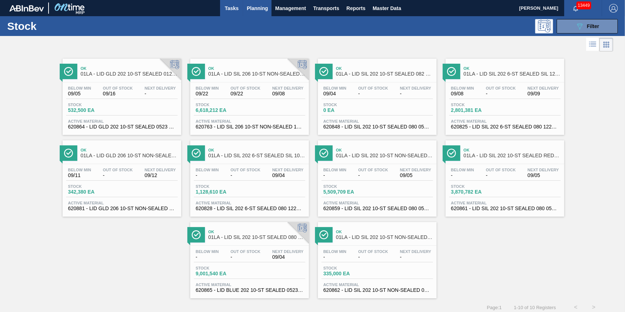
click at [240, 5] on button "Tasks" at bounding box center [231, 8] width 23 height 16
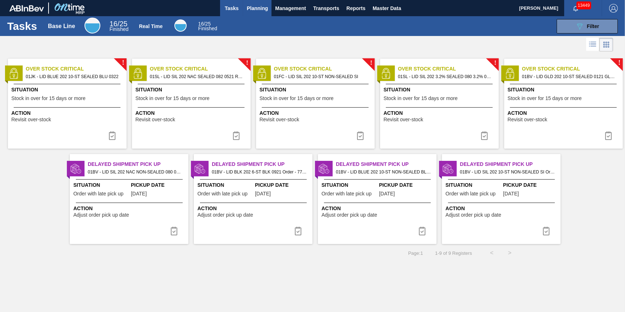
click at [250, 9] on span "Planning" at bounding box center [257, 8] width 21 height 9
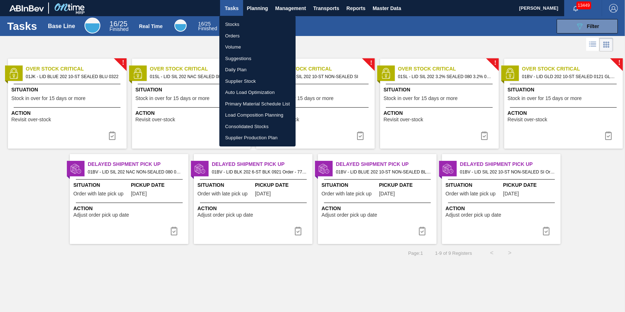
click at [245, 29] on li "Stocks" at bounding box center [257, 24] width 76 height 11
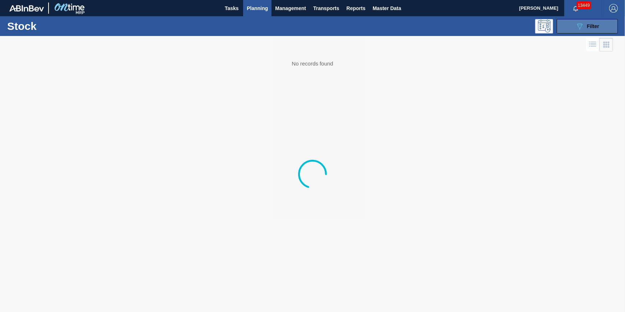
click at [594, 29] on div "089F7B8B-B2A5-4AFE-B5C0-19BA573D28AC Filter" at bounding box center [587, 26] width 24 height 9
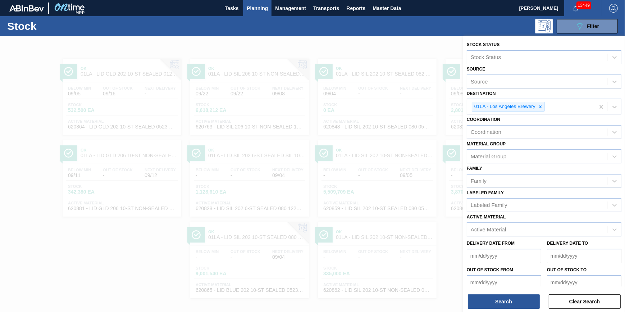
click at [121, 238] on div at bounding box center [312, 192] width 625 height 312
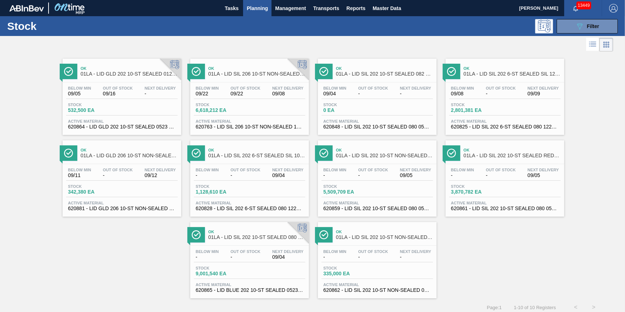
click at [145, 96] on span "-" at bounding box center [159, 93] width 31 height 5
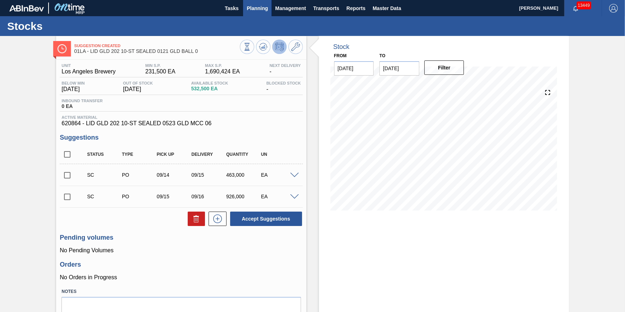
click at [269, 9] on button "Planning" at bounding box center [257, 8] width 28 height 16
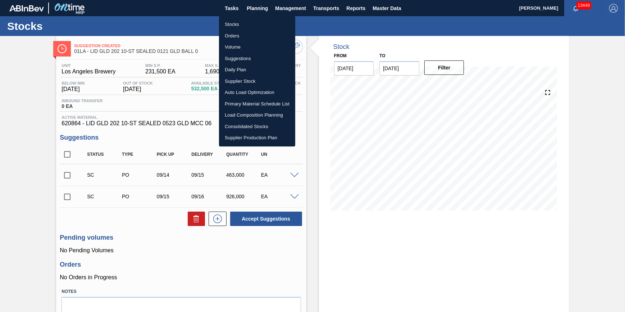
click at [252, 20] on li "Stocks" at bounding box center [257, 24] width 76 height 11
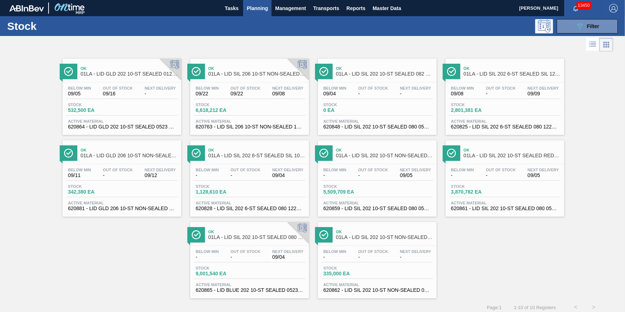
click at [506, 284] on div "Ok 01LA - LID GLD 202 10-ST SEALED 0121 GLD BALL 0 Below Min 09/05 Out Of Stock…" at bounding box center [312, 175] width 625 height 245
click at [235, 13] on button "Tasks" at bounding box center [231, 8] width 23 height 16
